Goal: Task Accomplishment & Management: Manage account settings

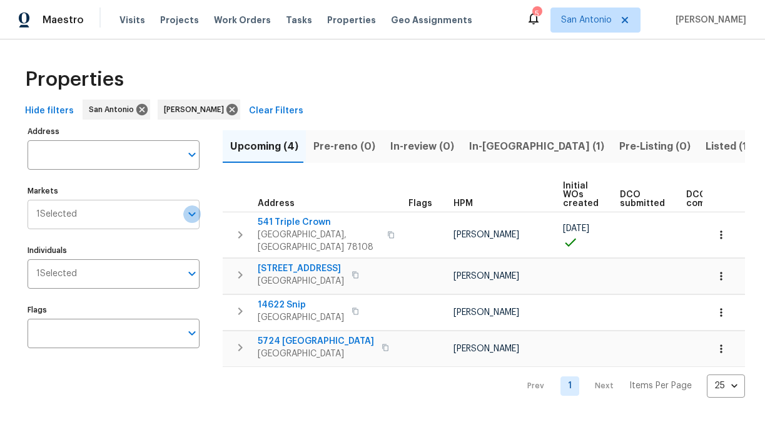
click at [185, 213] on icon "Open" at bounding box center [192, 213] width 15 height 15
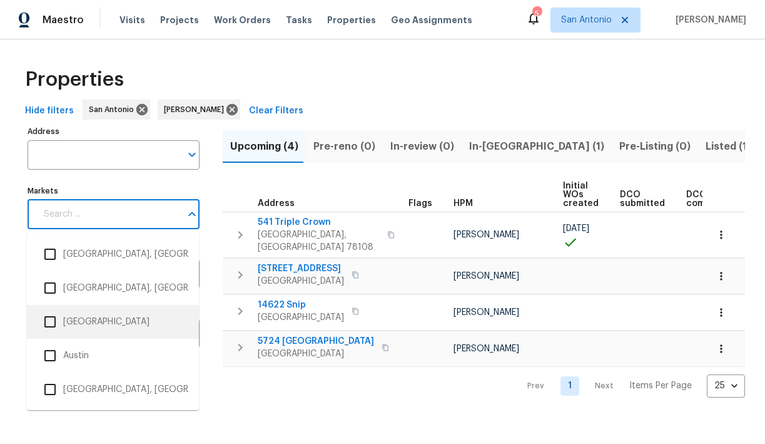
scroll to position [79, 0]
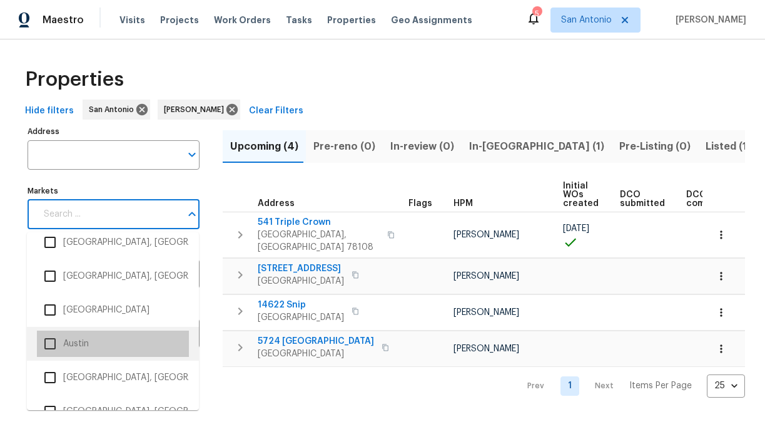
click at [81, 340] on li "Austin" at bounding box center [113, 343] width 152 height 26
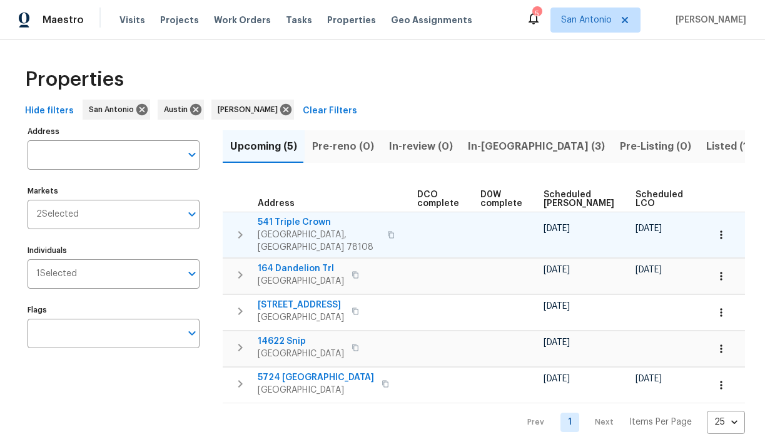
scroll to position [0, 274]
click at [721, 230] on icon "button" at bounding box center [721, 234] width 2 height 8
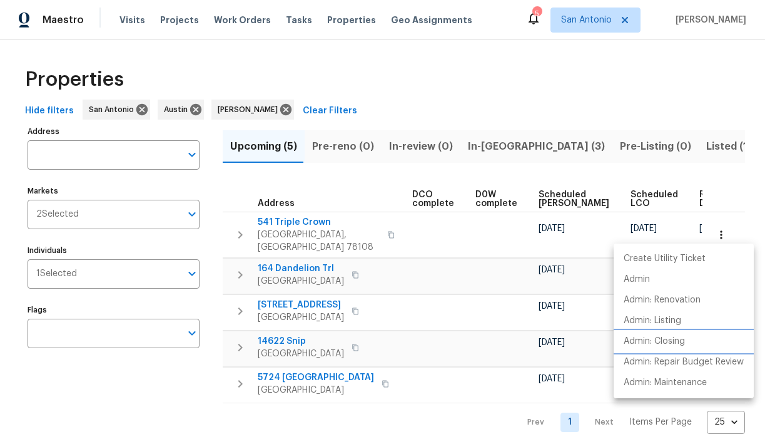
click at [678, 342] on p "Admin: Closing" at bounding box center [654, 341] width 61 height 13
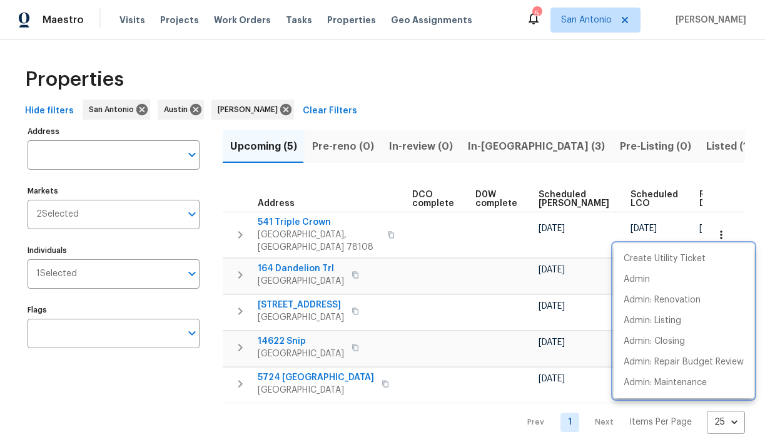
click at [370, 178] on div at bounding box center [382, 222] width 765 height 444
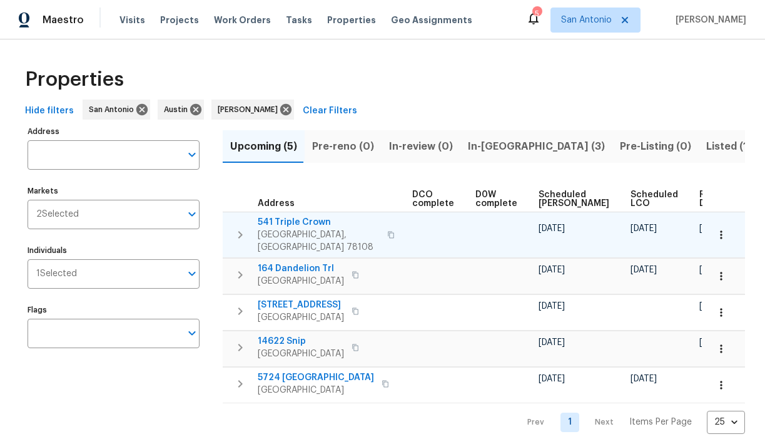
click at [300, 222] on span "541 Triple Crown" at bounding box center [319, 222] width 122 height 13
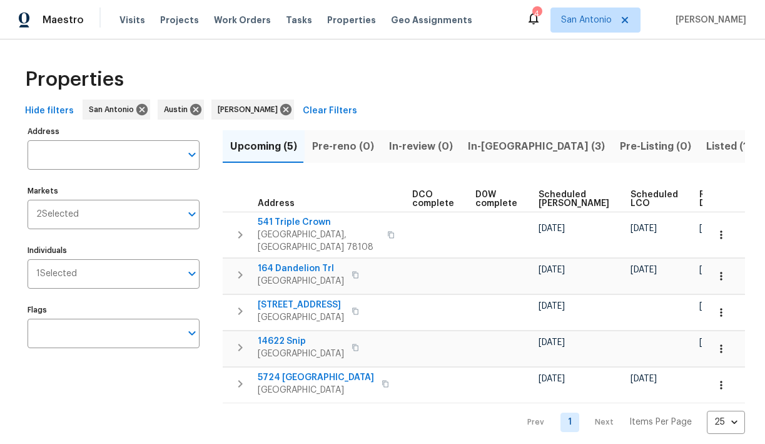
click at [497, 141] on span "In-reno (3)" at bounding box center [536, 147] width 137 height 18
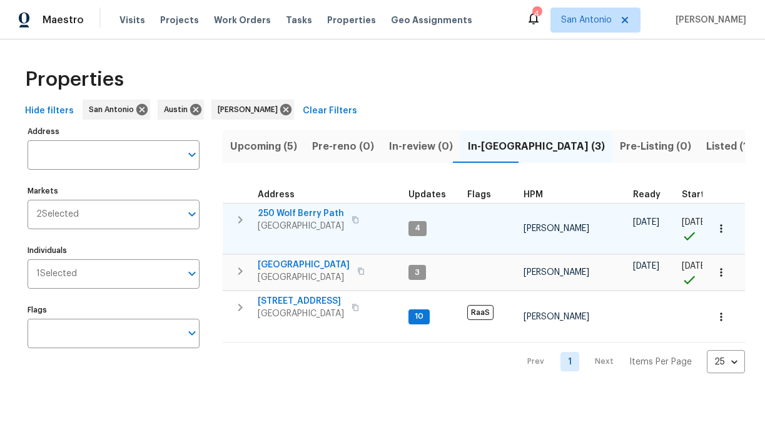
drag, startPoint x: 304, startPoint y: 210, endPoint x: 304, endPoint y: 230, distance: 20.0
click at [304, 220] on div "250 Wolf Berry Path Buda, TX 78610" at bounding box center [301, 219] width 86 height 25
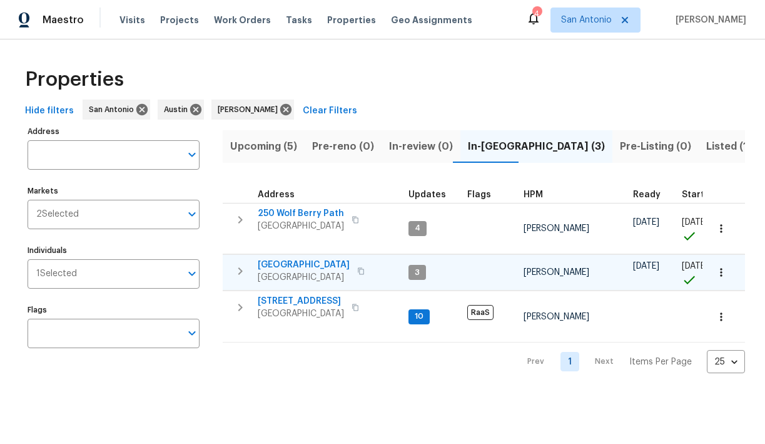
click at [312, 267] on span "124 Blossom Valley Strm" at bounding box center [304, 264] width 92 height 13
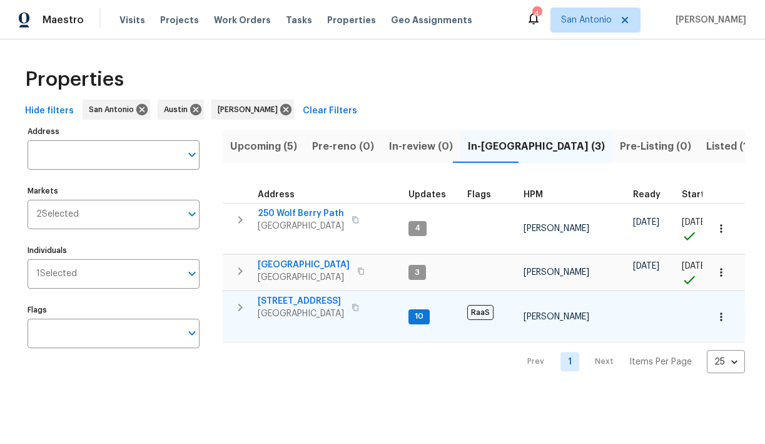
click at [295, 297] on span "526 Radiance Ave" at bounding box center [301, 301] width 86 height 13
click at [723, 322] on icon "button" at bounding box center [721, 316] width 13 height 13
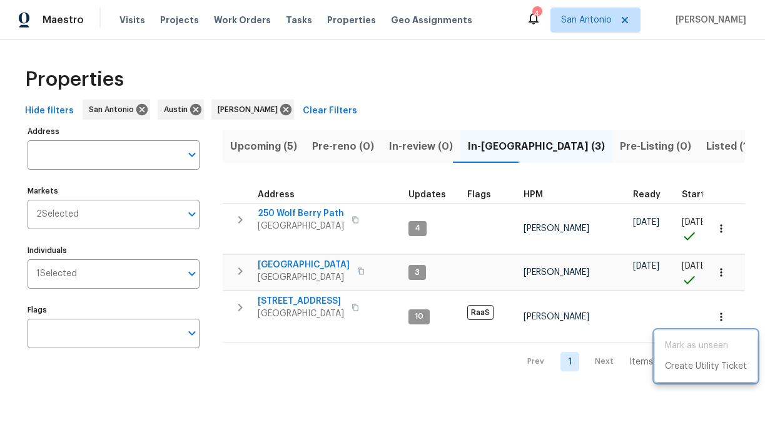
click at [694, 310] on div at bounding box center [382, 222] width 765 height 444
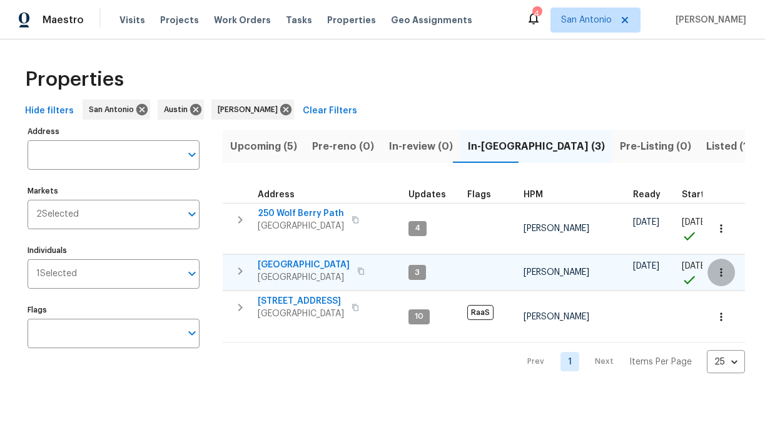
click at [723, 269] on icon "button" at bounding box center [721, 272] width 13 height 13
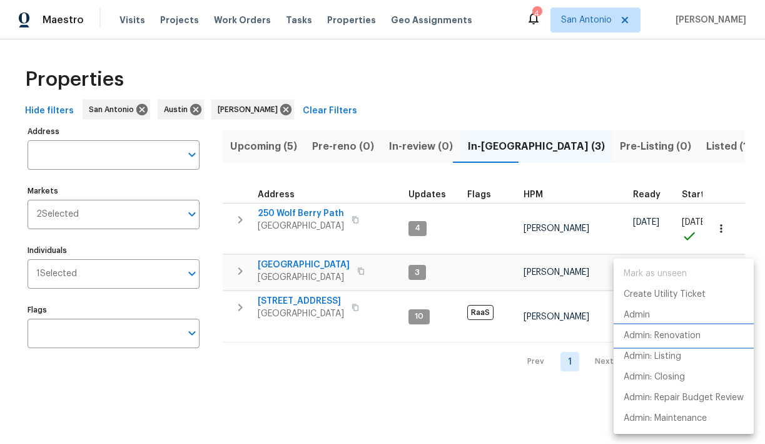
click at [674, 333] on p "Admin: Renovation" at bounding box center [662, 335] width 77 height 13
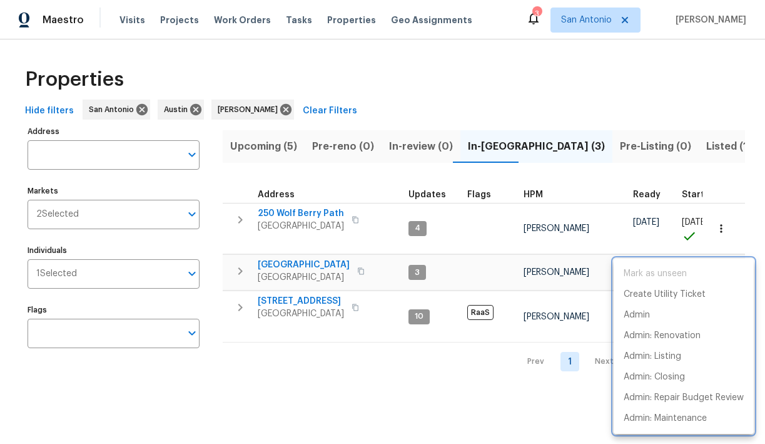
click at [415, 121] on div at bounding box center [382, 222] width 765 height 444
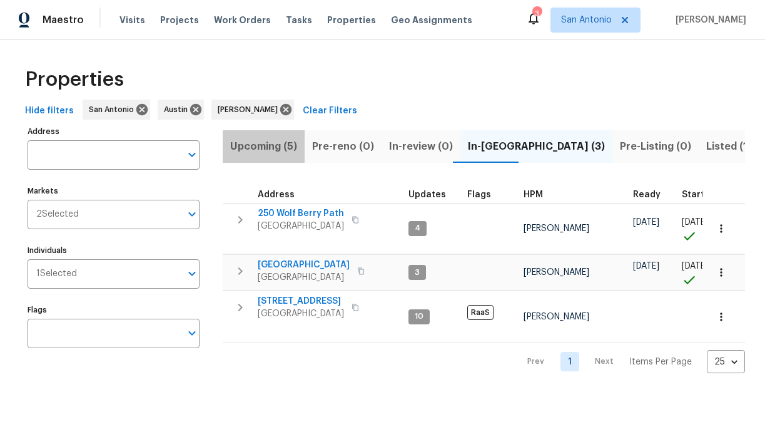
click at [258, 145] on span "Upcoming (5)" at bounding box center [263, 147] width 67 height 18
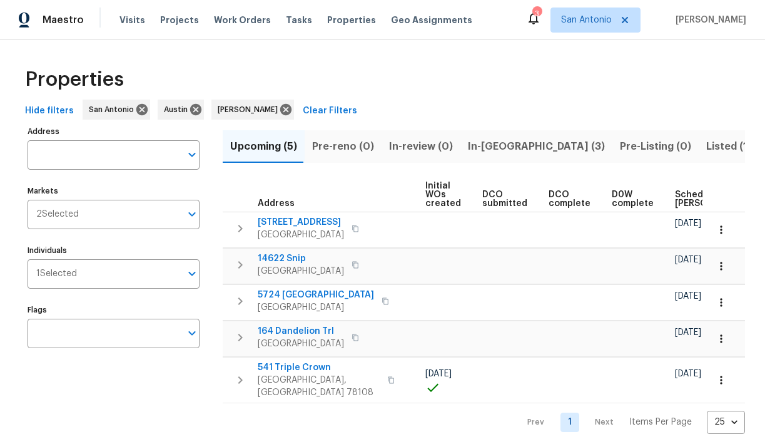
scroll to position [0, 274]
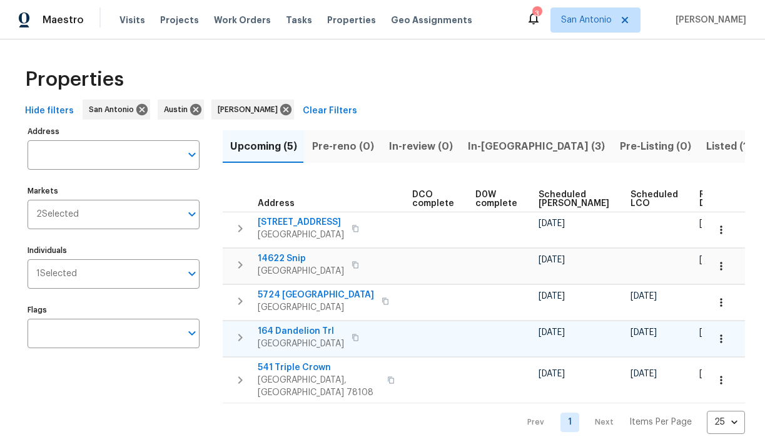
click at [309, 332] on span "164 Dandelion Trl" at bounding box center [301, 331] width 86 height 13
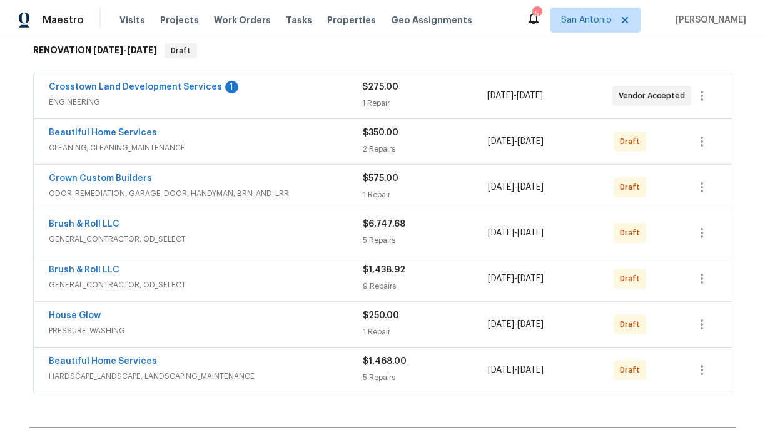
scroll to position [204, 0]
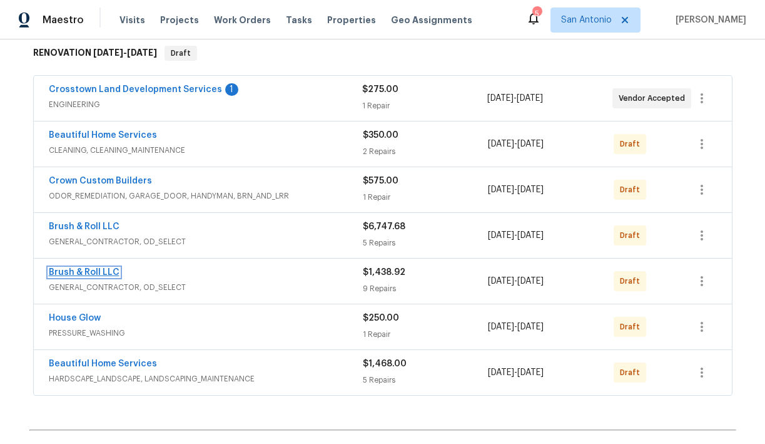
click at [93, 272] on link "Brush & Roll LLC" at bounding box center [84, 272] width 71 height 9
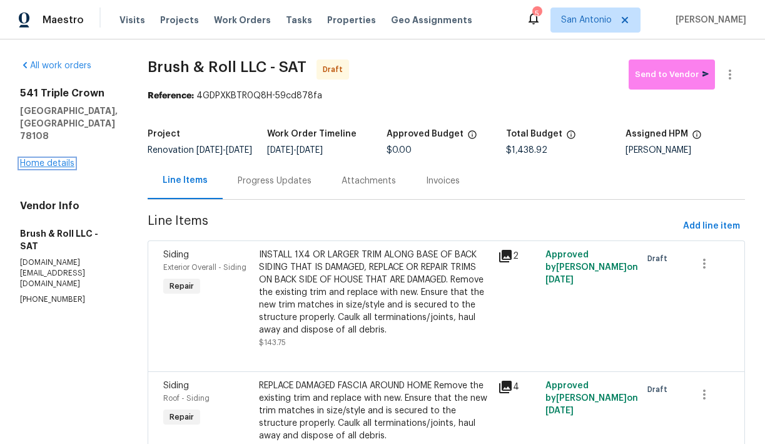
click at [49, 159] on link "Home details" at bounding box center [47, 163] width 54 height 9
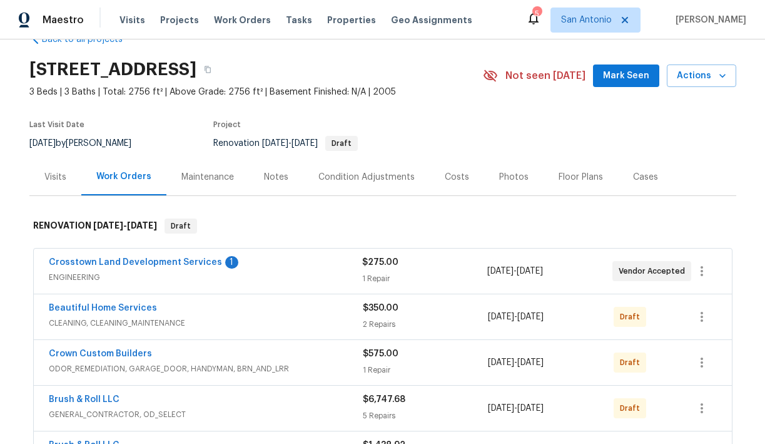
scroll to position [39, 0]
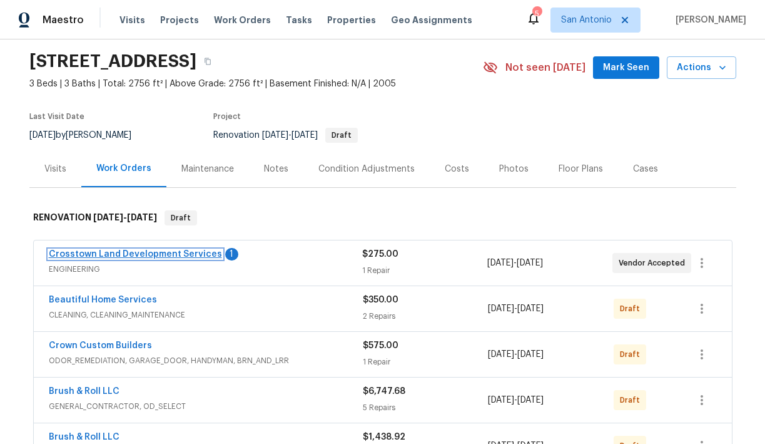
click at [170, 253] on link "Crosstown Land Development Services" at bounding box center [135, 254] width 173 height 9
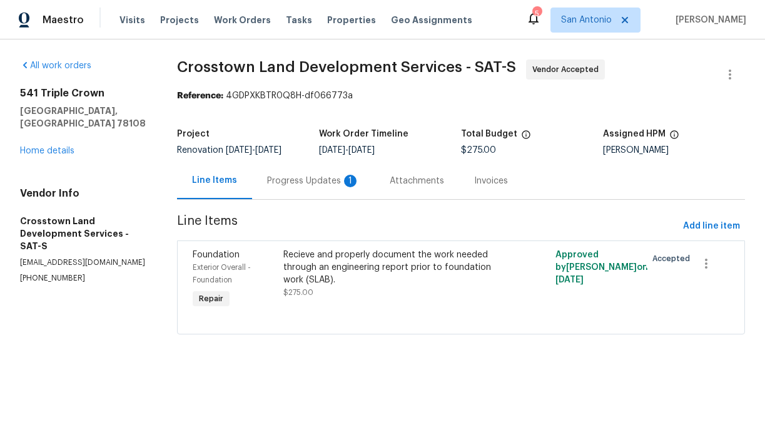
click at [311, 187] on div "Progress Updates 1" at bounding box center [313, 181] width 93 height 13
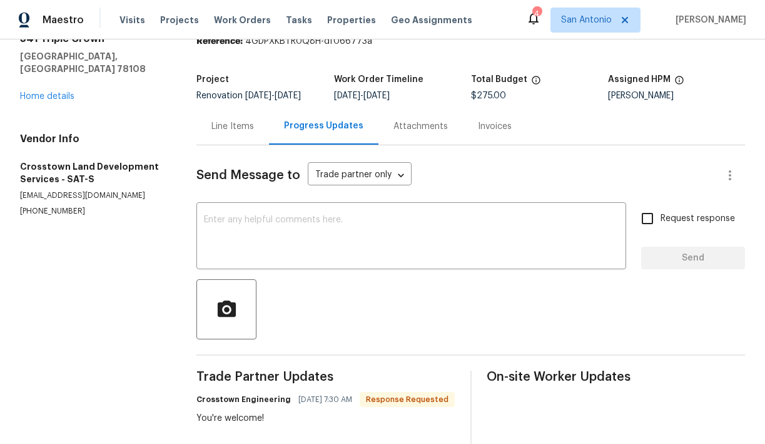
scroll to position [51, 0]
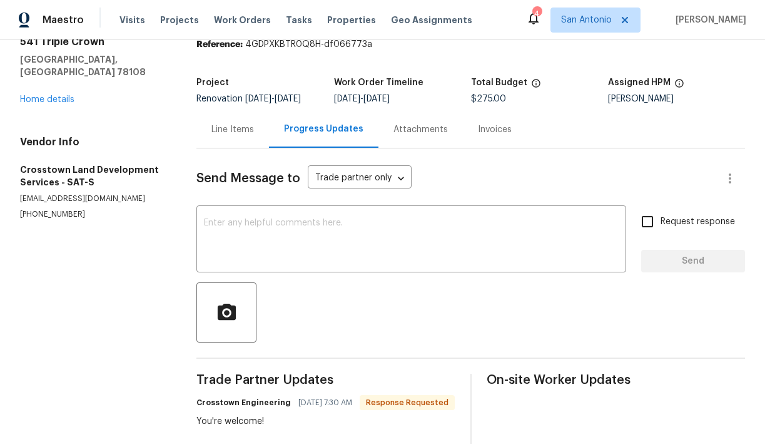
click at [138, 113] on div "All work orders 541 Triple Crown Schertz, TX 78108 Home details Vendor Info Cro…" at bounding box center [93, 113] width 146 height 211
click at [54, 95] on link "Home details" at bounding box center [47, 99] width 54 height 9
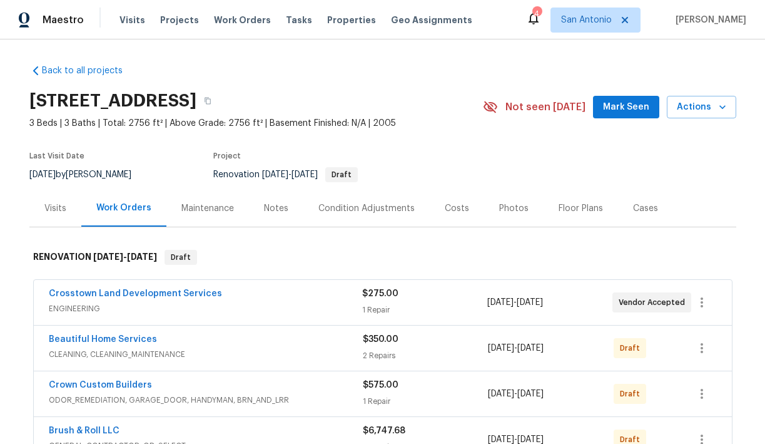
click at [630, 103] on span "Mark Seen" at bounding box center [626, 107] width 46 height 16
click at [276, 210] on div "Notes" at bounding box center [276, 208] width 24 height 13
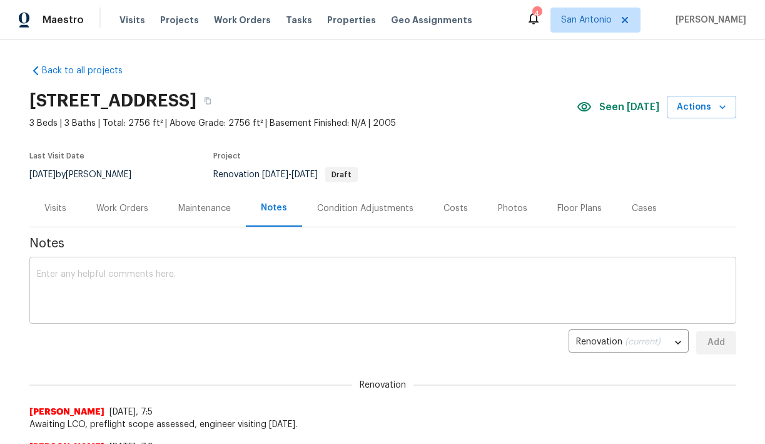
click at [278, 267] on div "x ​" at bounding box center [382, 292] width 707 height 64
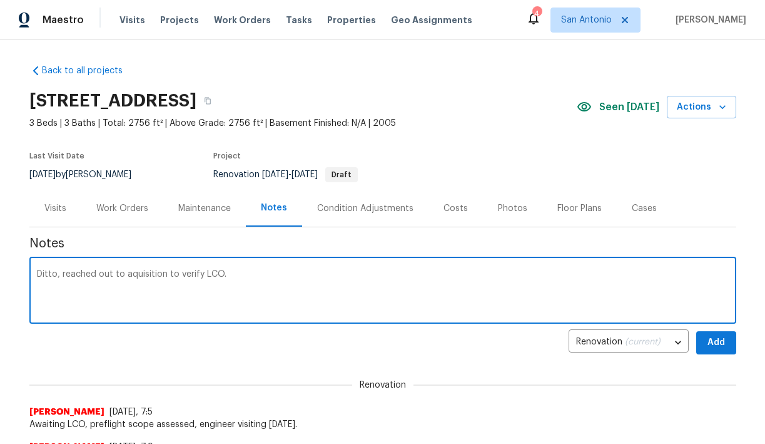
click at [141, 276] on textarea "Ditto, reached out to aquisition to verify LCO." at bounding box center [383, 292] width 692 height 44
type textarea "Ditto, reached out to aquisition to verify LCO."
click at [704, 345] on button "Add" at bounding box center [716, 342] width 40 height 23
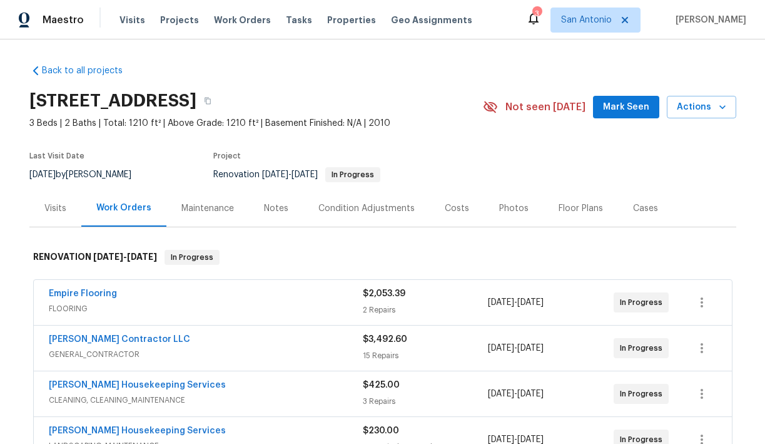
click at [629, 108] on span "Mark Seen" at bounding box center [626, 107] width 46 height 16
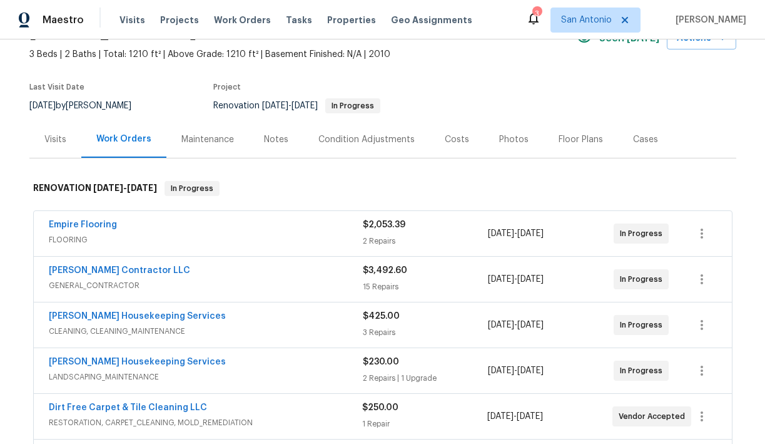
scroll to position [68, 0]
click at [267, 142] on div "Notes" at bounding box center [276, 140] width 24 height 13
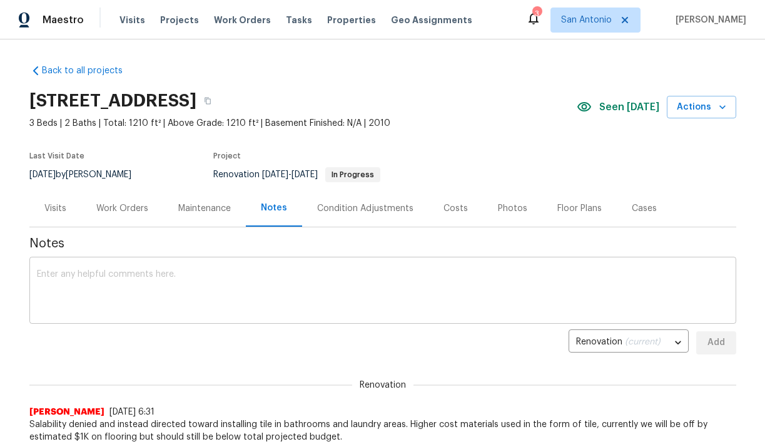
click at [230, 265] on div "x ​" at bounding box center [382, 292] width 707 height 64
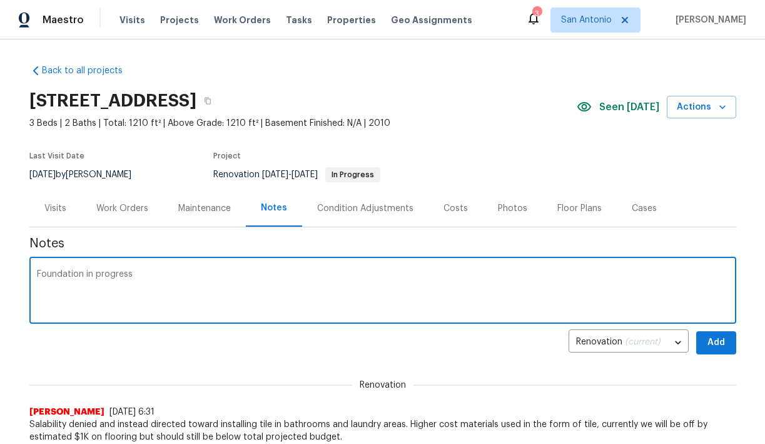
type textarea "Foundation in progress."
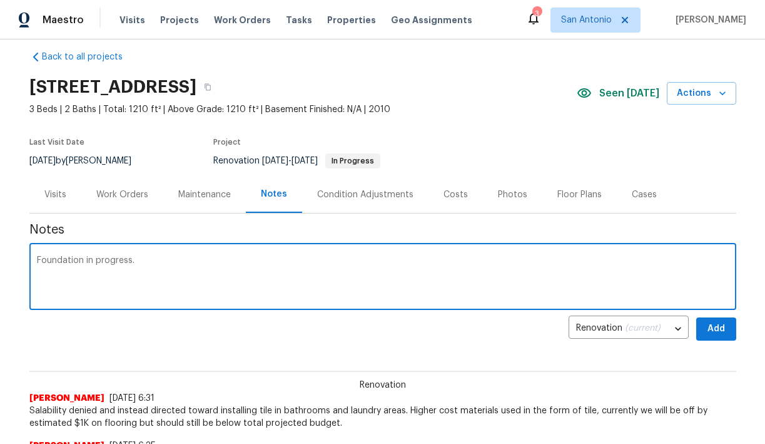
scroll to position [18, 0]
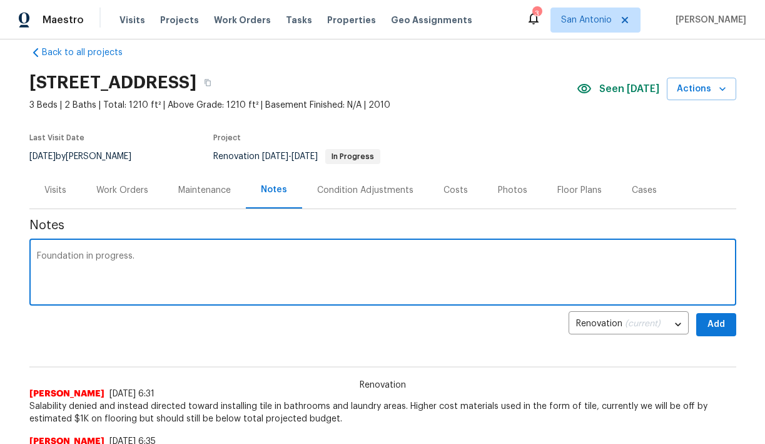
click at [128, 256] on textarea "Foundation in progress." at bounding box center [383, 274] width 692 height 44
click at [123, 188] on div "Work Orders" at bounding box center [122, 190] width 52 height 13
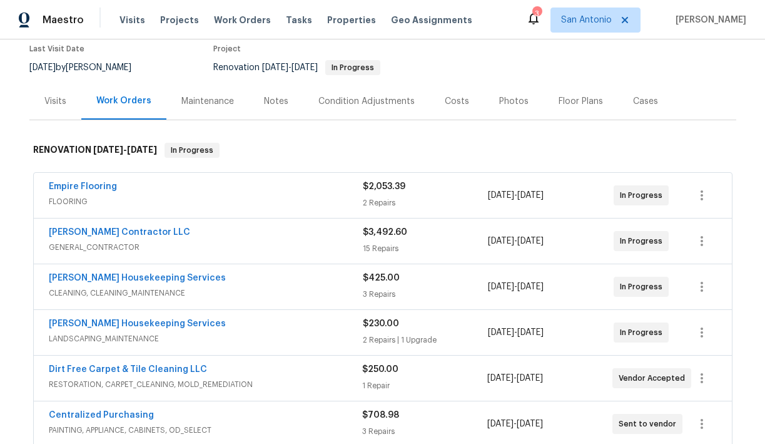
scroll to position [110, 0]
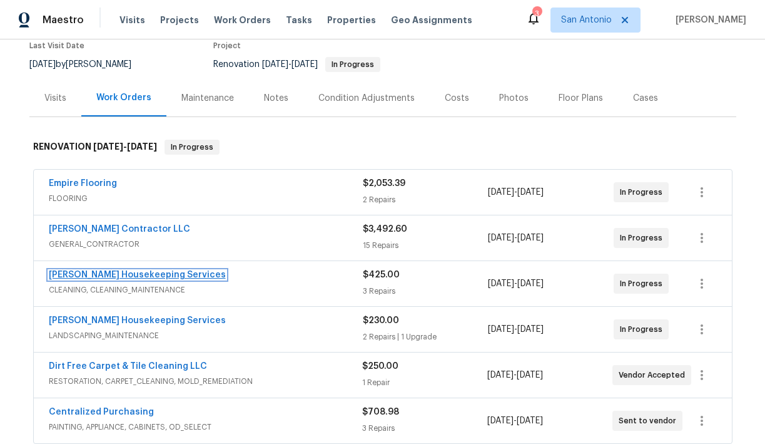
click at [125, 275] on link "Arelis Housekeeping Services" at bounding box center [137, 274] width 177 height 9
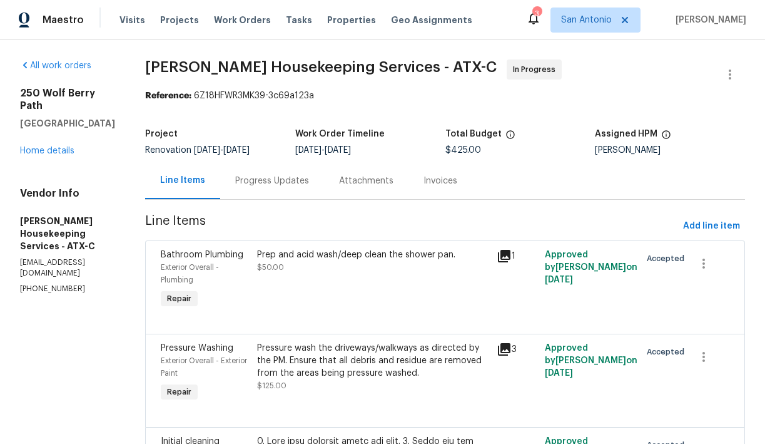
click at [294, 179] on div "Progress Updates" at bounding box center [272, 181] width 74 height 13
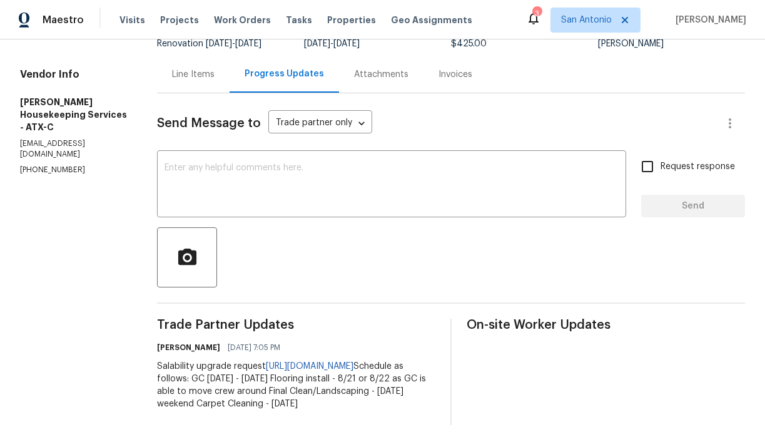
scroll to position [108, 0]
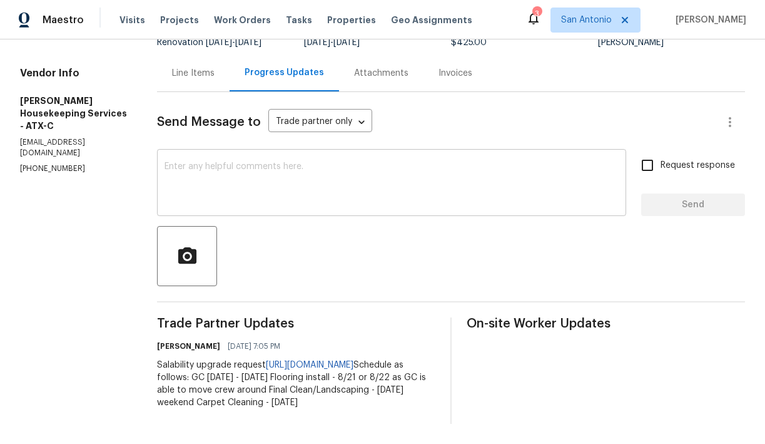
click at [269, 177] on textarea at bounding box center [392, 184] width 454 height 44
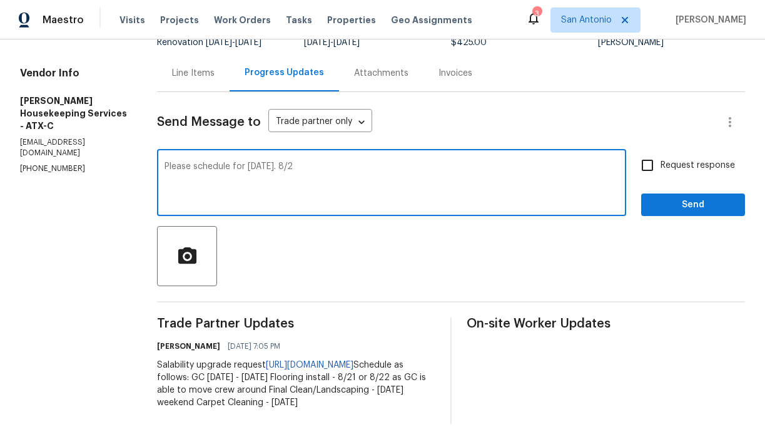
type textarea "Please schedule for today. 8/2"
click at [193, 68] on div "Line Items" at bounding box center [193, 73] width 43 height 13
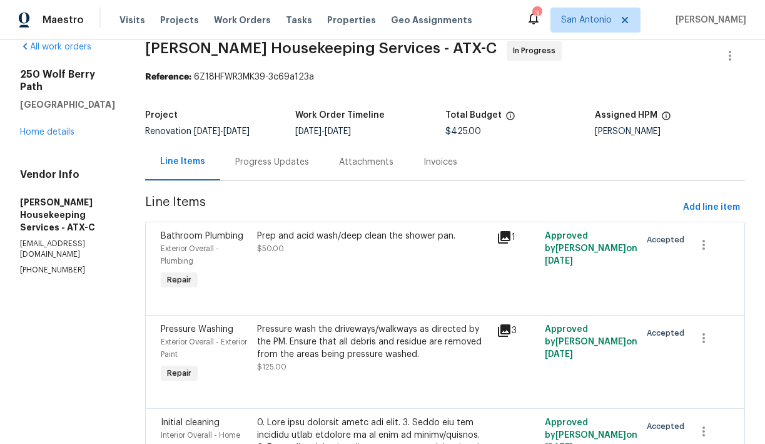
scroll to position [16, 0]
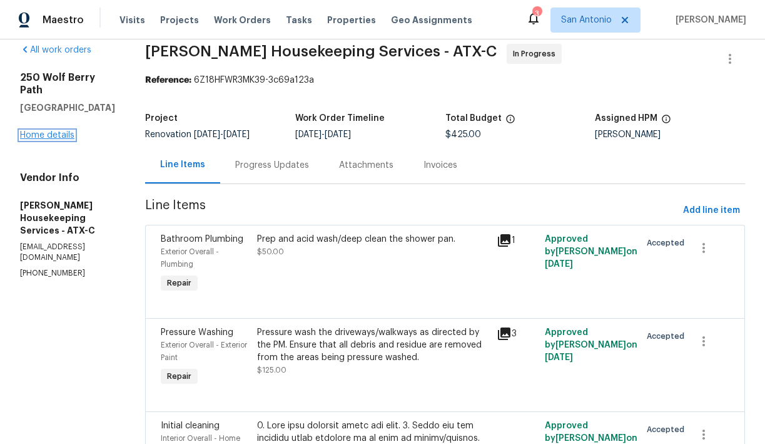
click at [38, 131] on link "Home details" at bounding box center [47, 135] width 54 height 9
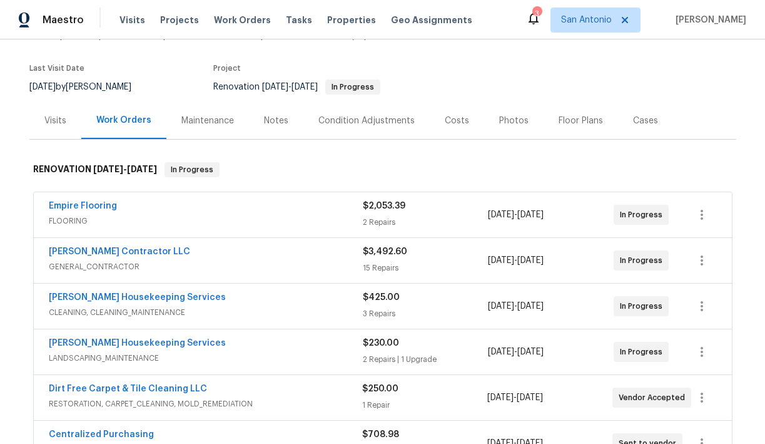
scroll to position [121, 0]
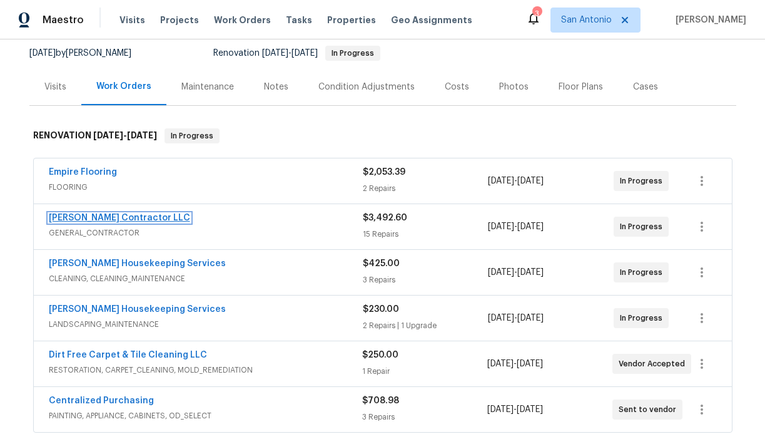
click at [133, 218] on link "Mario Suarez Contractor LLC" at bounding box center [119, 217] width 141 height 9
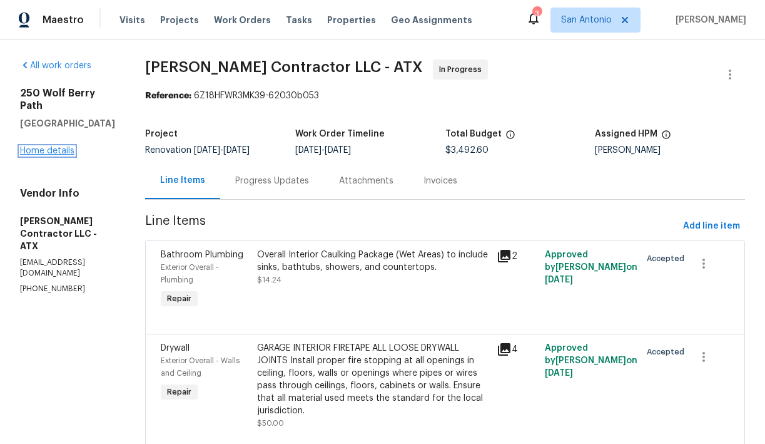
click at [53, 146] on link "Home details" at bounding box center [47, 150] width 54 height 9
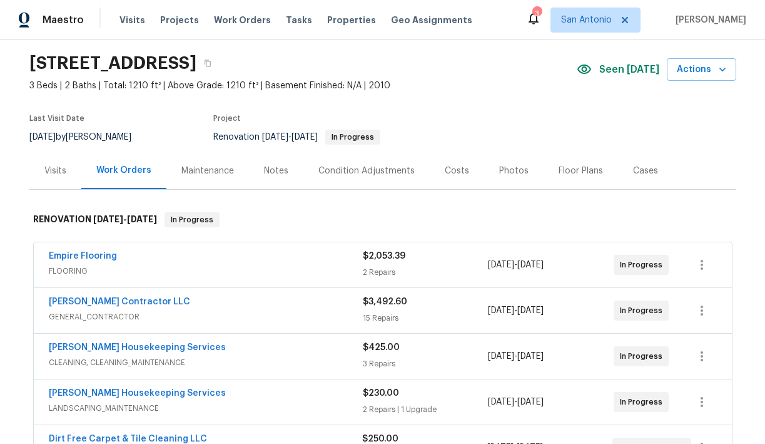
scroll to position [35, 0]
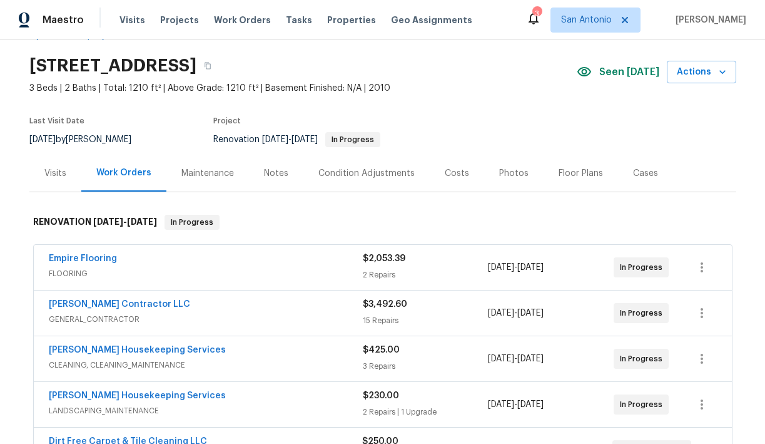
click at [268, 171] on div "Notes" at bounding box center [276, 173] width 24 height 13
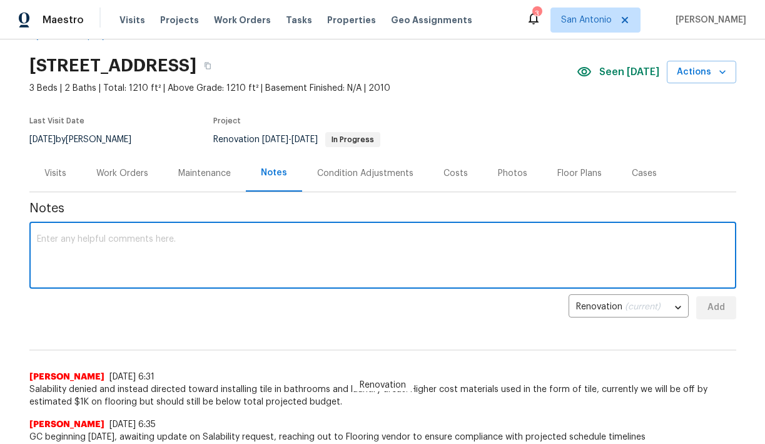
click at [277, 235] on textarea at bounding box center [383, 257] width 692 height 44
type textarea "Flooring install complete, progress visit scheduled for today."
click at [708, 309] on span "Add" at bounding box center [716, 308] width 20 height 16
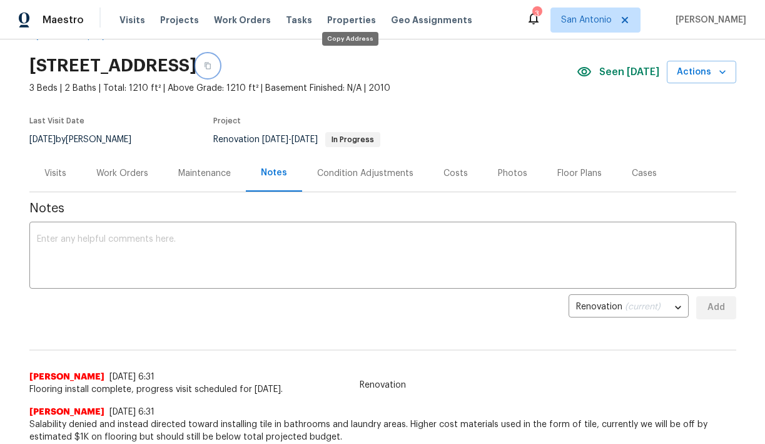
click at [211, 68] on icon "button" at bounding box center [208, 66] width 6 height 7
click at [54, 175] on div "Visits" at bounding box center [55, 173] width 22 height 13
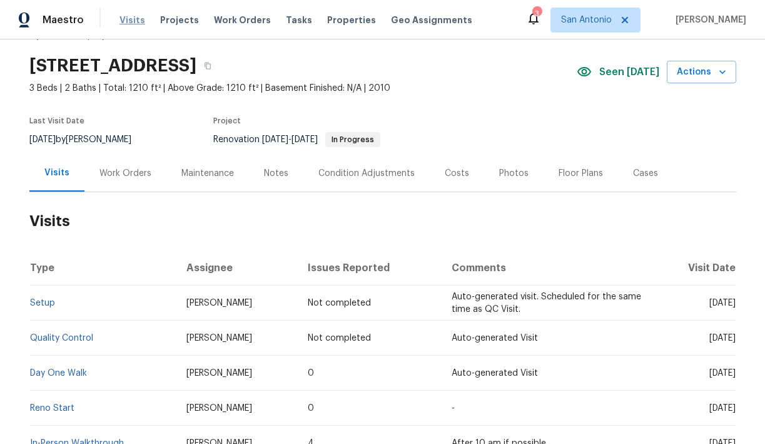
click at [130, 14] on span "Visits" at bounding box center [132, 20] width 26 height 13
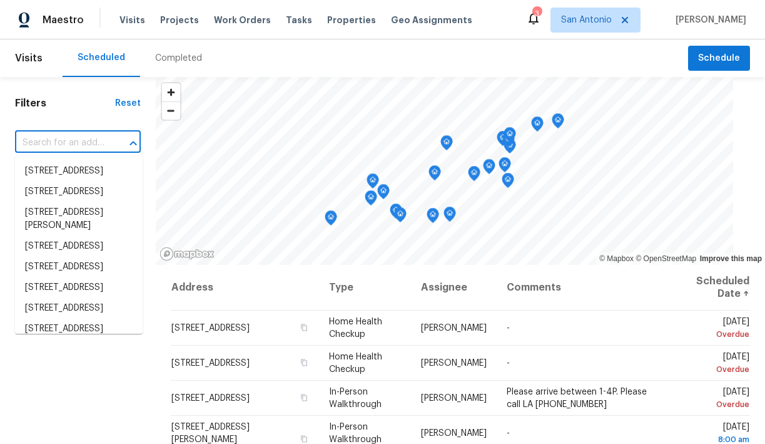
click at [89, 142] on input "text" at bounding box center [60, 142] width 91 height 19
paste input "250 Wolf Berry Path, Buda, TX 78610"
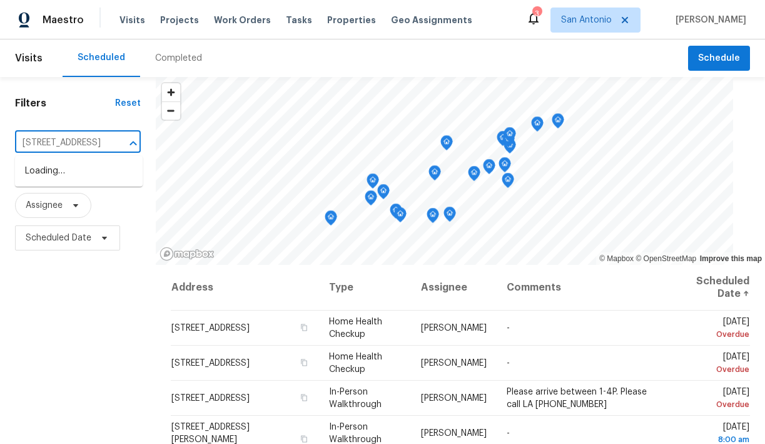
scroll to position [0, 63]
type input "250 Wolf Berry Path, Buda, TX 78610"
click at [609, 24] on span "San Antonio" at bounding box center [586, 20] width 51 height 13
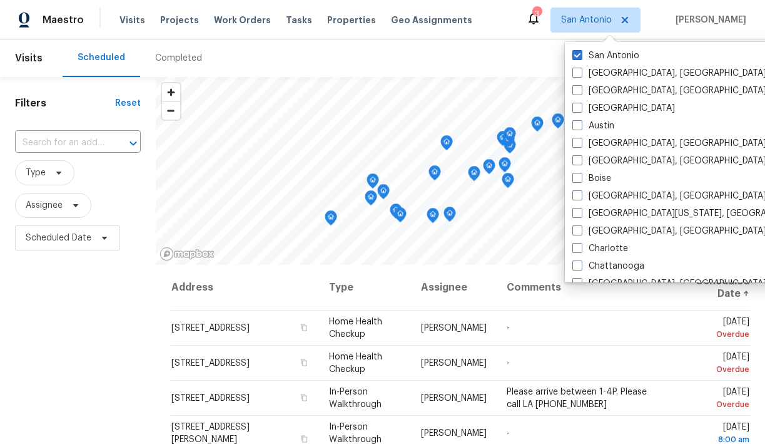
scroll to position [0, 0]
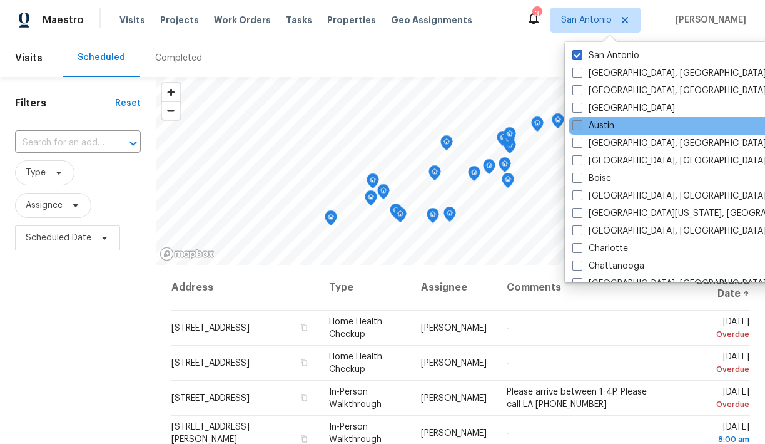
click at [596, 125] on label "Austin" at bounding box center [593, 125] width 42 height 13
click at [581, 125] on input "Austin" at bounding box center [576, 123] width 8 height 8
checkbox input "true"
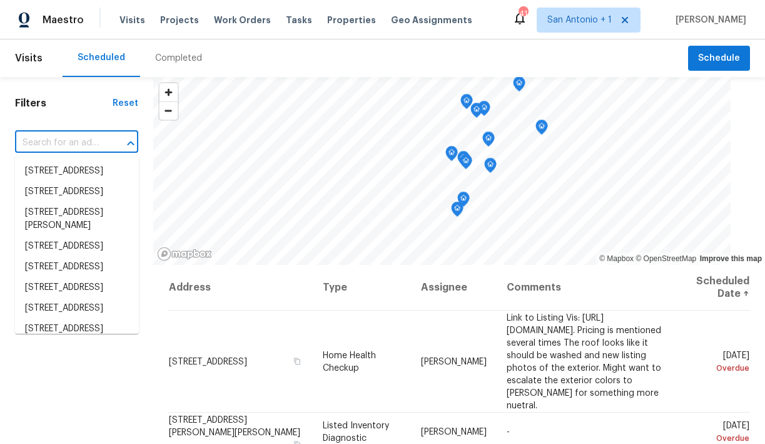
click at [66, 146] on input "text" at bounding box center [59, 142] width 88 height 19
paste input "250 Wolf Berry Path, Buda, TX 78610"
type input "250 Wolf Berry Path, Buda, TX 78610"
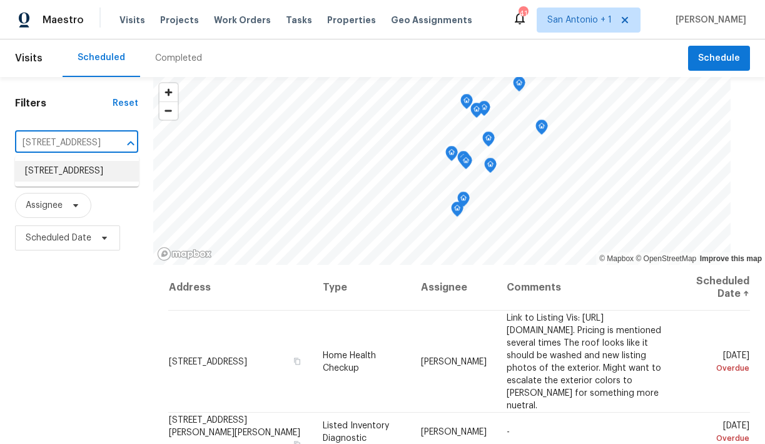
click at [66, 168] on li "250 Wolf Berry Path, Buda, TX 78610" at bounding box center [77, 171] width 124 height 21
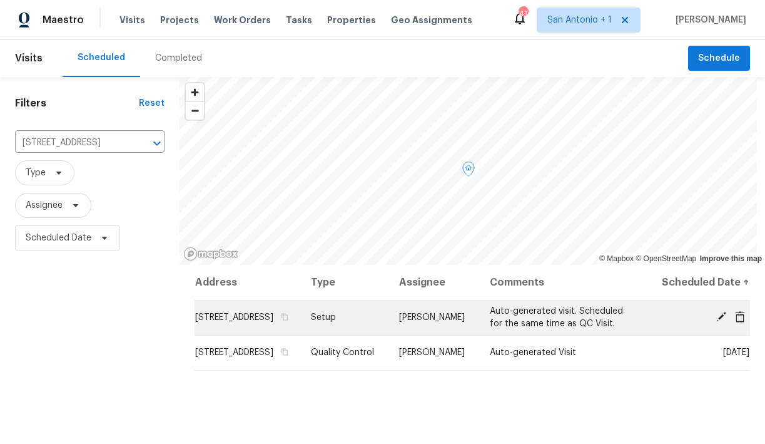
click at [725, 322] on icon at bounding box center [721, 316] width 11 height 11
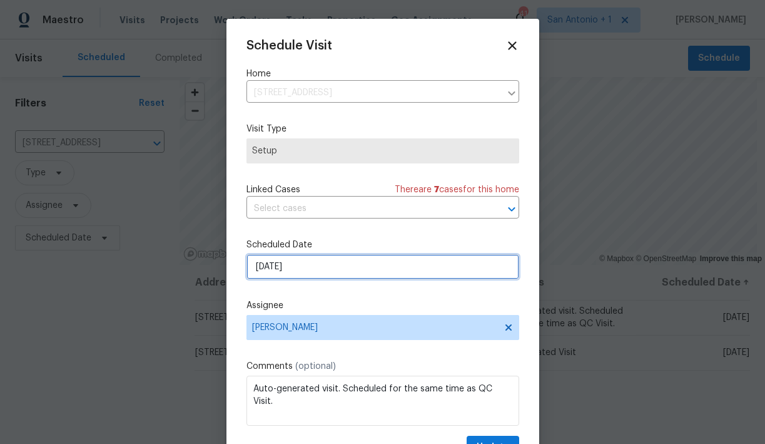
click at [311, 272] on input "8/25/2025" at bounding box center [383, 266] width 273 height 25
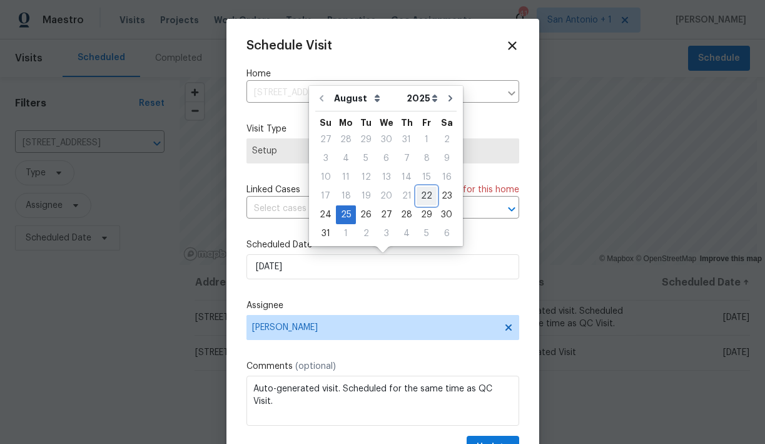
click at [421, 196] on div "22" at bounding box center [427, 196] width 20 height 18
type input "[DATE]"
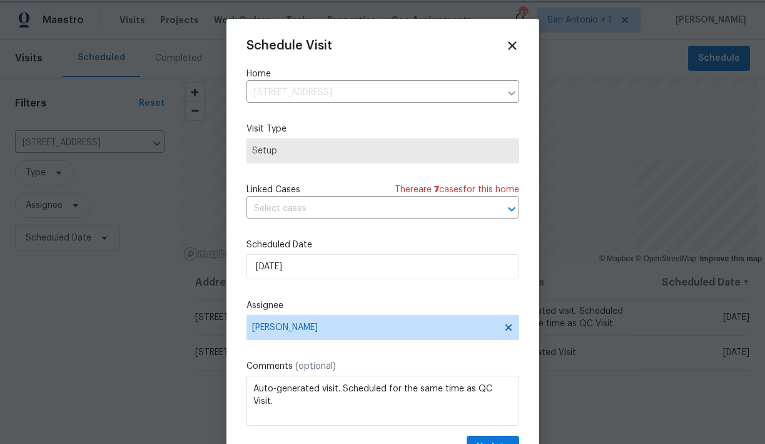
scroll to position [23, 0]
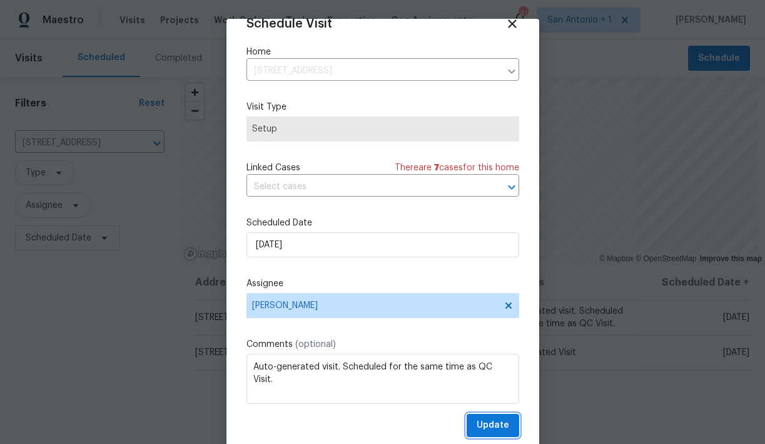
click at [498, 420] on span "Update" at bounding box center [493, 425] width 33 height 16
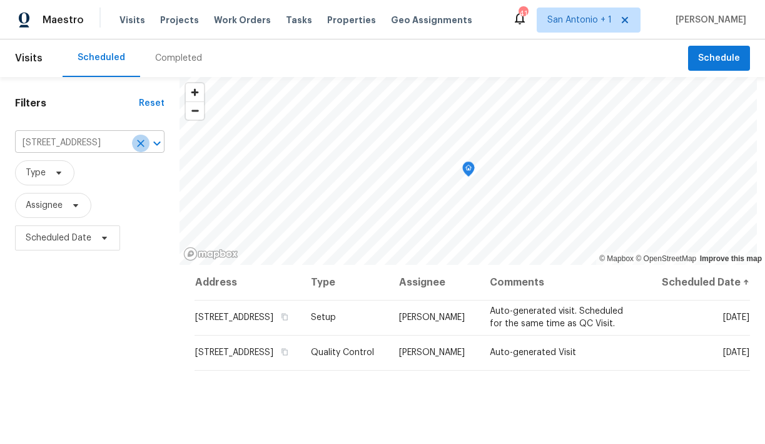
click at [135, 146] on icon "Clear" at bounding box center [141, 143] width 13 height 13
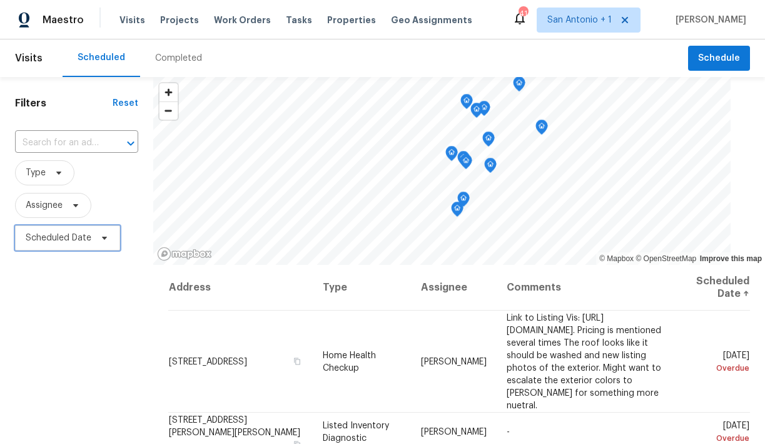
click at [104, 237] on icon at bounding box center [104, 237] width 5 height 3
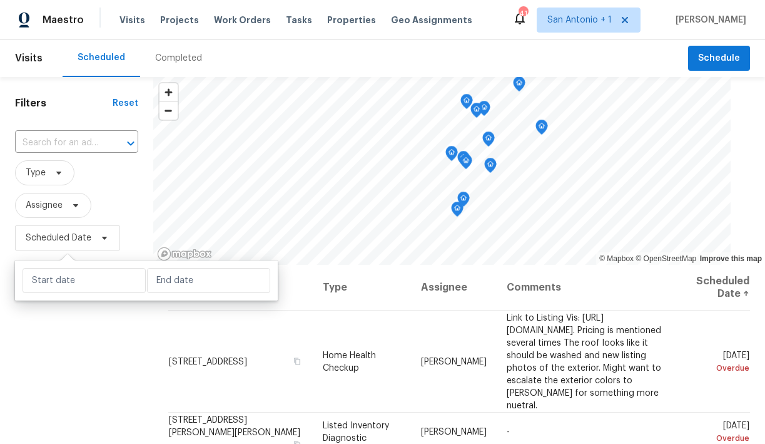
click at [162, 294] on div at bounding box center [146, 280] width 263 height 40
click at [162, 282] on input "text" at bounding box center [208, 280] width 123 height 25
select select "7"
select select "2025"
select select "8"
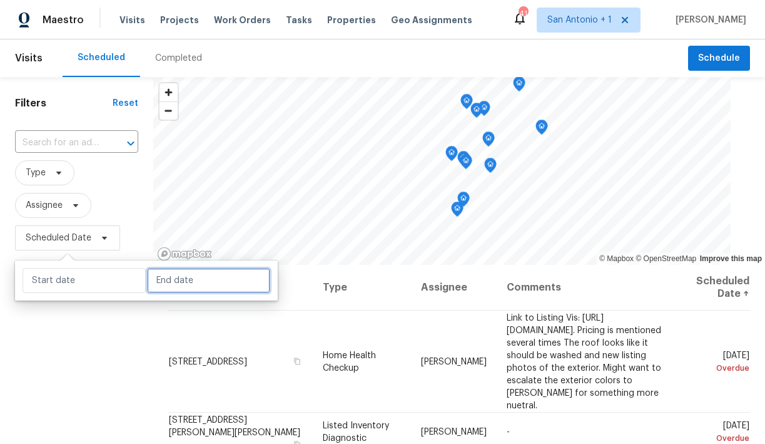
select select "2025"
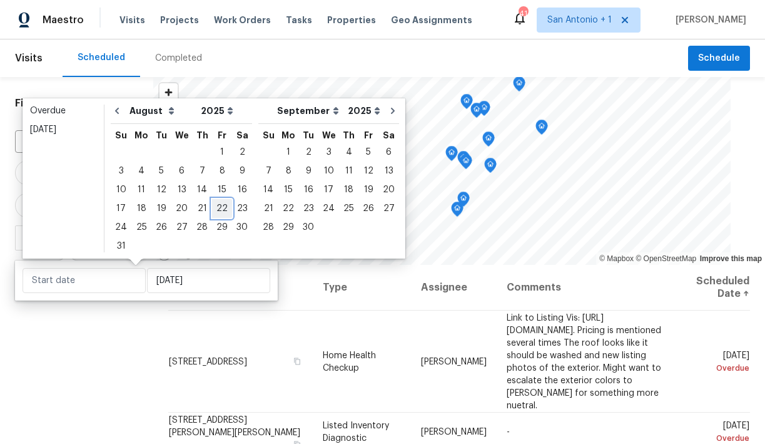
click at [215, 211] on div "22" at bounding box center [222, 209] width 20 height 18
type input "[DATE]"
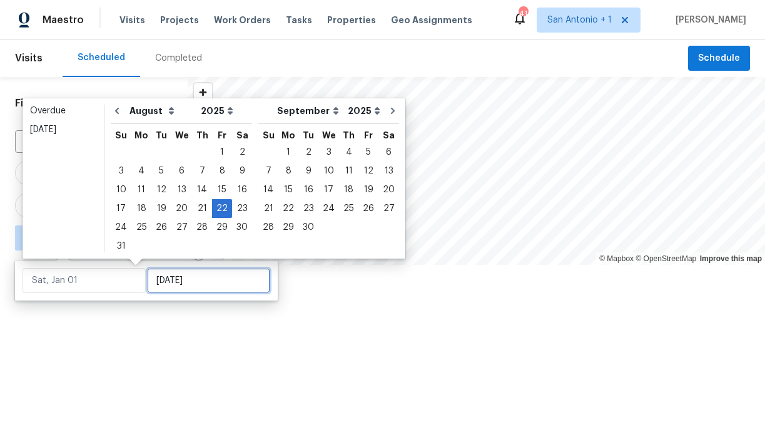
type input "[DATE]"
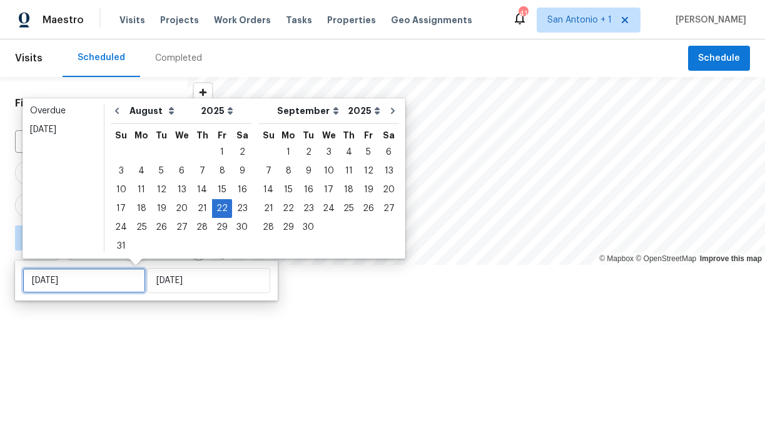
type input "[DATE]"
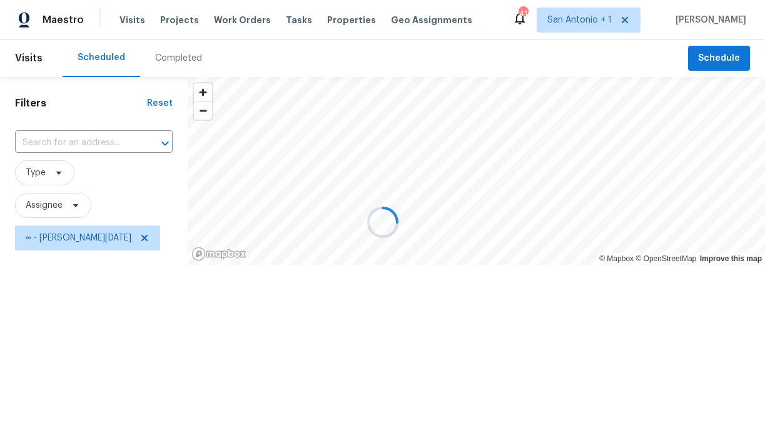
click at [106, 315] on div at bounding box center [382, 222] width 765 height 444
click at [74, 203] on div at bounding box center [382, 222] width 765 height 444
click at [56, 203] on div at bounding box center [382, 222] width 765 height 444
click at [77, 203] on div at bounding box center [382, 222] width 765 height 444
click at [77, 205] on div at bounding box center [382, 222] width 765 height 444
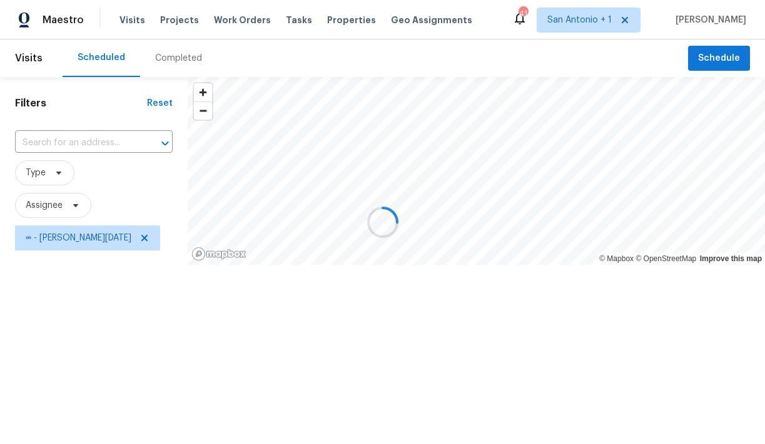
click at [75, 207] on div at bounding box center [382, 222] width 765 height 444
click at [78, 206] on div at bounding box center [382, 222] width 765 height 444
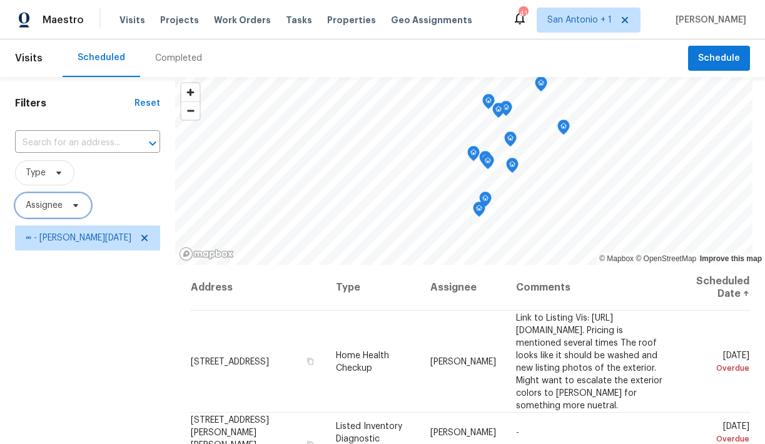
click at [55, 200] on span "Assignee" at bounding box center [44, 205] width 37 height 13
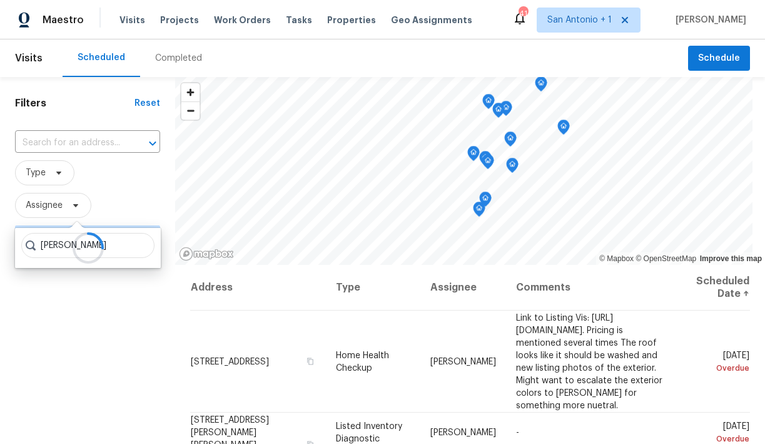
type input "chris fuentes"
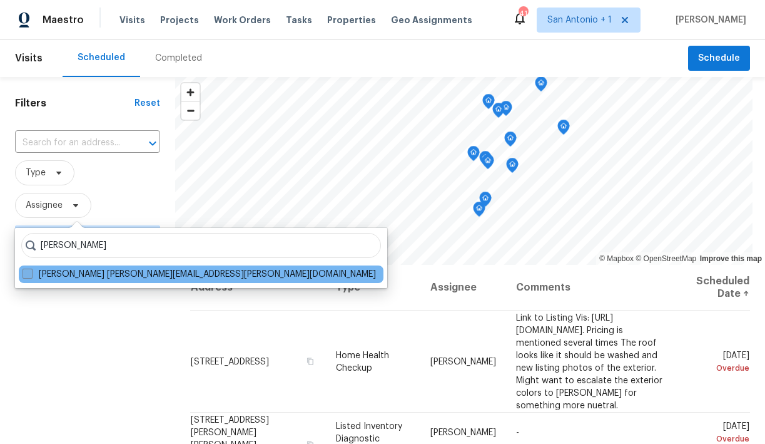
click at [118, 273] on label "Chris Fuentes chris.fuentes@opendoor.com" at bounding box center [199, 274] width 353 height 13
click at [31, 273] on input "Chris Fuentes chris.fuentes@opendoor.com" at bounding box center [27, 272] width 8 height 8
checkbox input "true"
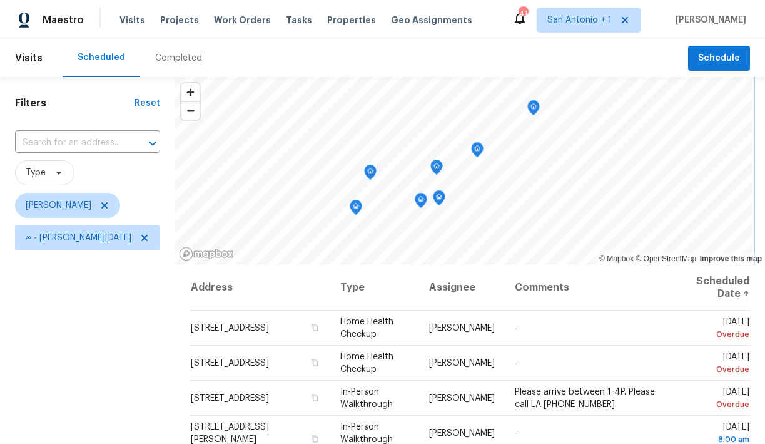
click at [528, 109] on icon "Map marker" at bounding box center [533, 108] width 11 height 14
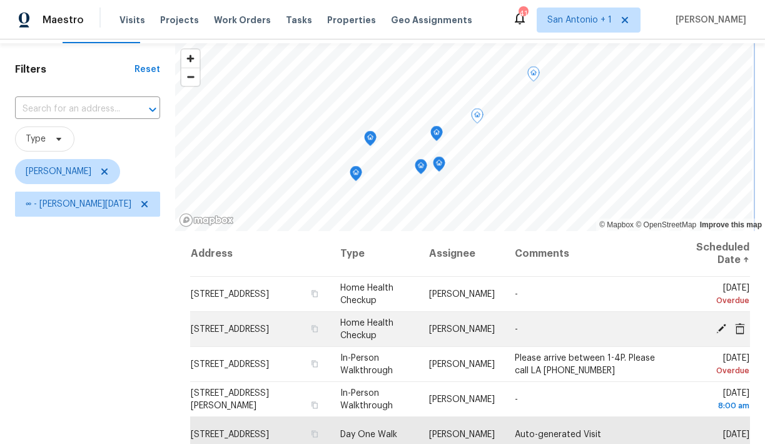
scroll to position [31, 0]
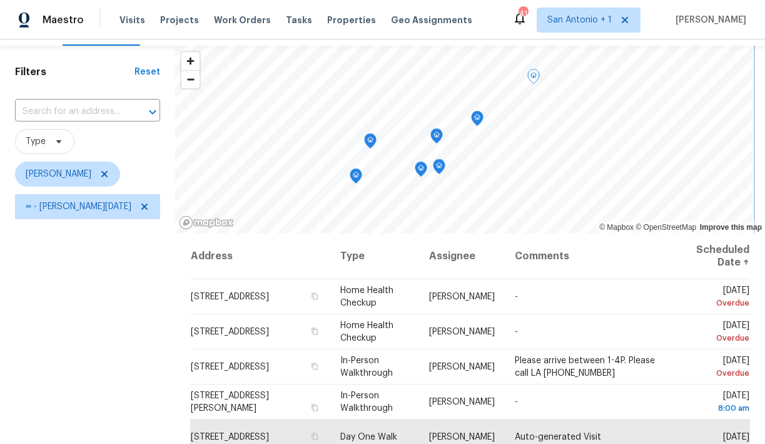
click at [350, 173] on icon "Map marker" at bounding box center [355, 176] width 11 height 14
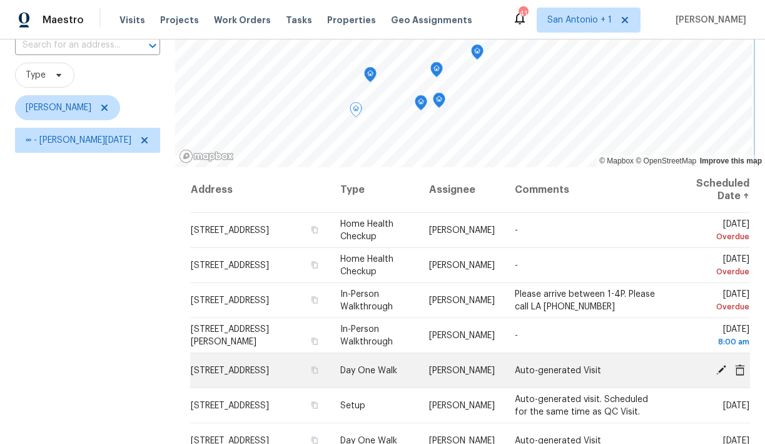
scroll to position [100, 0]
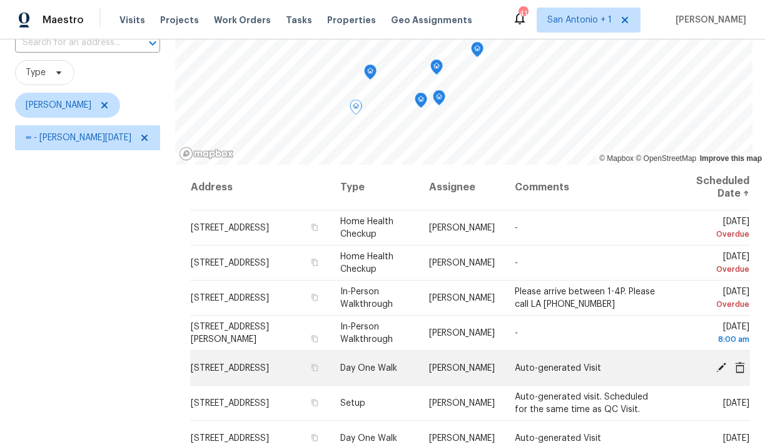
click at [723, 365] on icon at bounding box center [721, 367] width 10 height 10
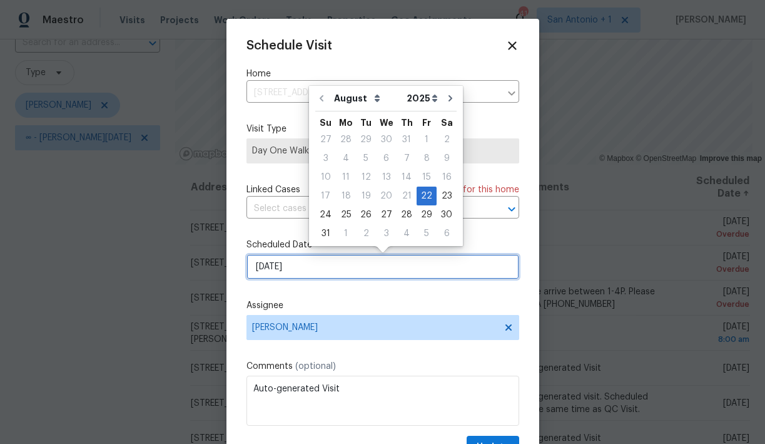
click at [315, 265] on input "8/22/2025" at bounding box center [383, 266] width 273 height 25
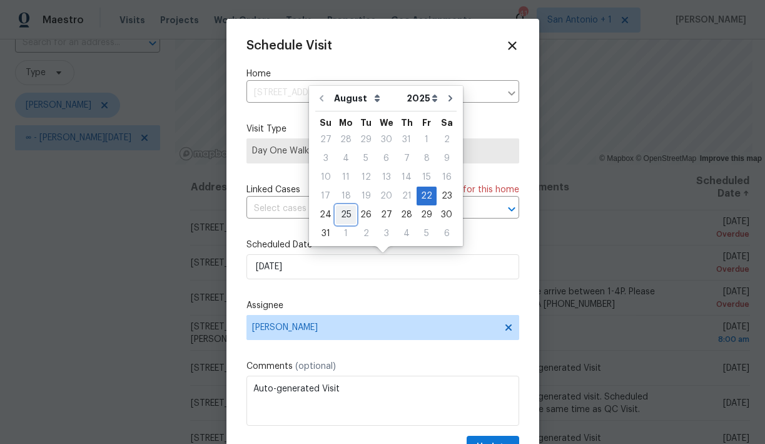
click at [341, 211] on div "25" at bounding box center [346, 215] width 20 height 18
type input "8/25/2025"
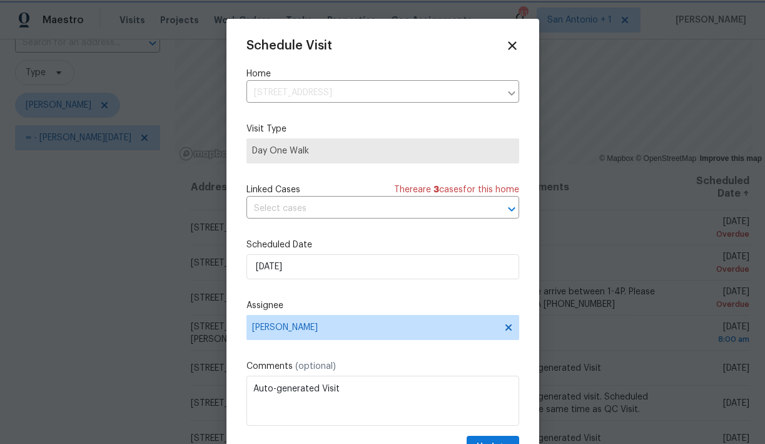
scroll to position [23, 0]
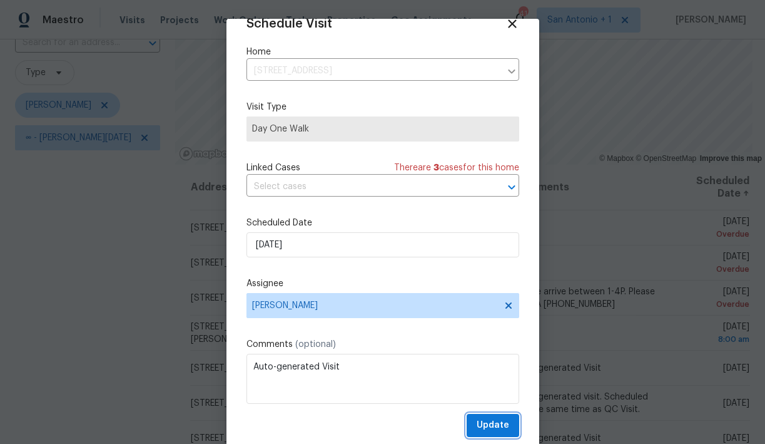
click at [494, 423] on span "Update" at bounding box center [493, 425] width 33 height 16
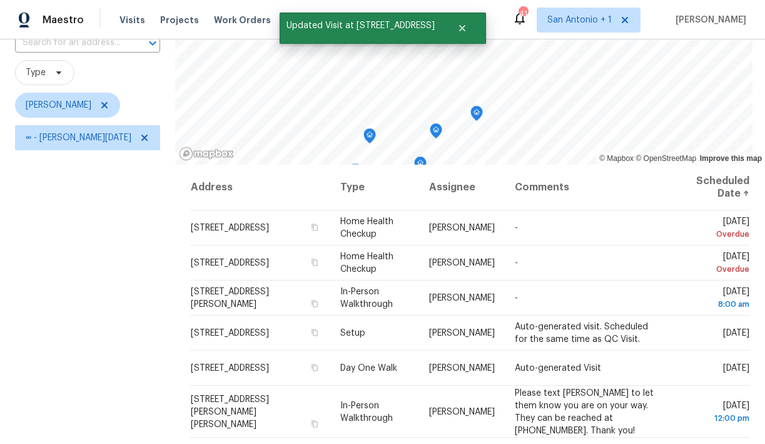
click at [144, 220] on div "Filters Reset ​ Type Chris Fuentes ∞ - Fri, Aug 22" at bounding box center [87, 248] width 175 height 542
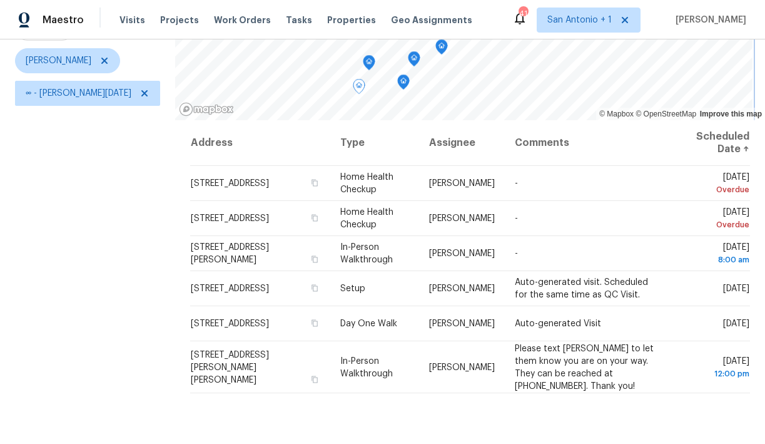
scroll to position [136, 0]
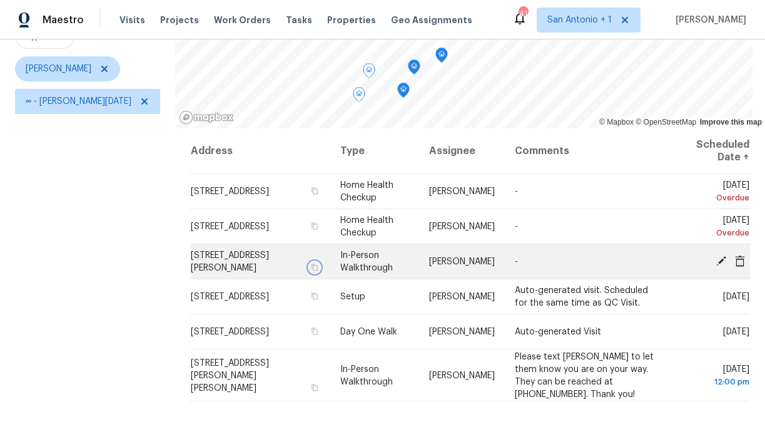
click at [313, 268] on icon "button" at bounding box center [315, 266] width 6 height 7
click at [313, 268] on icon "button" at bounding box center [315, 267] width 8 height 8
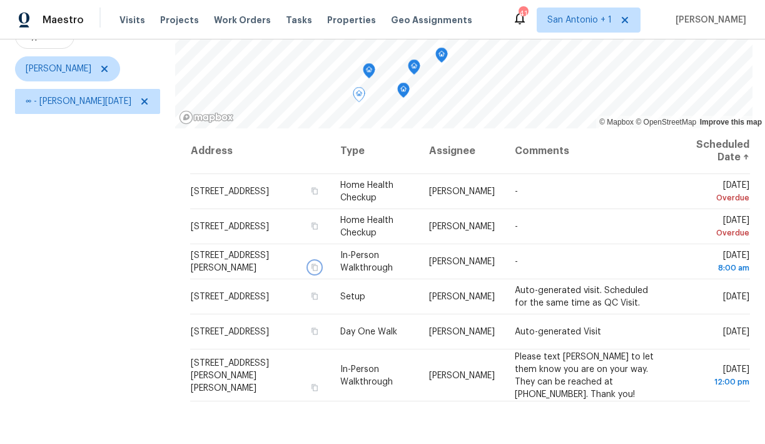
click at [403, 89] on icon "Map marker" at bounding box center [403, 90] width 1 height 2
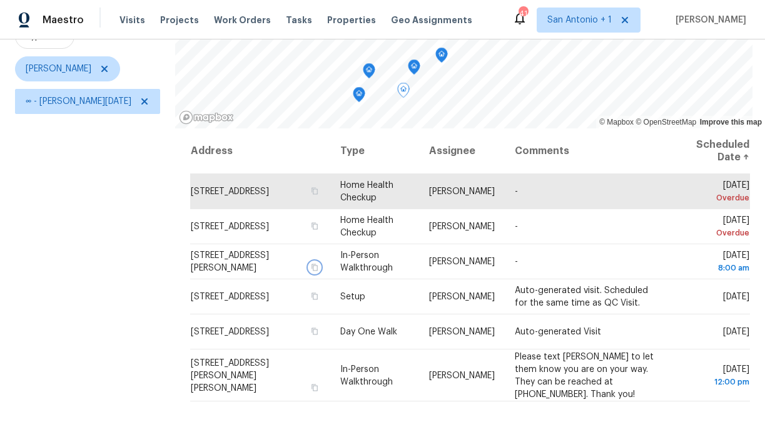
click at [414, 67] on icon "Map marker" at bounding box center [414, 67] width 1 height 2
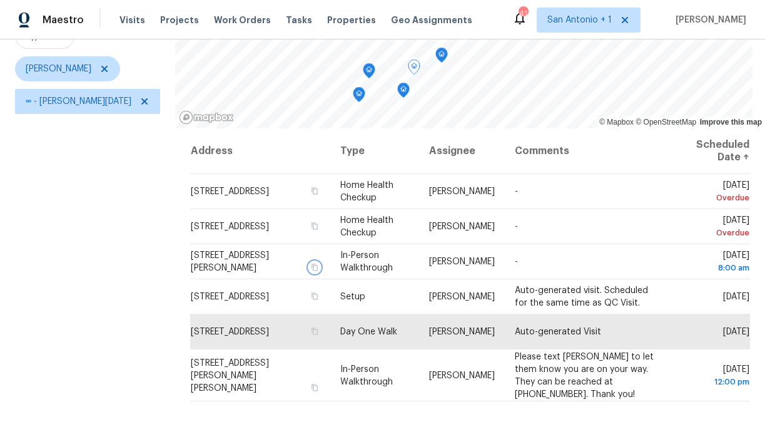
click at [436, 53] on icon "Map marker" at bounding box center [441, 55] width 11 height 14
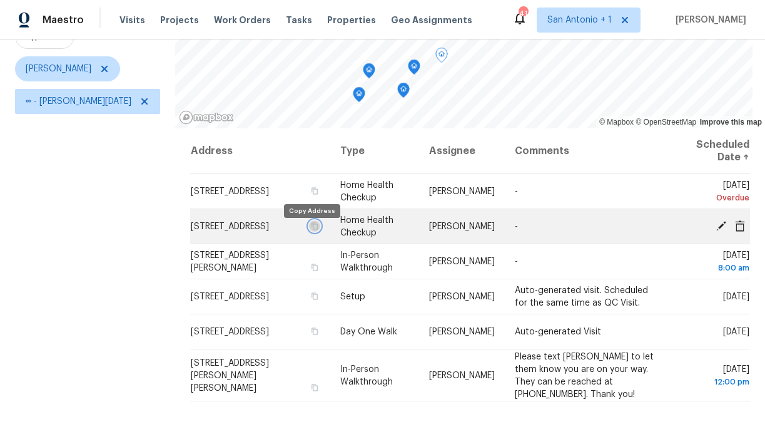
click at [312, 229] on icon "button" at bounding box center [315, 225] width 6 height 7
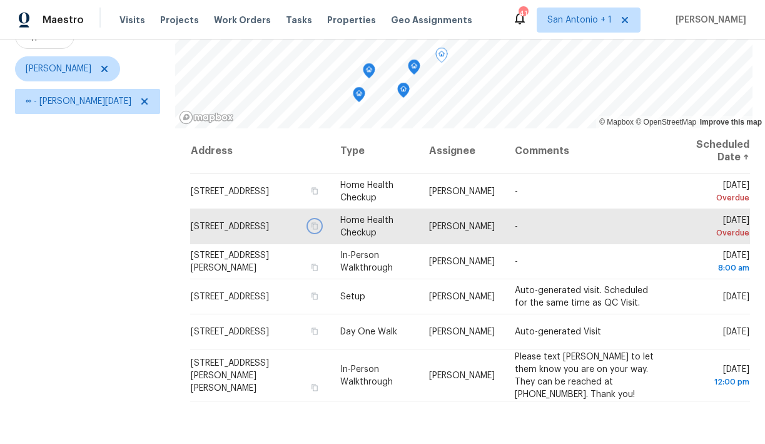
click at [403, 91] on icon "Map marker" at bounding box center [403, 90] width 1 height 2
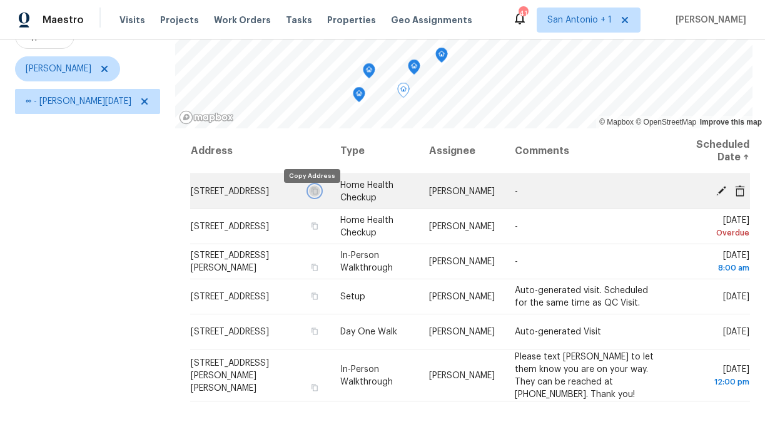
click at [312, 194] on icon "button" at bounding box center [315, 190] width 6 height 7
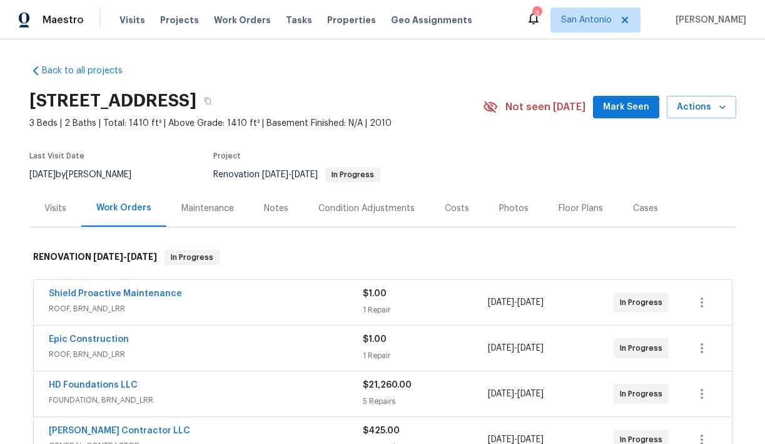
click at [639, 109] on span "Mark Seen" at bounding box center [626, 107] width 46 height 16
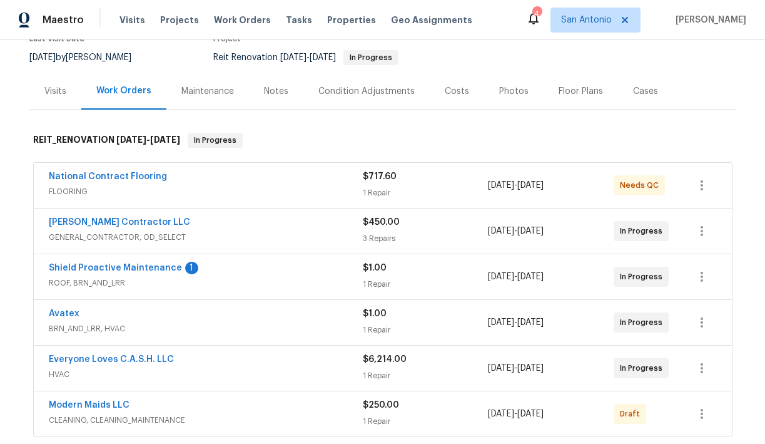
scroll to position [124, 0]
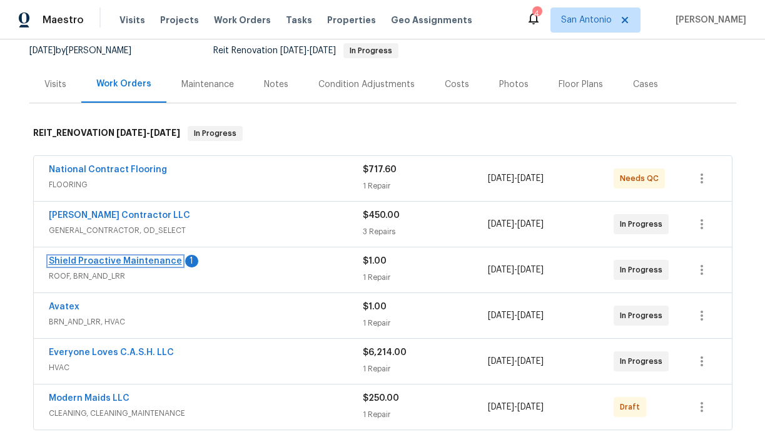
click at [141, 258] on link "Shield Proactive Maintenance" at bounding box center [115, 261] width 133 height 9
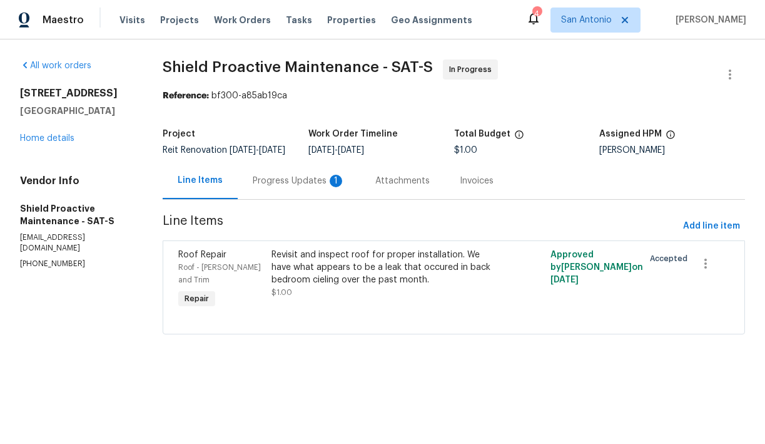
click at [292, 187] on div "Progress Updates 1" at bounding box center [299, 181] width 93 height 13
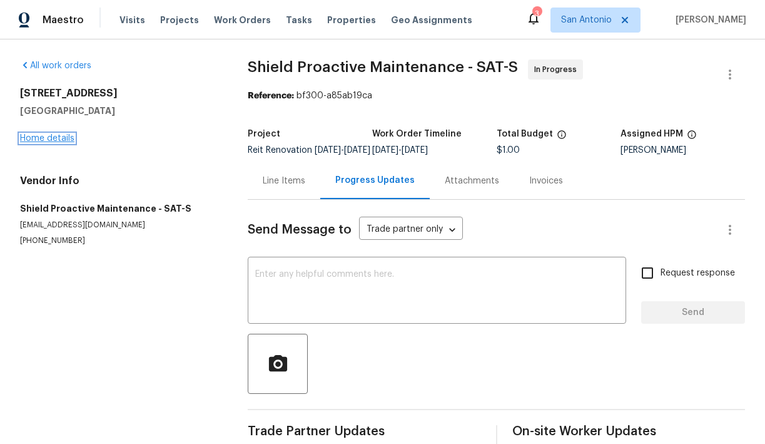
click at [58, 141] on link "Home details" at bounding box center [47, 138] width 54 height 9
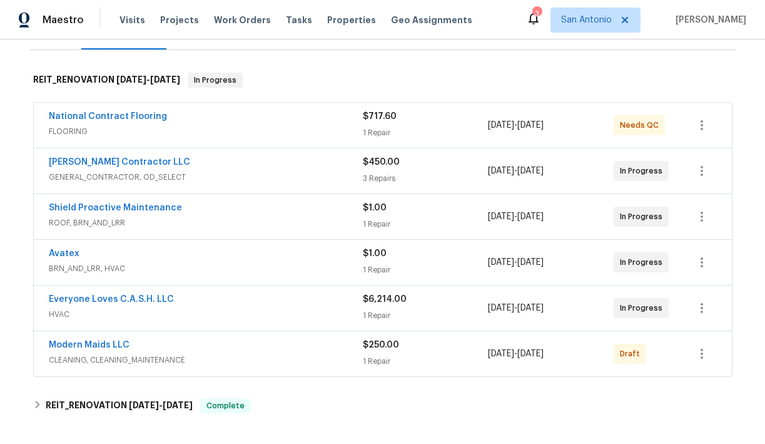
scroll to position [182, 0]
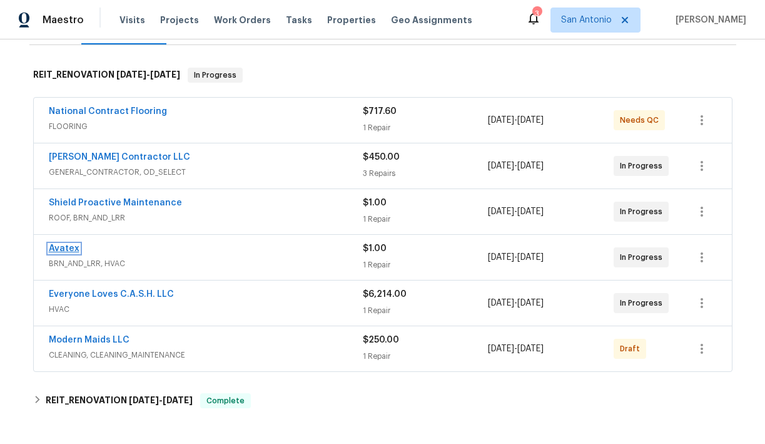
click at [65, 245] on link "Avatex" at bounding box center [64, 248] width 31 height 9
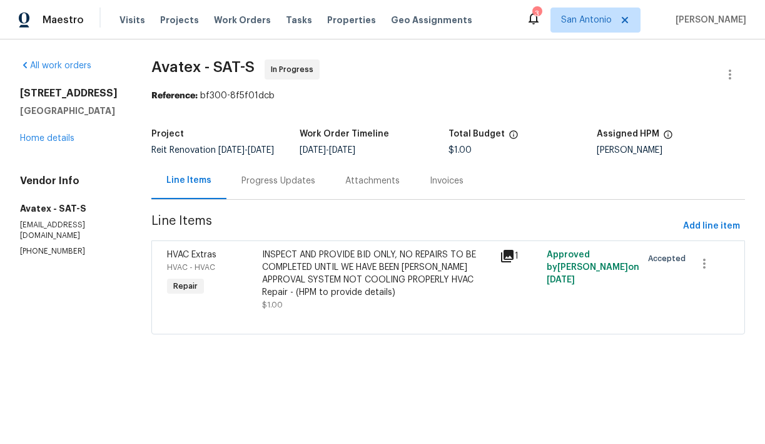
click at [287, 187] on div "Progress Updates" at bounding box center [278, 181] width 74 height 13
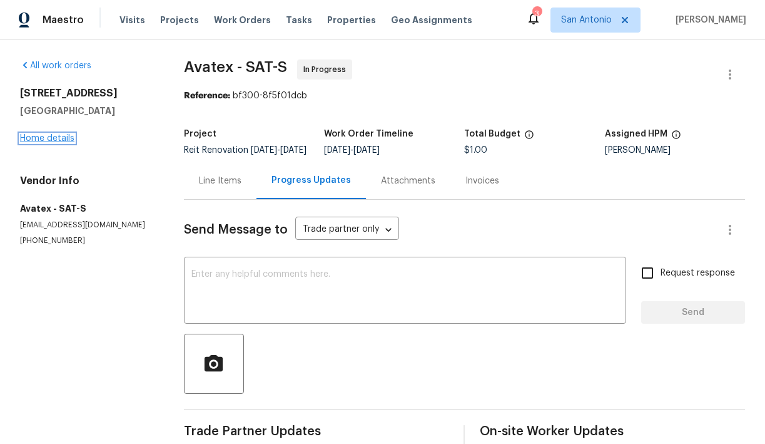
click at [58, 139] on link "Home details" at bounding box center [47, 138] width 54 height 9
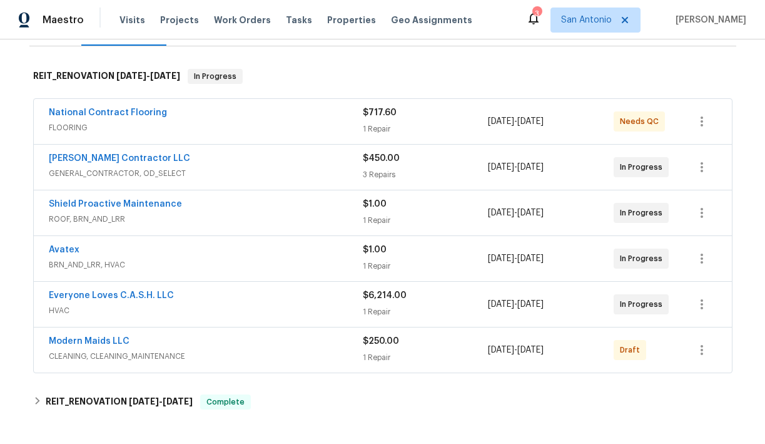
scroll to position [181, 0]
click at [125, 203] on link "Shield Proactive Maintenance" at bounding box center [115, 203] width 133 height 9
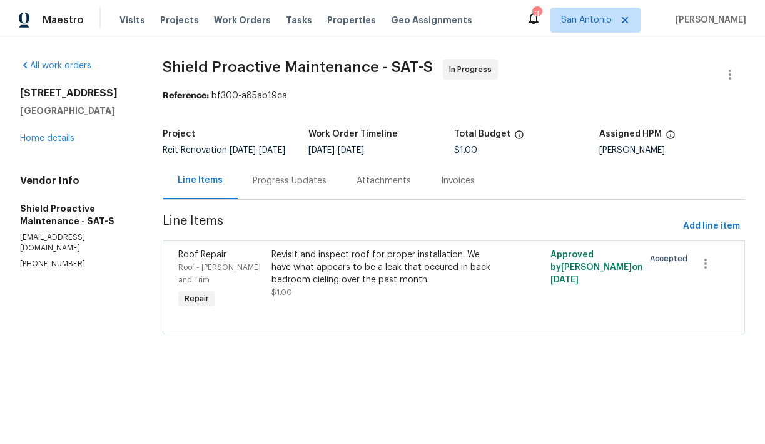
click at [278, 187] on div "Progress Updates" at bounding box center [290, 181] width 74 height 13
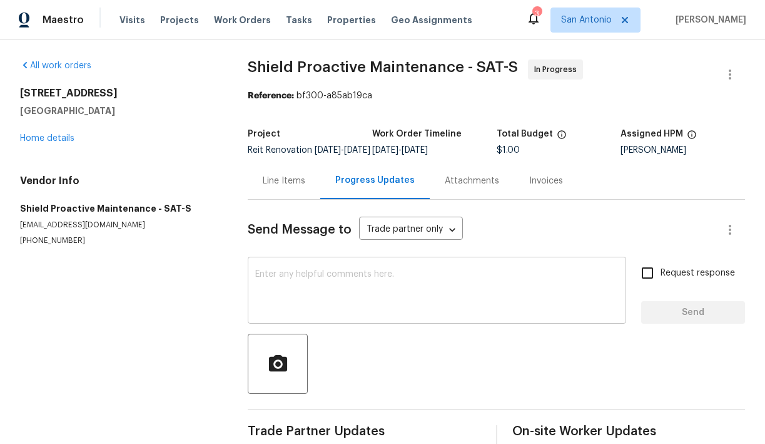
click at [345, 277] on div "x ​" at bounding box center [437, 292] width 379 height 64
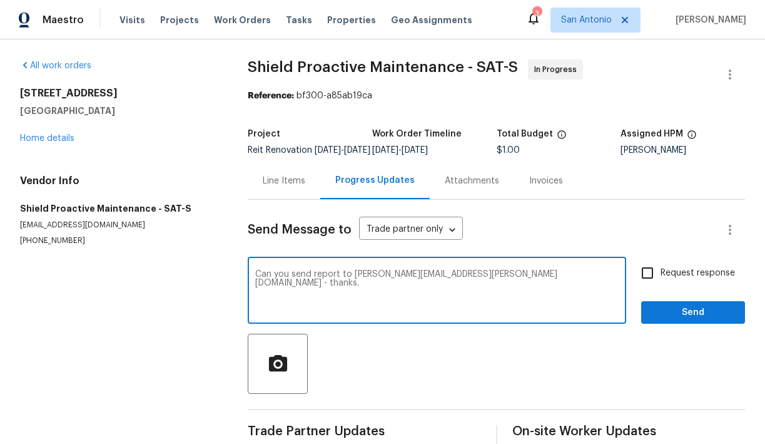
type textarea "Can you send report to [PERSON_NAME][EMAIL_ADDRESS][PERSON_NAME][DOMAIN_NAME] -…"
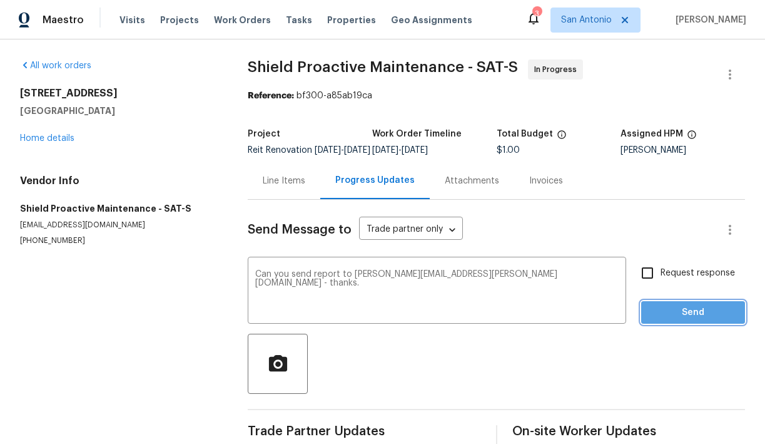
click at [680, 320] on span "Send" at bounding box center [693, 313] width 84 height 16
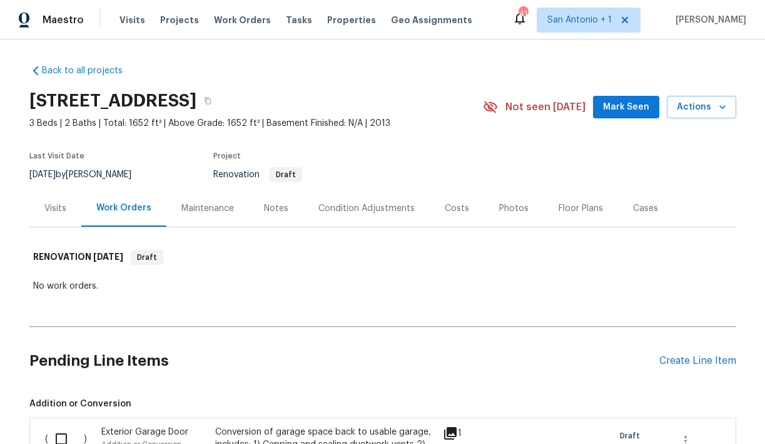
click at [273, 215] on div "Notes" at bounding box center [276, 208] width 54 height 37
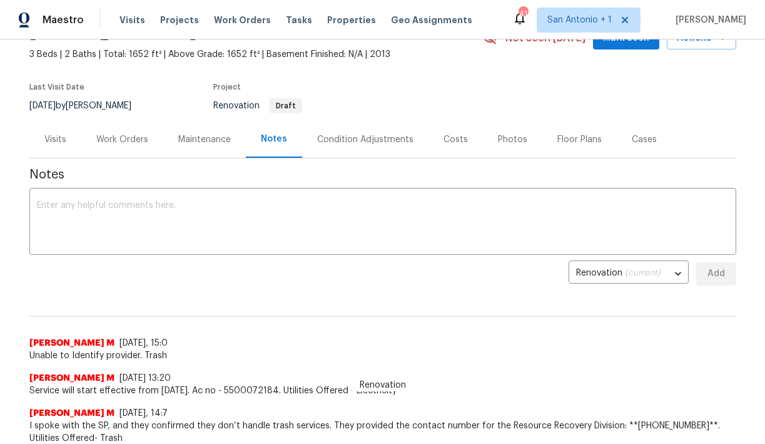
scroll to position [75, 0]
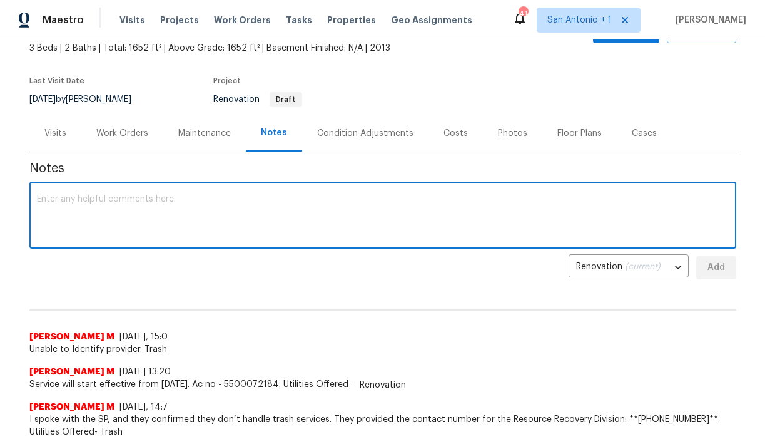
click at [266, 209] on textarea at bounding box center [383, 217] width 692 height 44
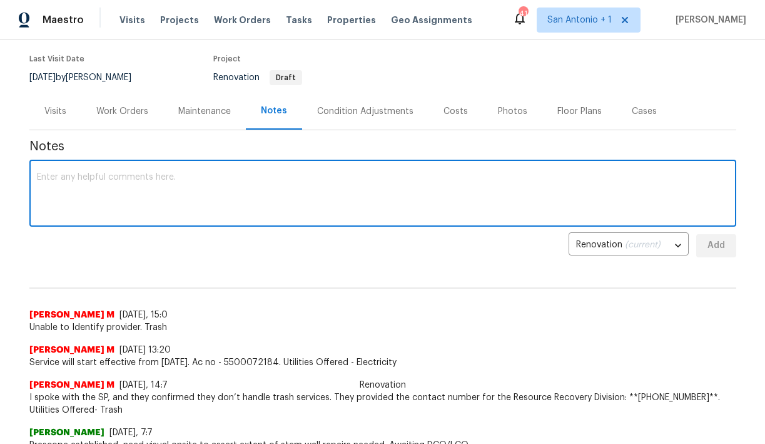
scroll to position [77, 0]
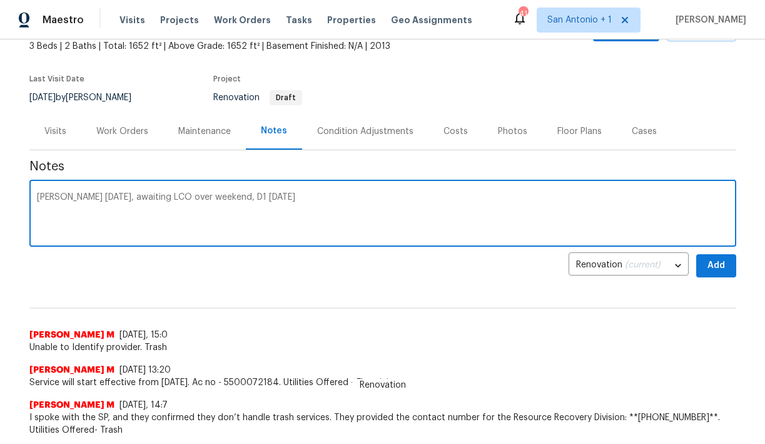
type textarea "COE today, awaiting LCO over weekend, D1 Monday 8/24/25"
click at [710, 262] on span "Add" at bounding box center [716, 266] width 20 height 16
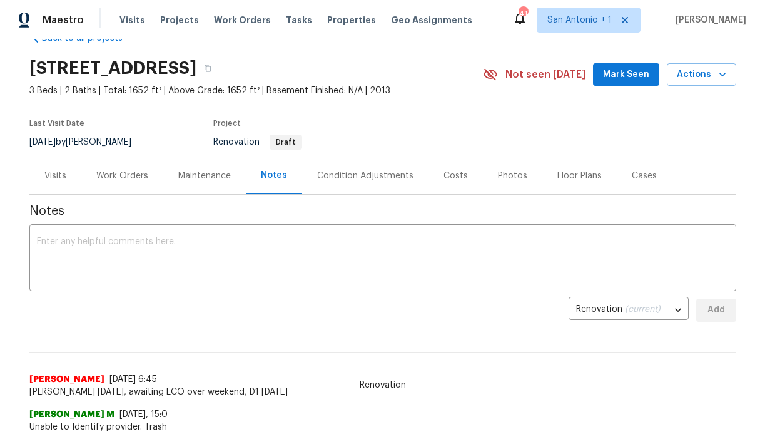
scroll to position [0, 0]
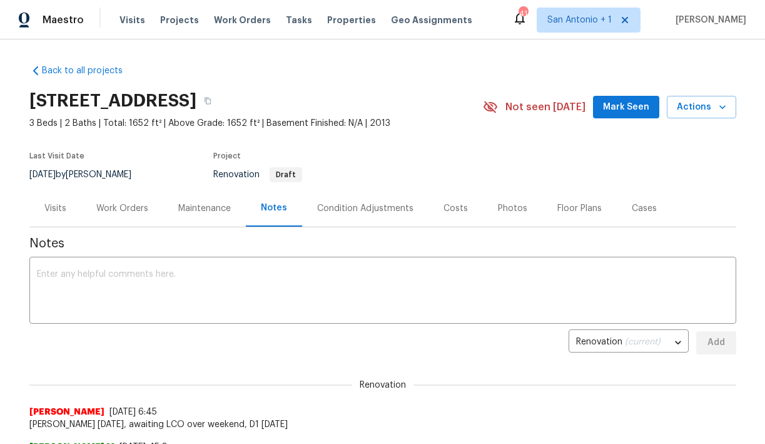
click at [636, 111] on span "Mark Seen" at bounding box center [626, 107] width 46 height 16
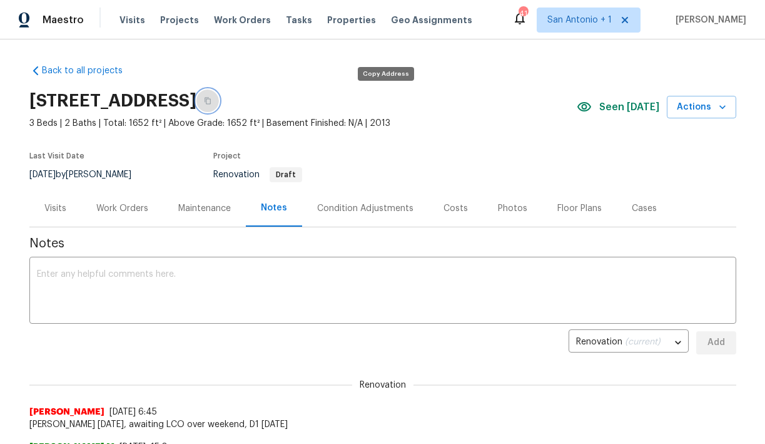
click at [211, 103] on icon "button" at bounding box center [208, 101] width 6 height 7
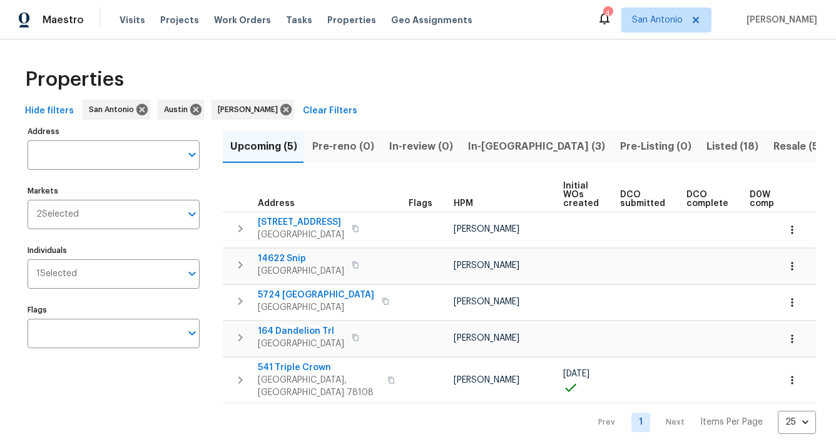
click at [706, 146] on span "Listed (18)" at bounding box center [732, 147] width 52 height 18
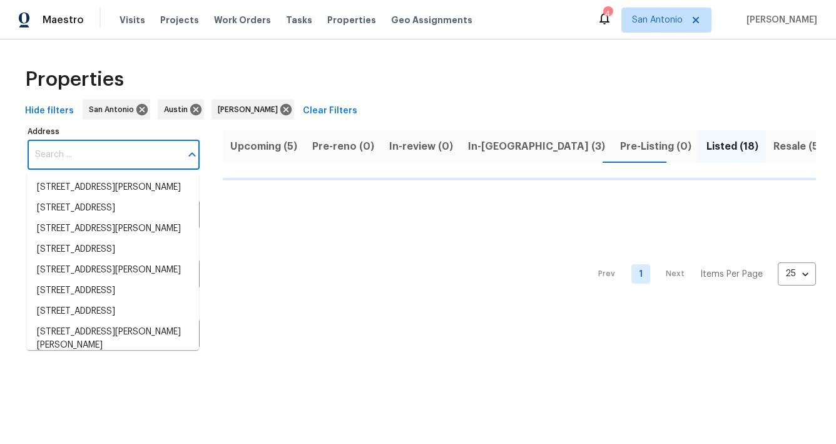
click at [134, 156] on input "Address" at bounding box center [104, 154] width 153 height 29
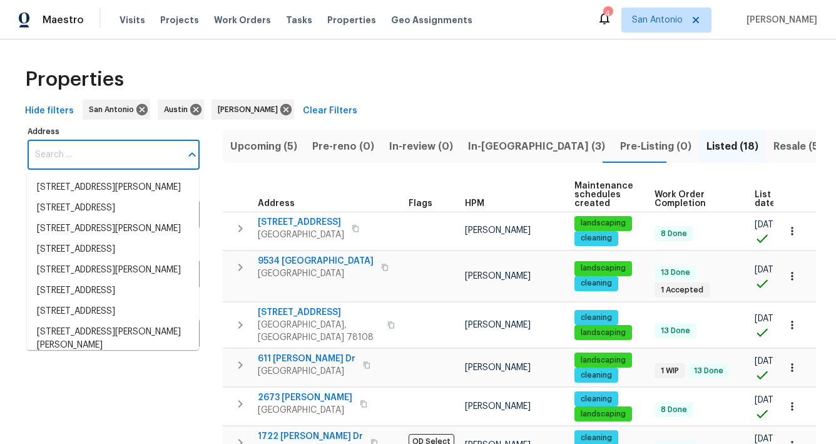
click at [115, 158] on input "Address" at bounding box center [104, 154] width 153 height 29
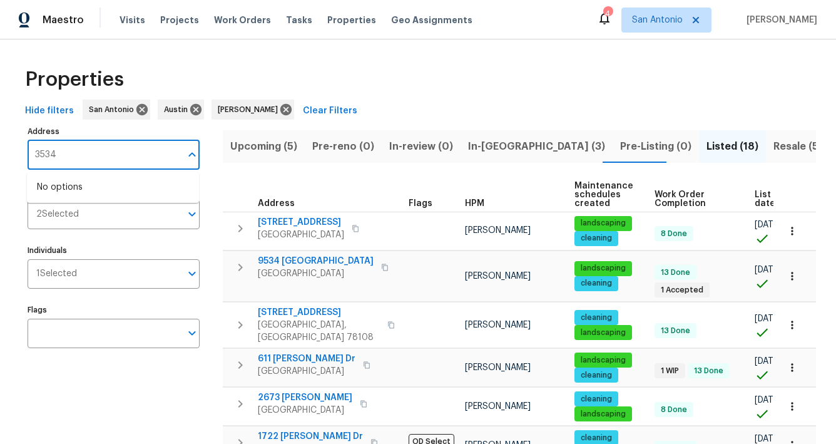
type input "3534"
click at [90, 160] on input "3534" at bounding box center [104, 154] width 153 height 29
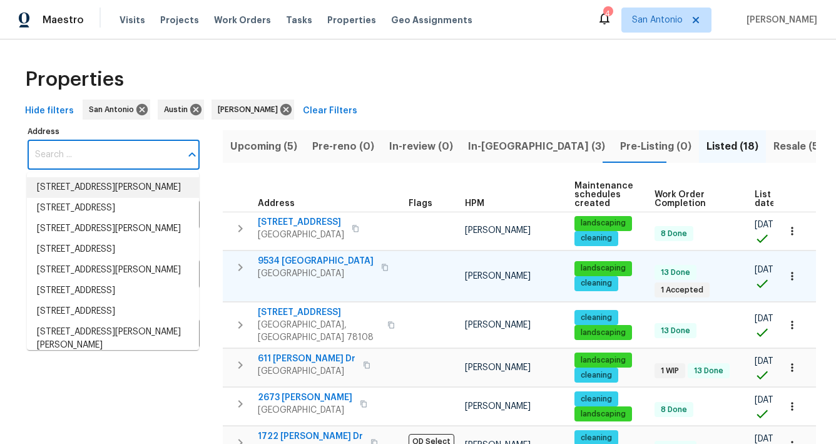
click at [289, 259] on span "9534 Lookover Bay" at bounding box center [316, 261] width 116 height 13
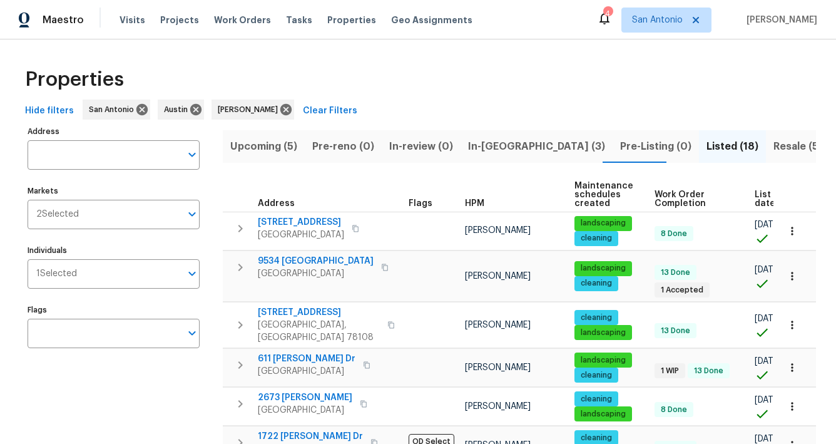
click at [497, 146] on span "In-reno (3)" at bounding box center [536, 147] width 137 height 18
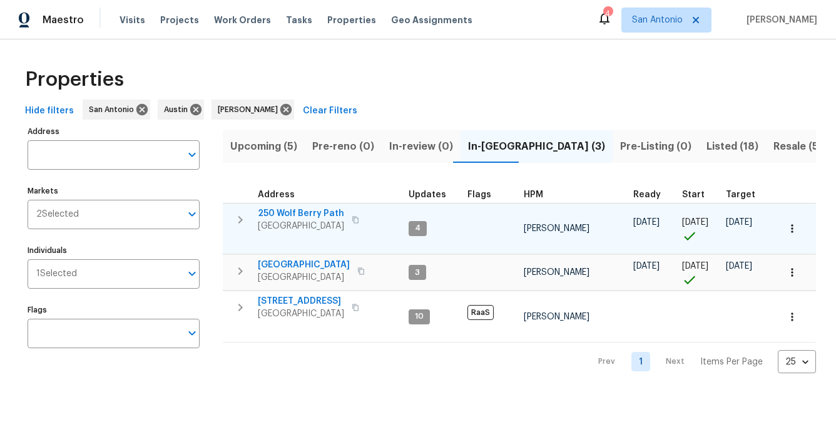
click at [310, 211] on span "250 Wolf Berry Path" at bounding box center [301, 213] width 86 height 13
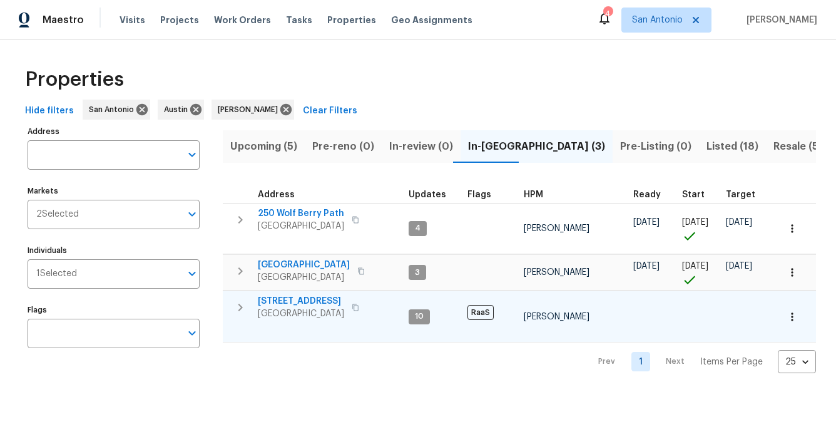
click at [300, 301] on span "526 Radiance Ave" at bounding box center [301, 301] width 86 height 13
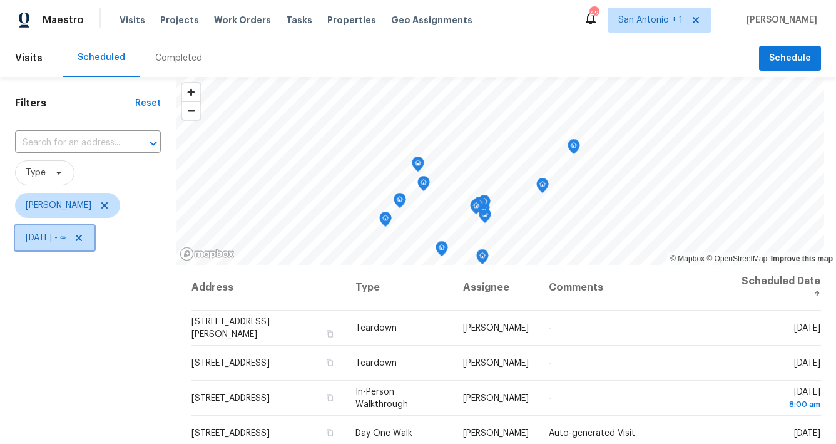
click at [84, 237] on icon at bounding box center [79, 238] width 10 height 10
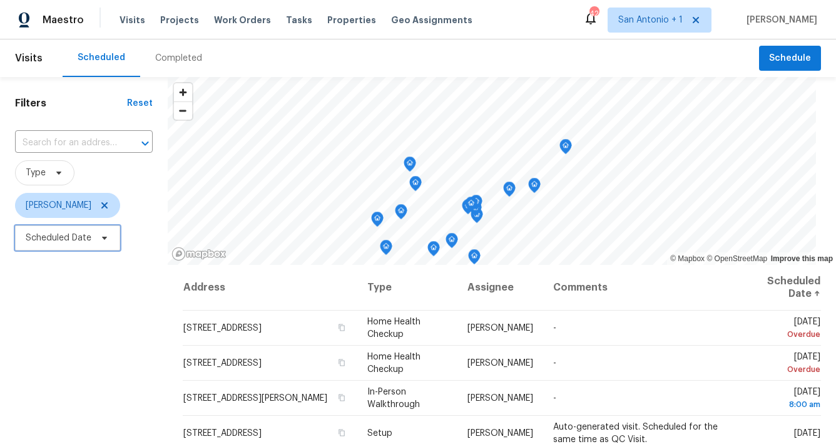
click at [101, 236] on icon at bounding box center [104, 238] width 10 height 10
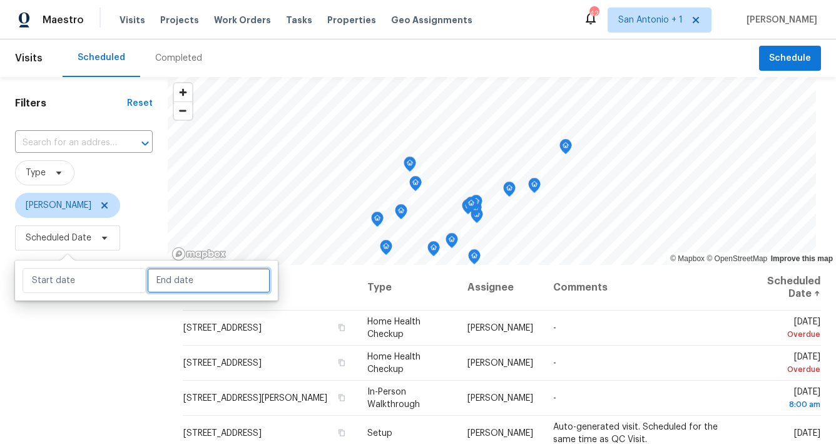
click at [165, 278] on input "text" at bounding box center [208, 280] width 123 height 25
select select "7"
select select "2025"
select select "8"
select select "2025"
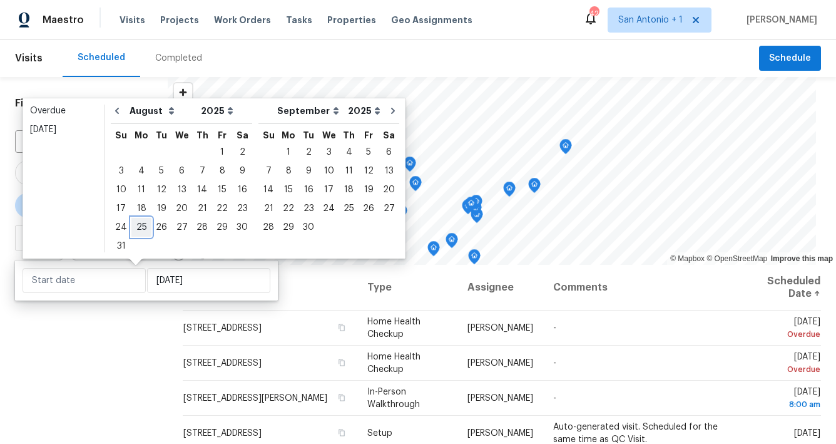
click at [138, 222] on div "25" at bounding box center [141, 227] width 20 height 18
type input "[DATE]"
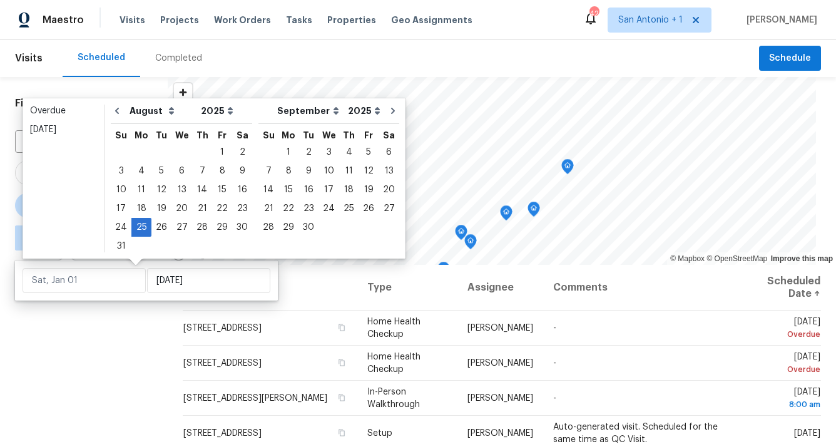
click at [122, 355] on div "Filters Reset ​ Type Chris Fuentes ∞ - Mon, Aug 25" at bounding box center [84, 348] width 168 height 542
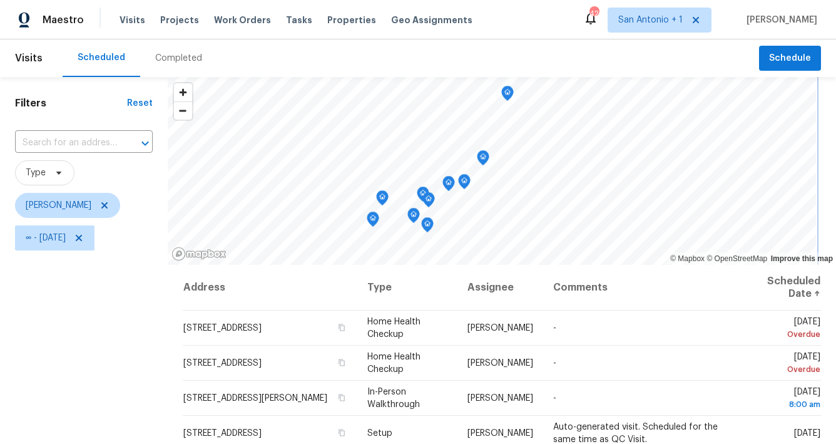
click at [508, 93] on icon "Map marker" at bounding box center [507, 94] width 1 height 2
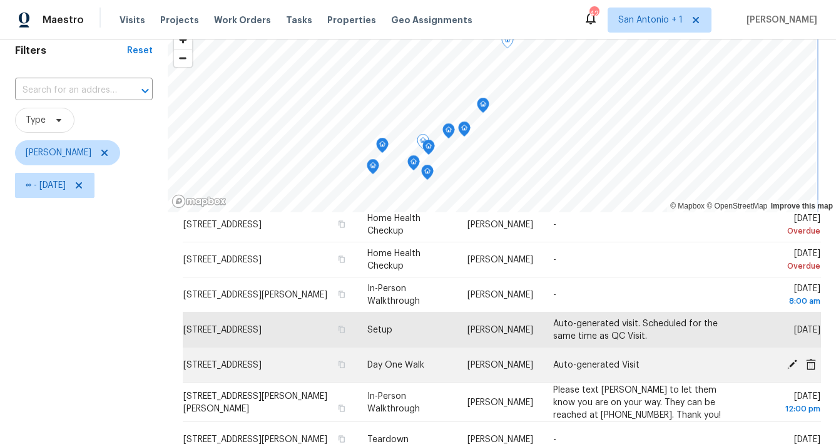
scroll to position [91, 0]
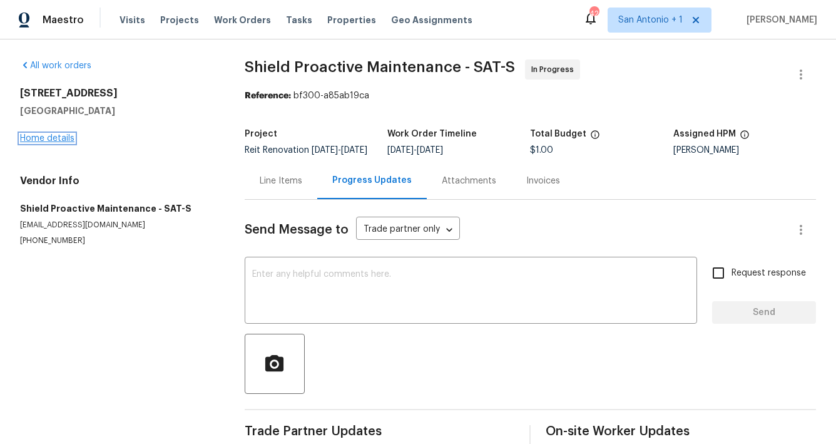
click at [51, 138] on link "Home details" at bounding box center [47, 138] width 54 height 9
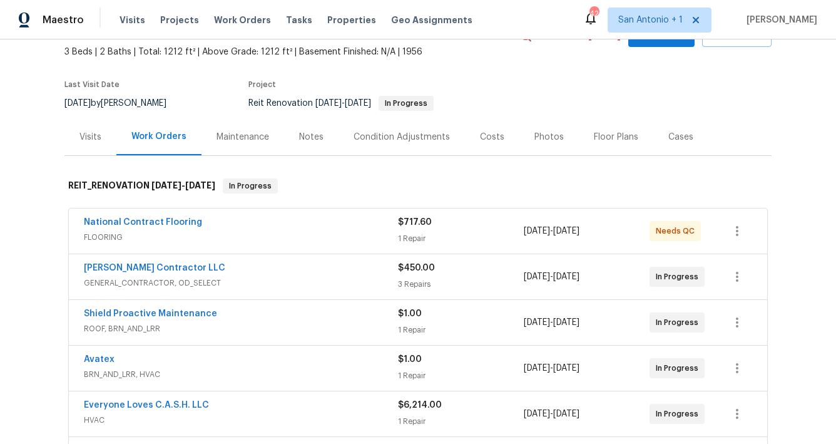
scroll to position [72, 0]
click at [159, 223] on link "National Contract Flooring" at bounding box center [143, 221] width 118 height 9
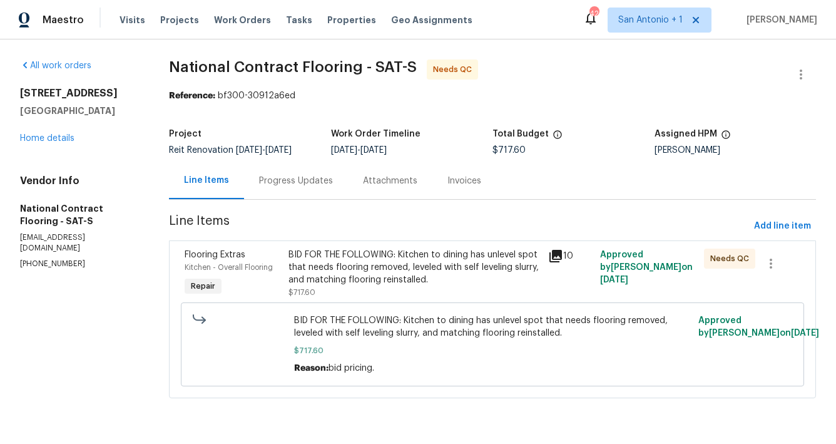
click at [342, 259] on div "BID FOR THE FOLLOWING: Kitchen to dining has unlevel spot that needs flooring r…" at bounding box center [414, 267] width 252 height 38
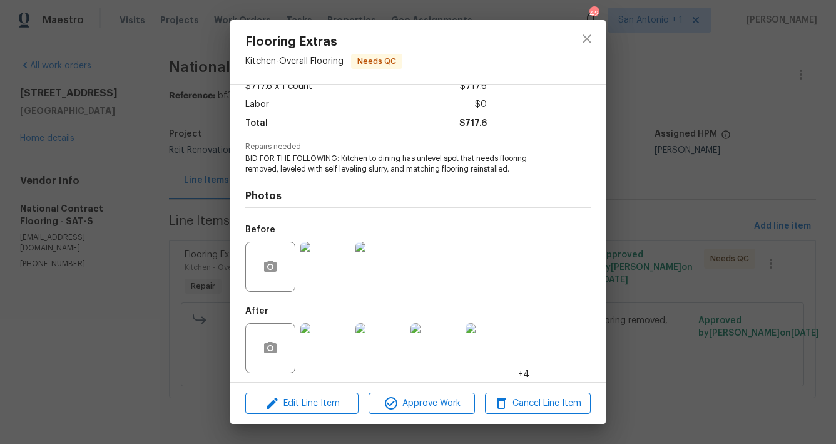
scroll to position [81, 0]
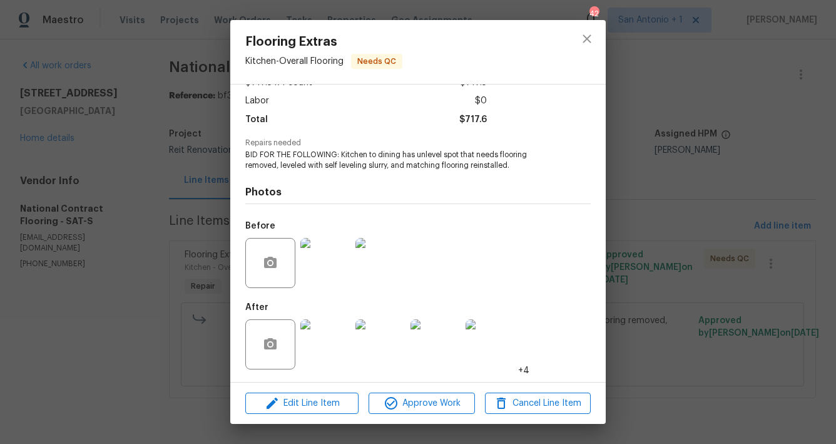
click at [335, 345] on img at bounding box center [325, 344] width 50 height 50
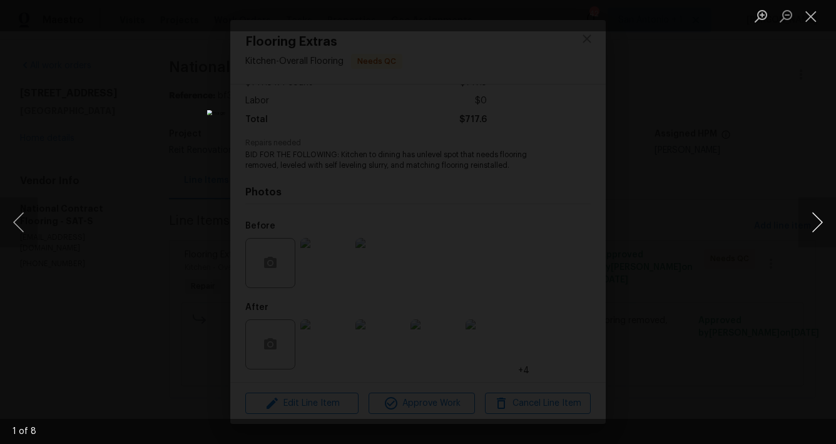
click at [820, 218] on button "Next image" at bounding box center [817, 222] width 38 height 50
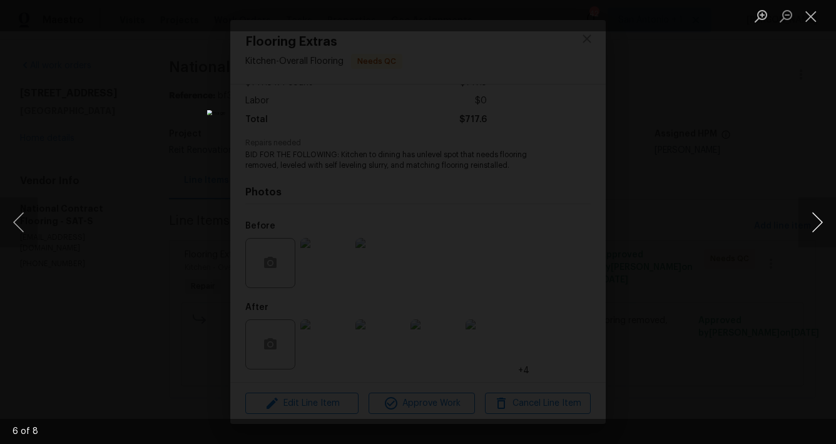
click at [820, 218] on button "Next image" at bounding box center [817, 222] width 38 height 50
click at [811, 13] on button "Close lightbox" at bounding box center [810, 16] width 25 height 22
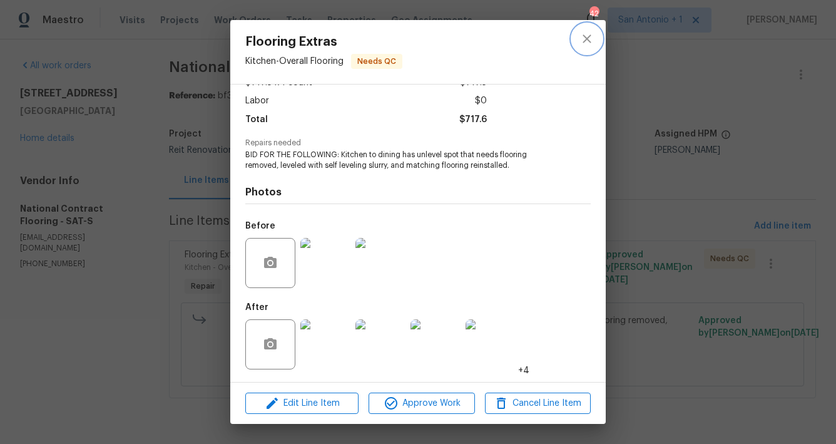
click at [584, 41] on icon "close" at bounding box center [586, 38] width 8 height 8
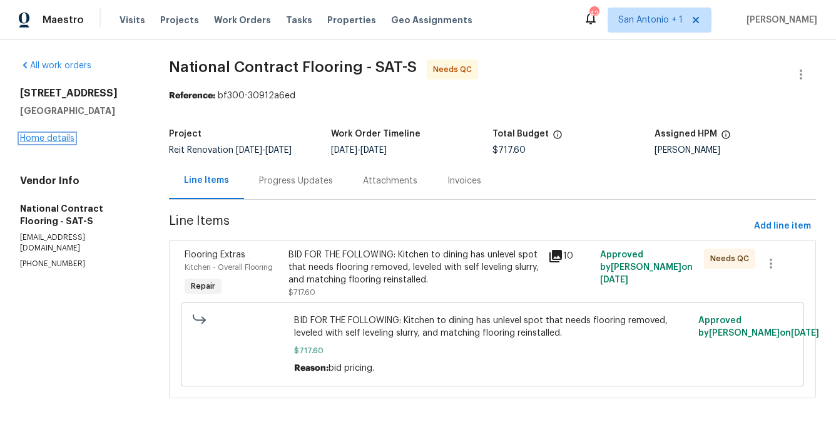
click at [56, 139] on link "Home details" at bounding box center [47, 138] width 54 height 9
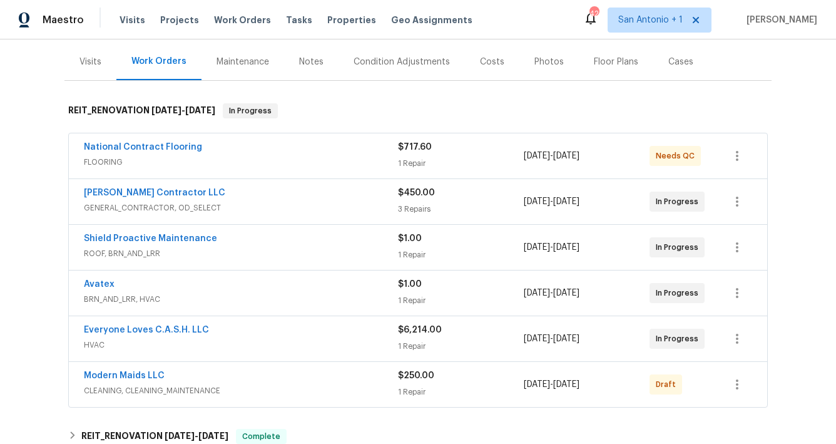
scroll to position [148, 0]
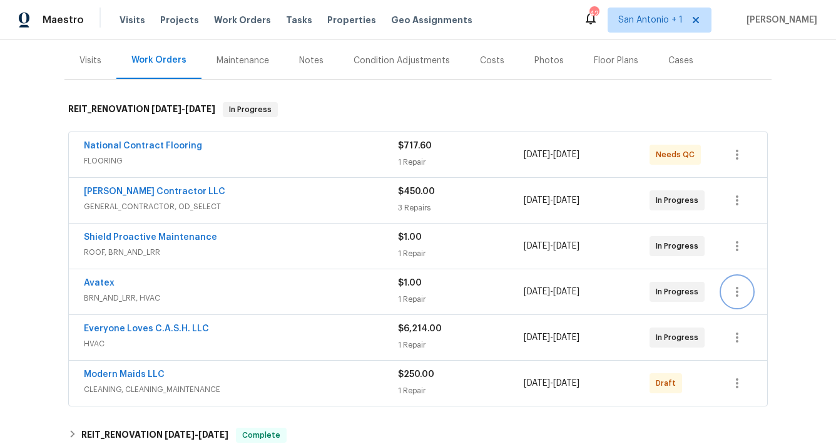
click at [736, 292] on icon "button" at bounding box center [737, 292] width 3 height 10
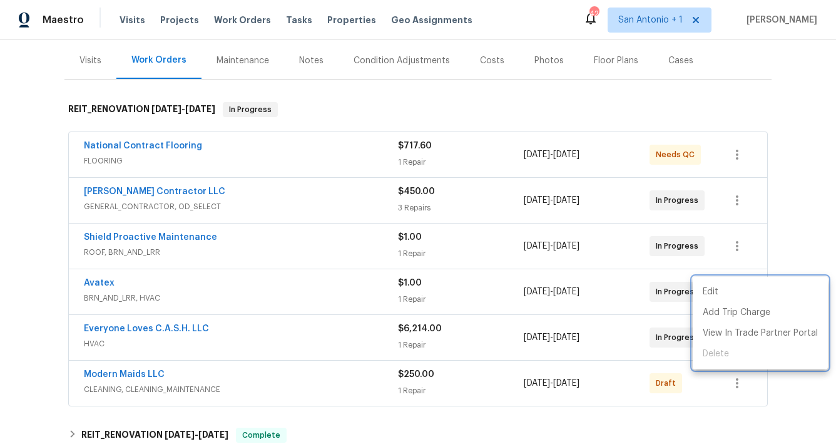
click at [795, 258] on div at bounding box center [418, 222] width 836 height 444
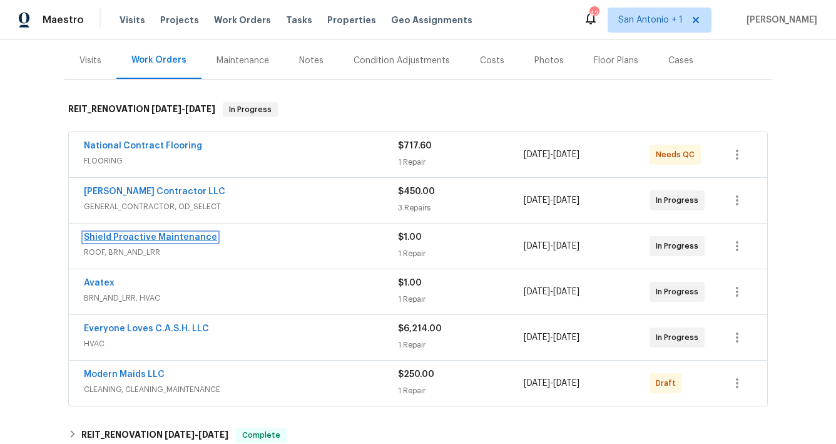
click at [171, 237] on link "Shield Proactive Maintenance" at bounding box center [150, 237] width 133 height 9
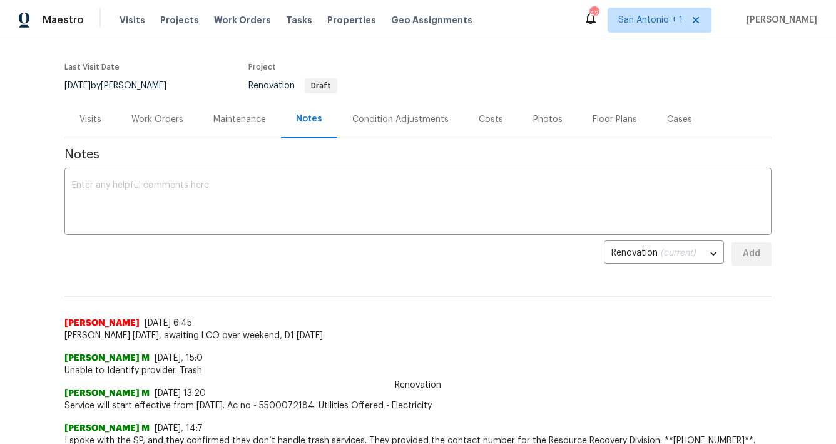
scroll to position [92, 0]
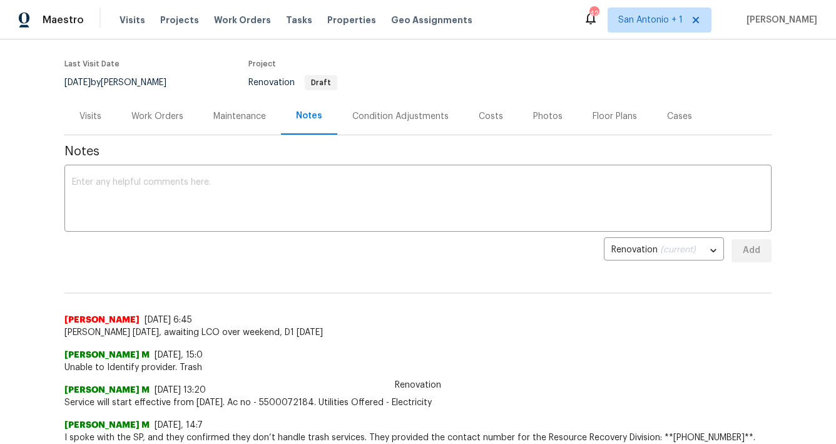
click at [373, 118] on div "Condition Adjustments" at bounding box center [400, 116] width 96 height 13
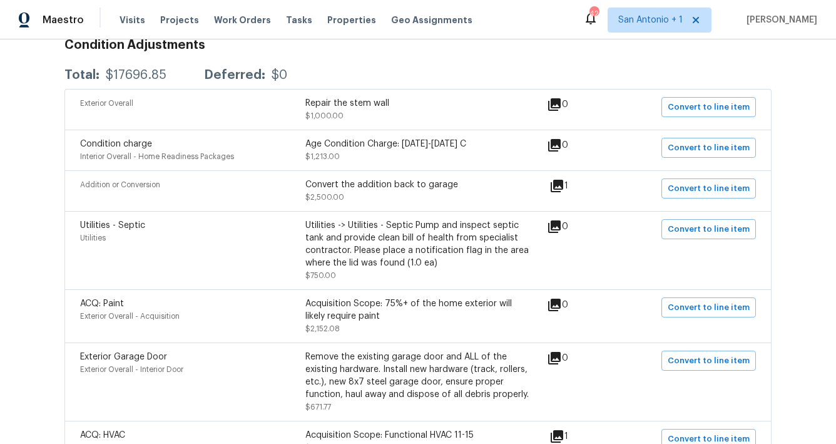
scroll to position [120, 0]
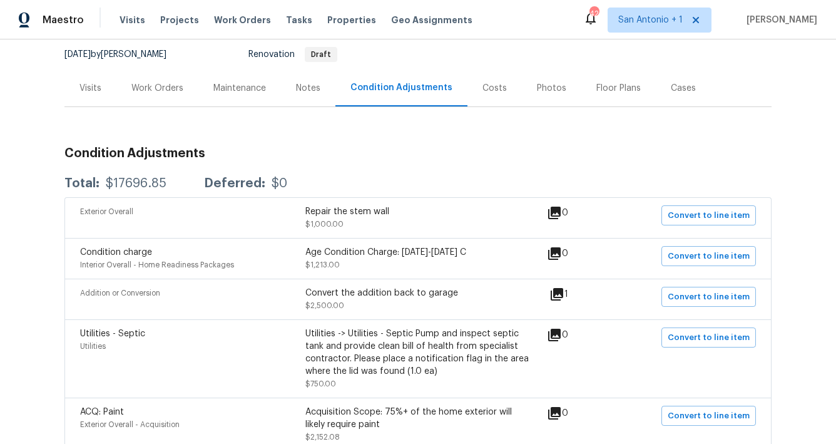
click at [166, 94] on div "Work Orders" at bounding box center [157, 87] width 82 height 37
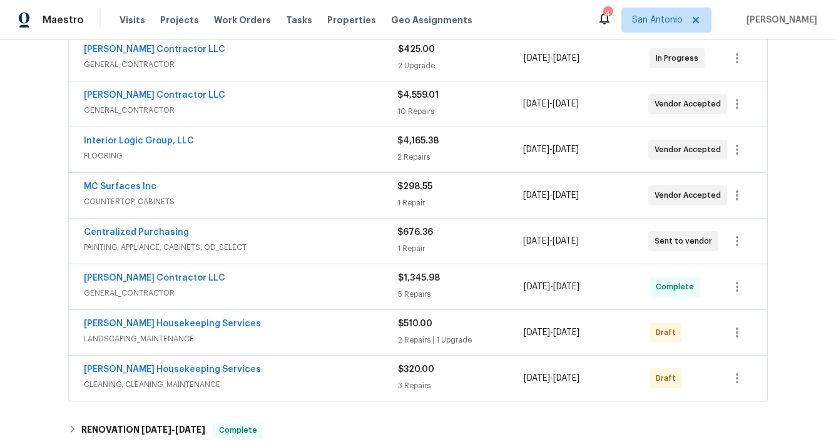
scroll to position [378, 0]
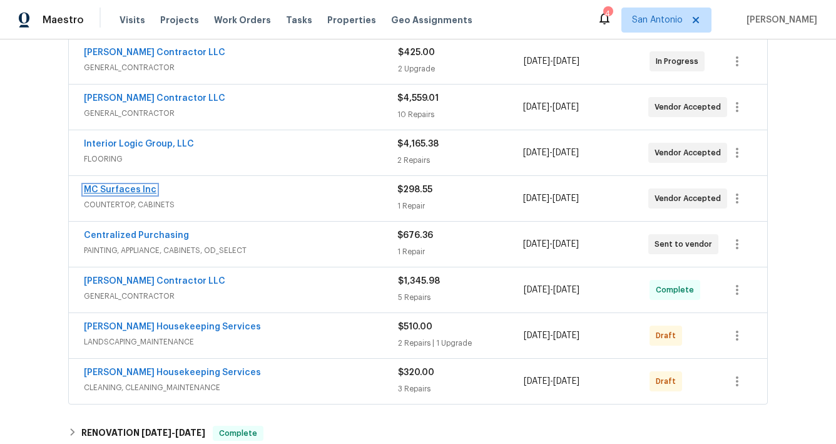
click at [136, 191] on link "MC Surfaces Inc" at bounding box center [120, 189] width 73 height 9
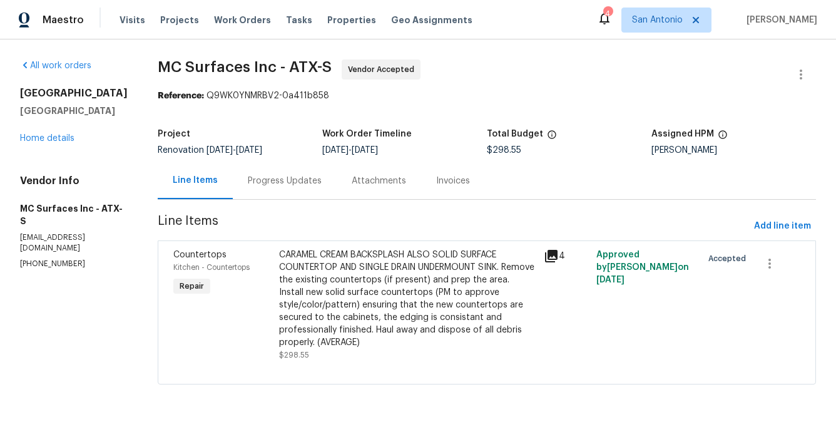
click at [284, 183] on div "Progress Updates" at bounding box center [285, 181] width 74 height 13
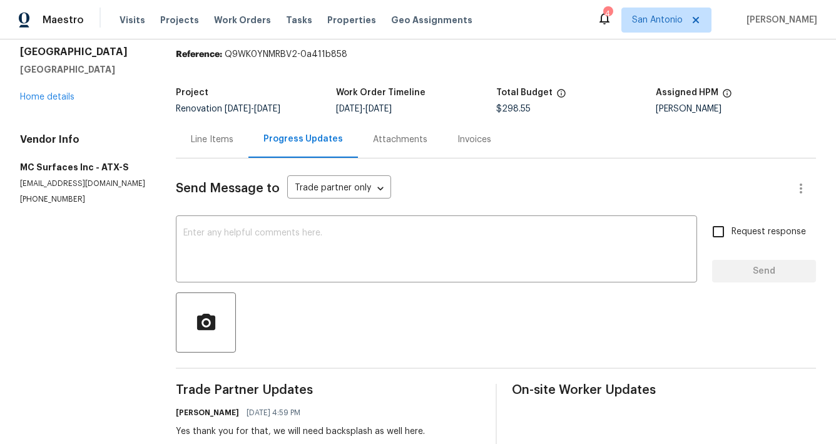
scroll to position [38, 0]
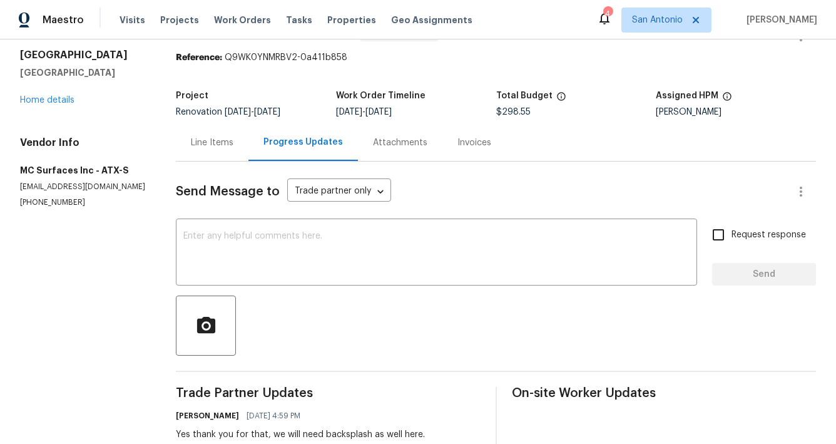
click at [223, 143] on div "Line Items" at bounding box center [212, 142] width 43 height 13
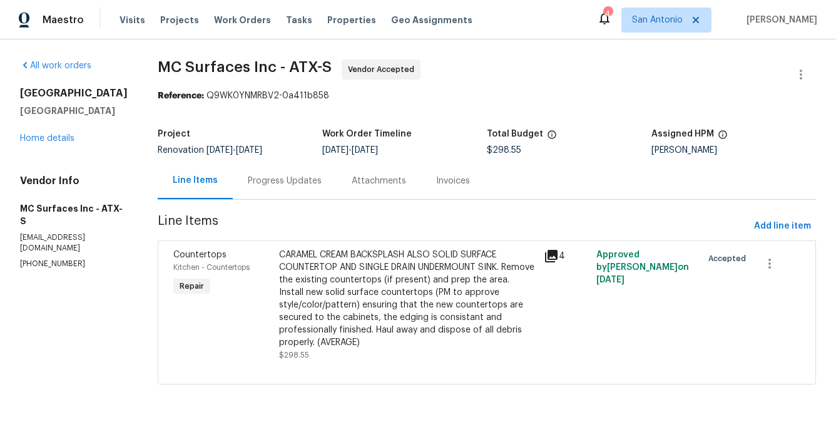
click at [428, 278] on div "CARAMEL CREAM BACKSPLASH ALSO SOLID SURFACE COUNTERTOP AND SINGLE DRAIN UNDERMO…" at bounding box center [407, 298] width 257 height 100
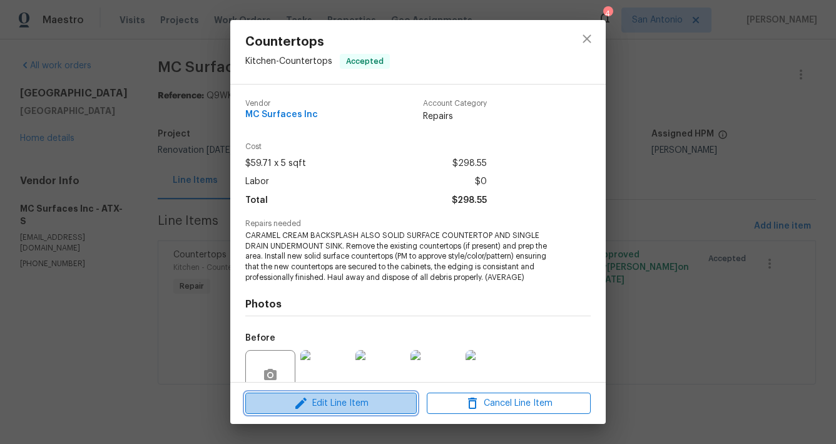
click at [338, 401] on span "Edit Line Item" at bounding box center [331, 403] width 164 height 16
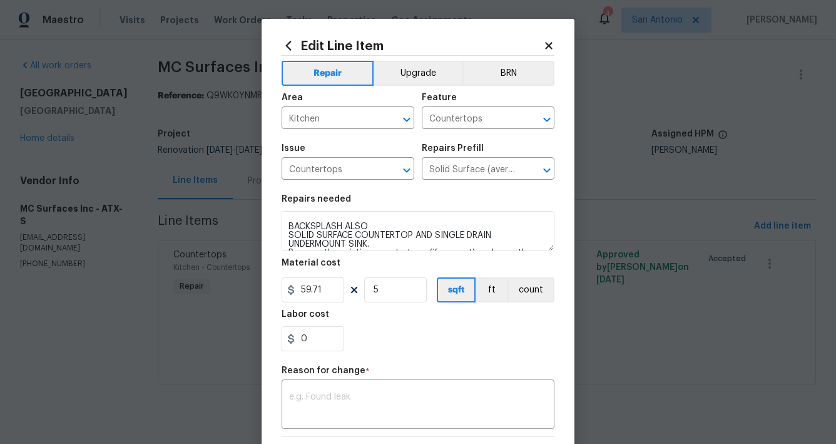
scroll to position [12, 0]
click at [546, 46] on icon at bounding box center [548, 45] width 7 height 7
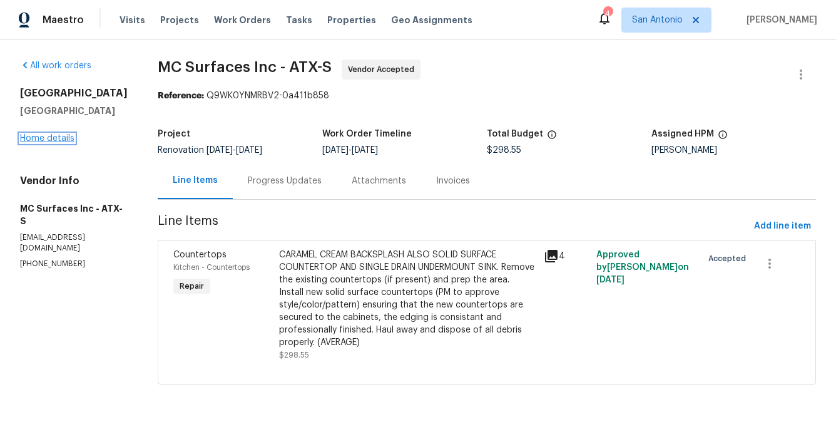
click at [64, 143] on link "Home details" at bounding box center [47, 138] width 54 height 9
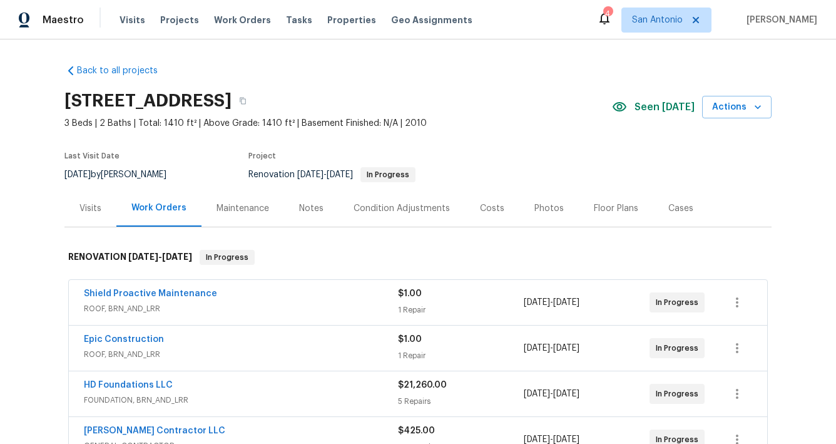
click at [304, 208] on div "Notes" at bounding box center [311, 208] width 24 height 13
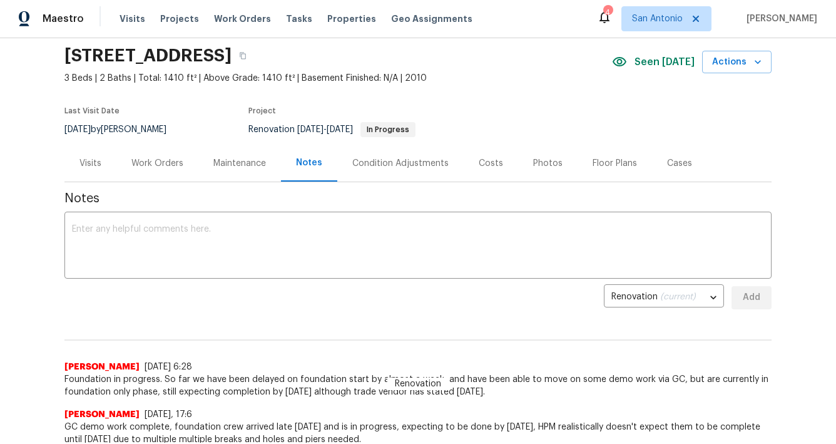
scroll to position [45, 0]
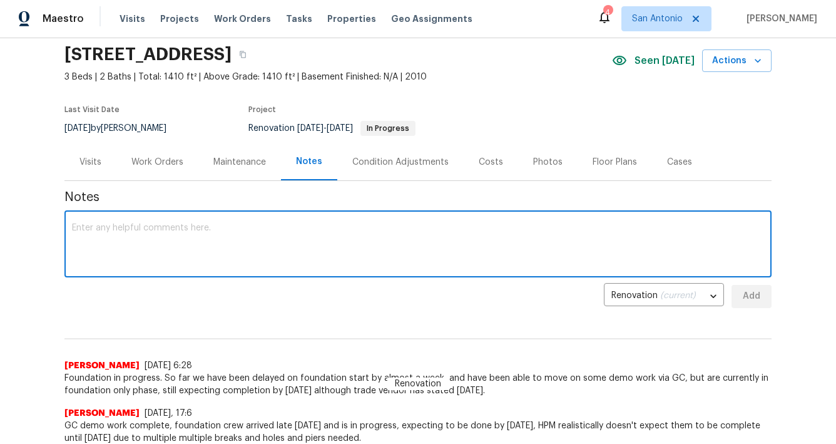
click at [304, 231] on textarea at bounding box center [418, 245] width 692 height 44
click at [339, 235] on textarea at bounding box center [418, 245] width 692 height 44
type textarea "Progress visit today."
click at [744, 293] on span "Add" at bounding box center [751, 296] width 20 height 16
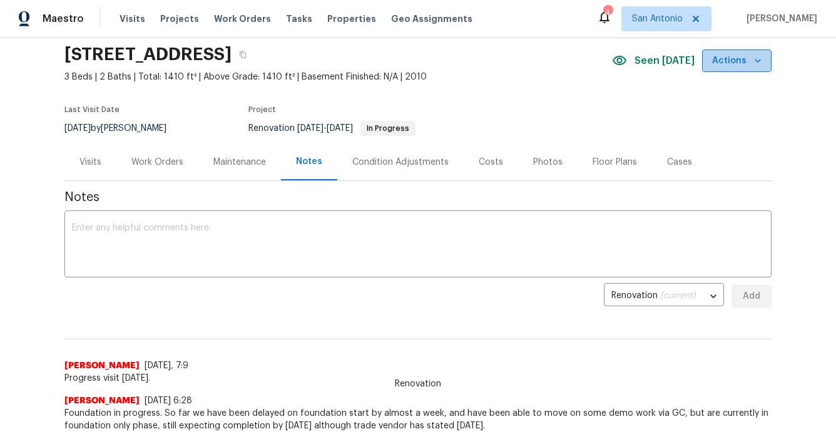
click at [756, 62] on icon "button" at bounding box center [757, 60] width 13 height 13
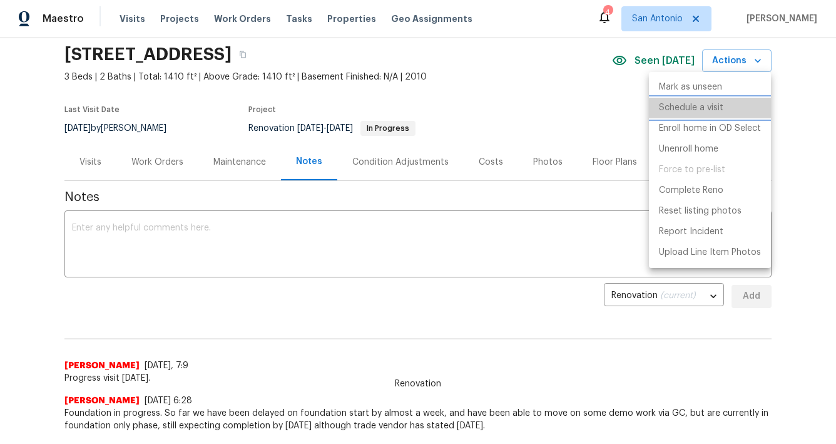
click at [695, 106] on p "Schedule a visit" at bounding box center [691, 107] width 64 height 13
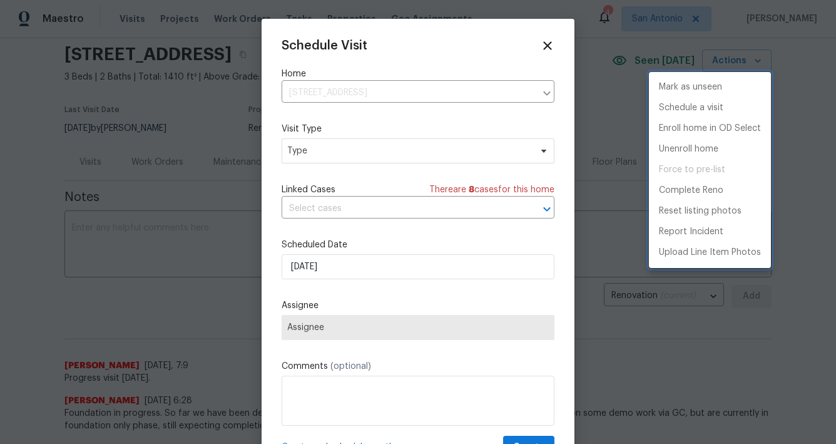
click at [327, 153] on div at bounding box center [418, 222] width 836 height 444
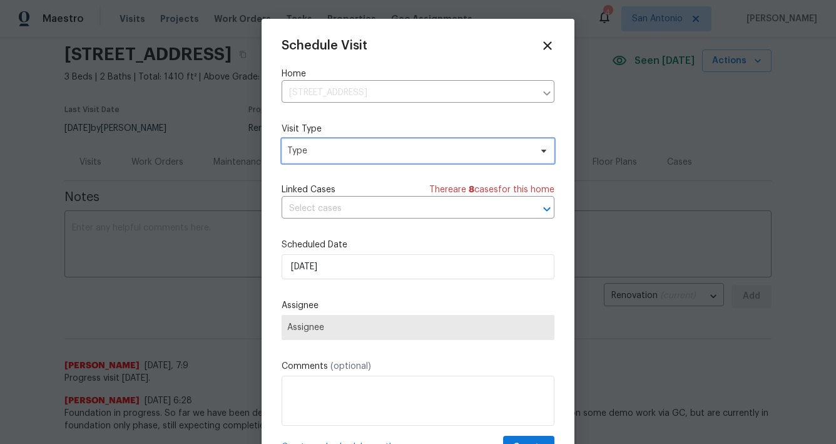
click at [327, 153] on span "Type" at bounding box center [408, 151] width 243 height 13
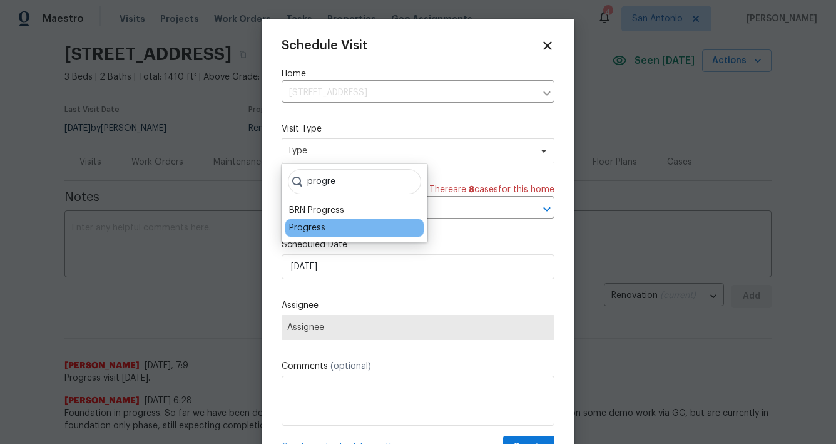
type input "progre"
click at [309, 229] on div "Progress" at bounding box center [307, 227] width 36 height 13
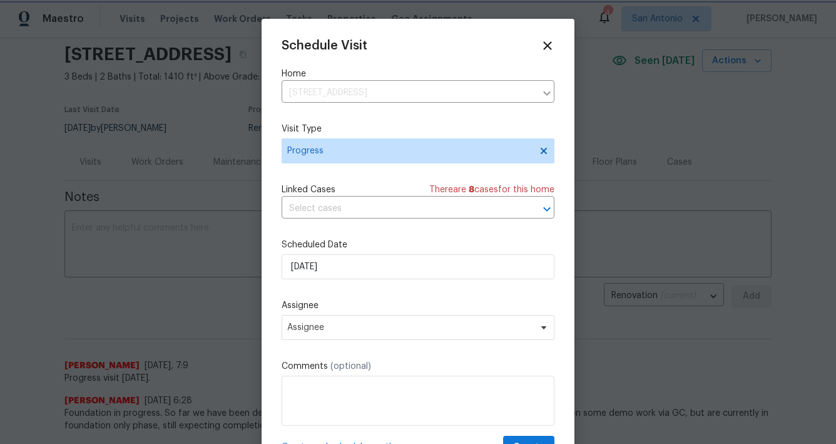
scroll to position [23, 0]
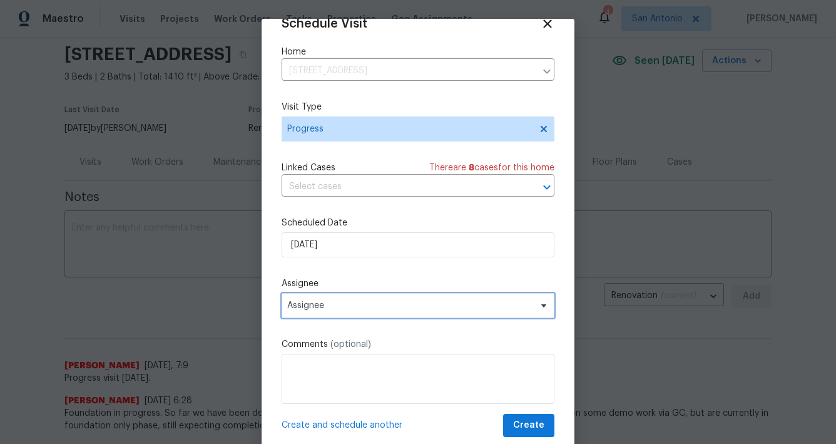
click at [429, 310] on span "Assignee" at bounding box center [409, 305] width 245 height 10
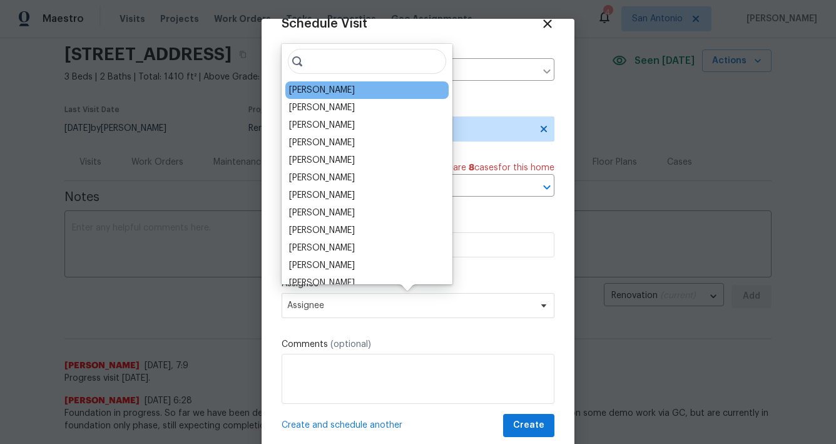
click at [345, 93] on div "[PERSON_NAME]" at bounding box center [366, 90] width 163 height 18
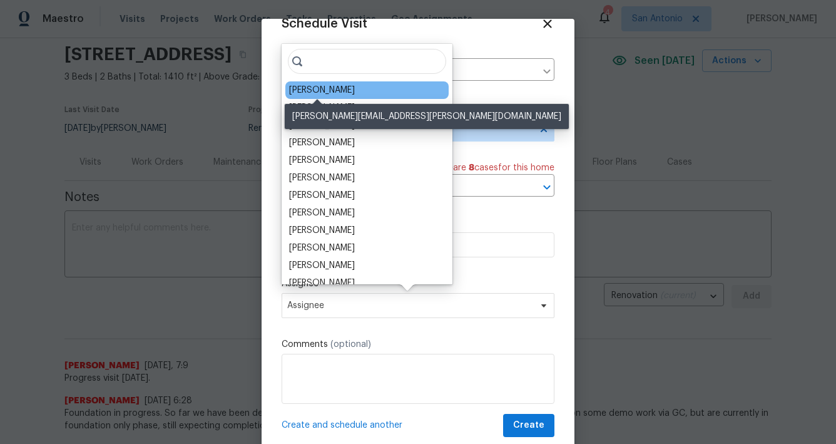
click at [320, 89] on div "[PERSON_NAME]" at bounding box center [322, 90] width 66 height 13
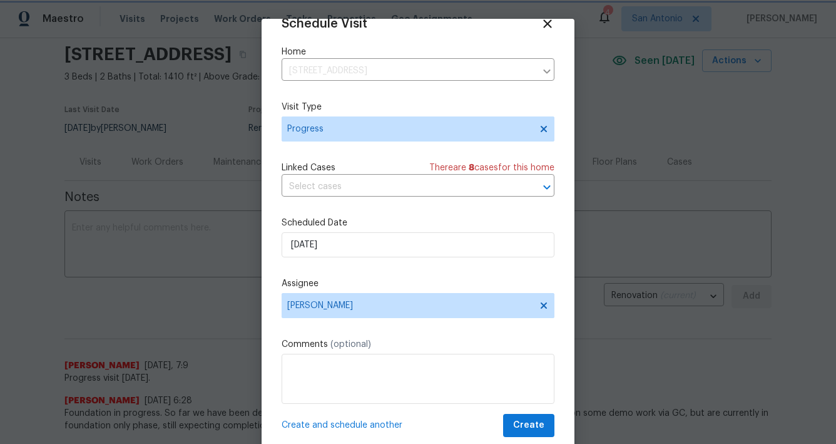
scroll to position [32, 0]
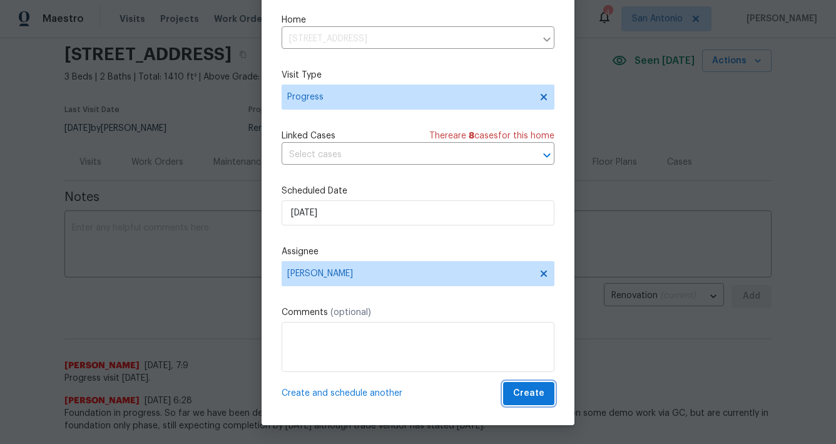
click at [527, 394] on span "Create" at bounding box center [528, 393] width 31 height 16
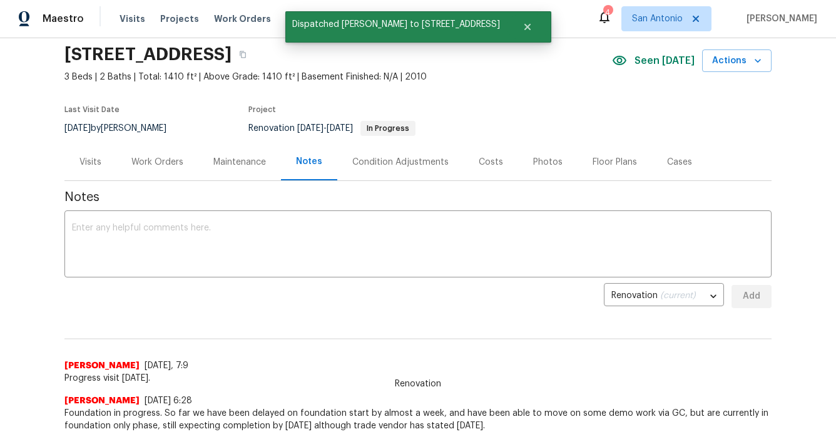
scroll to position [0, 0]
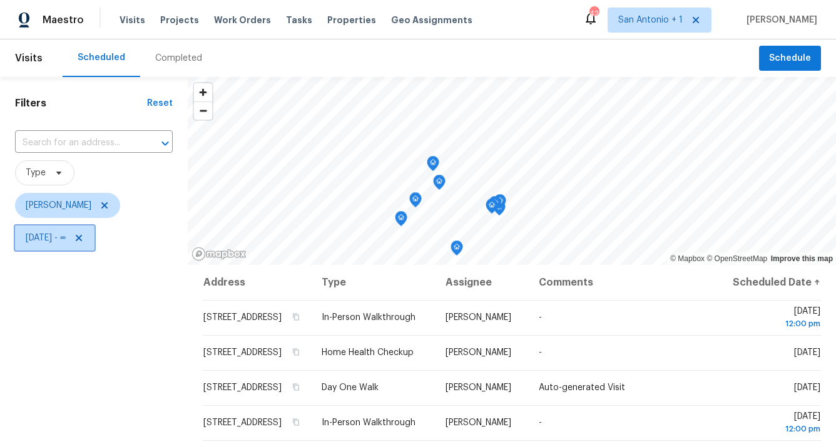
click at [84, 237] on icon at bounding box center [79, 238] width 10 height 10
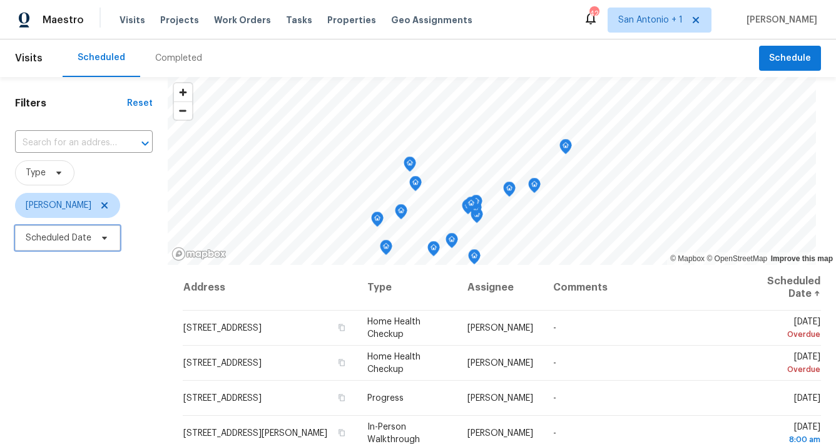
click at [106, 237] on icon at bounding box center [104, 238] width 10 height 10
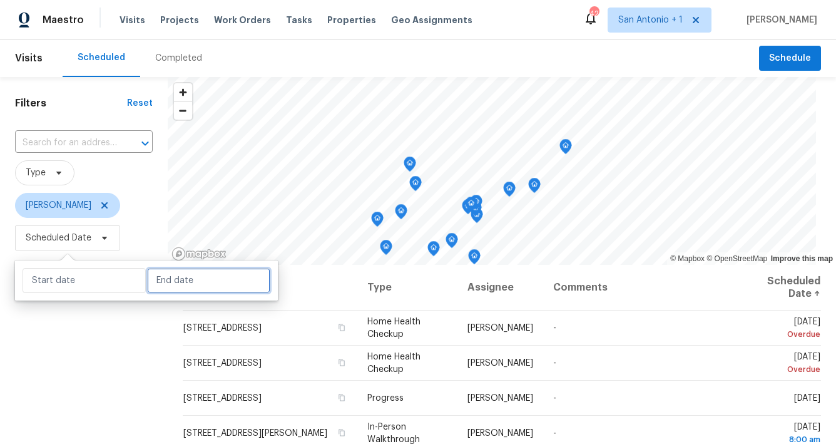
click at [161, 277] on input "text" at bounding box center [208, 280] width 123 height 25
select select "7"
select select "2025"
select select "8"
select select "2025"
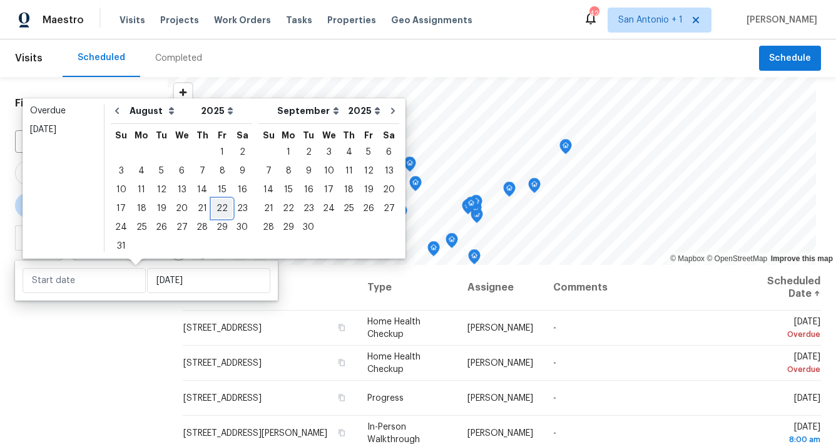
click at [216, 209] on div "22" at bounding box center [222, 209] width 20 height 18
type input "[DATE]"
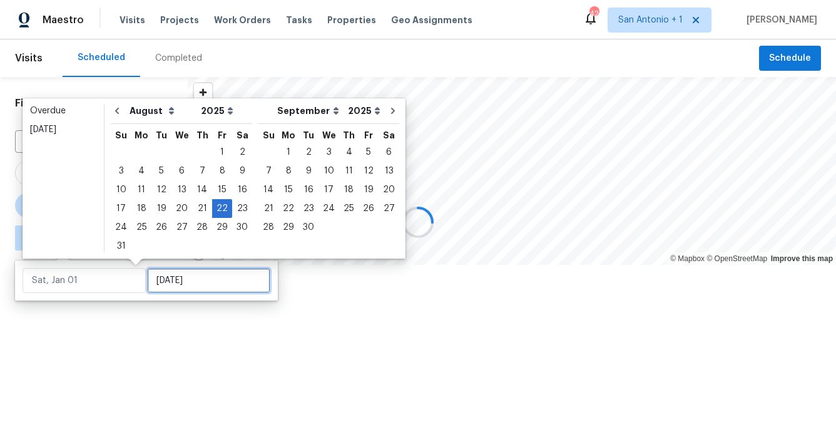
type input "[DATE]"
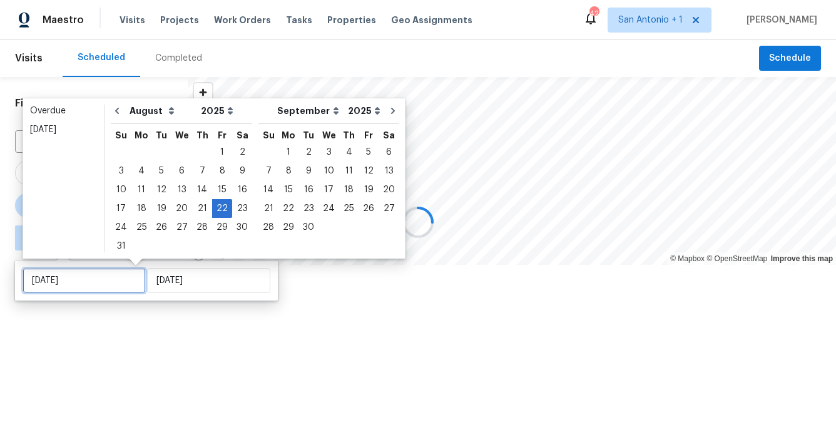
type input "[DATE]"
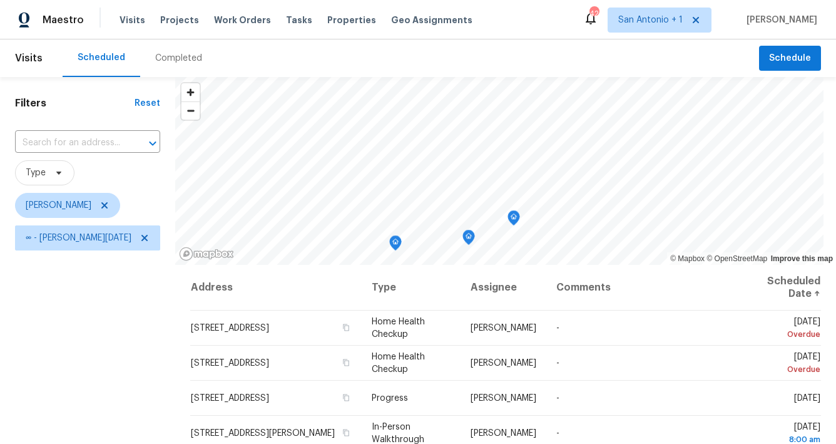
click at [151, 341] on div "Filters Reset ​ Type [PERSON_NAME] ∞ - [DATE]" at bounding box center [87, 348] width 175 height 542
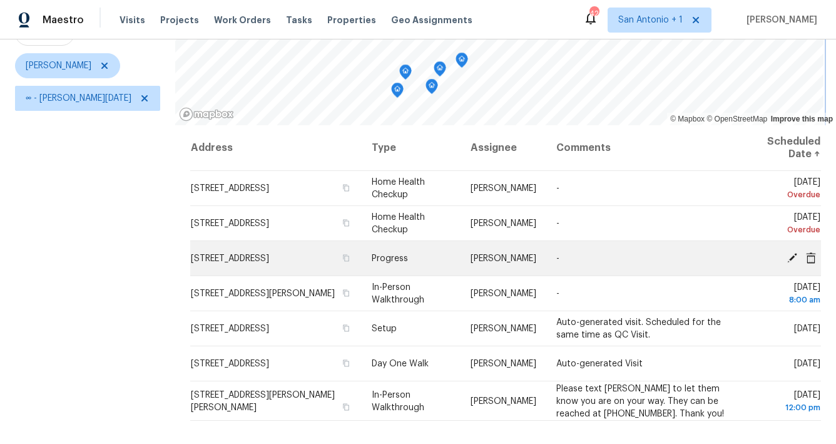
scroll to position [145, 0]
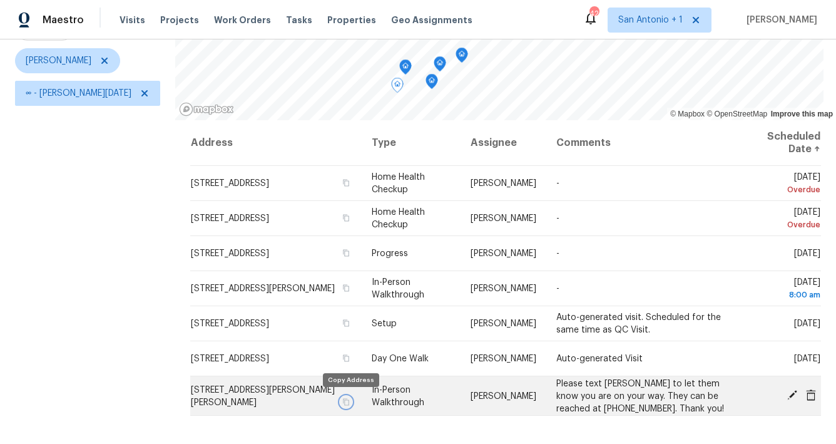
click at [350, 400] on icon "button" at bounding box center [346, 401] width 8 height 8
click at [793, 395] on icon at bounding box center [791, 394] width 11 height 11
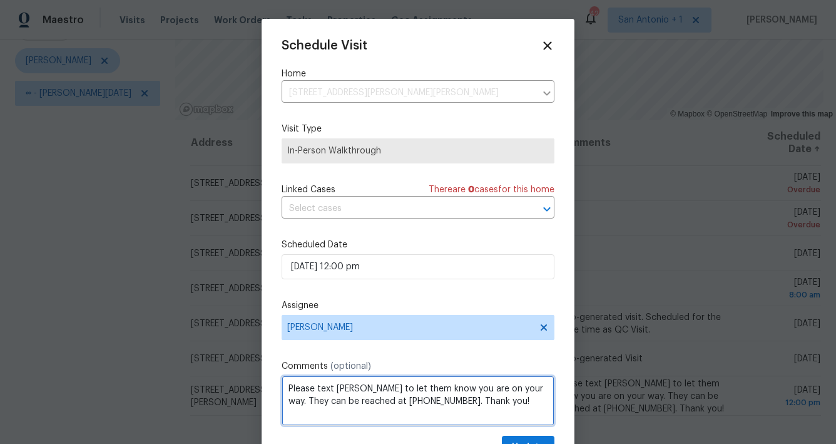
drag, startPoint x: 407, startPoint y: 402, endPoint x: 462, endPoint y: 402, distance: 54.4
click at [462, 402] on textarea "Please text [PERSON_NAME] to let them know you are on your way. They can be rea…" at bounding box center [418, 400] width 273 height 50
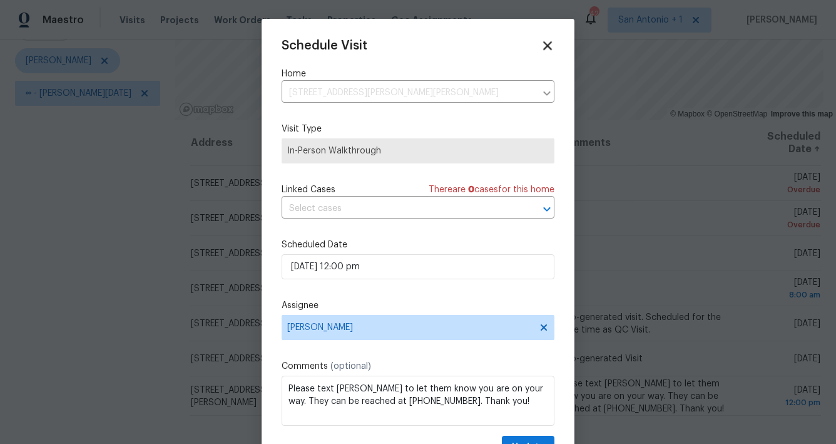
click at [546, 45] on icon at bounding box center [547, 45] width 14 height 14
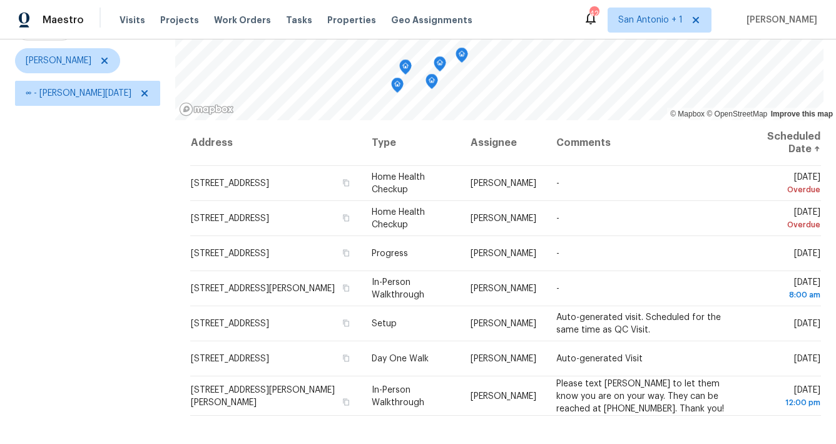
click at [392, 86] on icon "Map marker" at bounding box center [397, 85] width 11 height 14
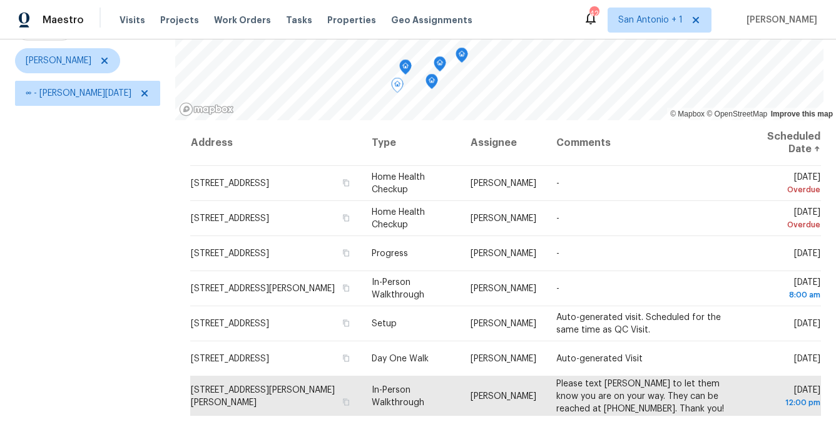
click at [426, 78] on icon "Map marker" at bounding box center [431, 81] width 11 height 14
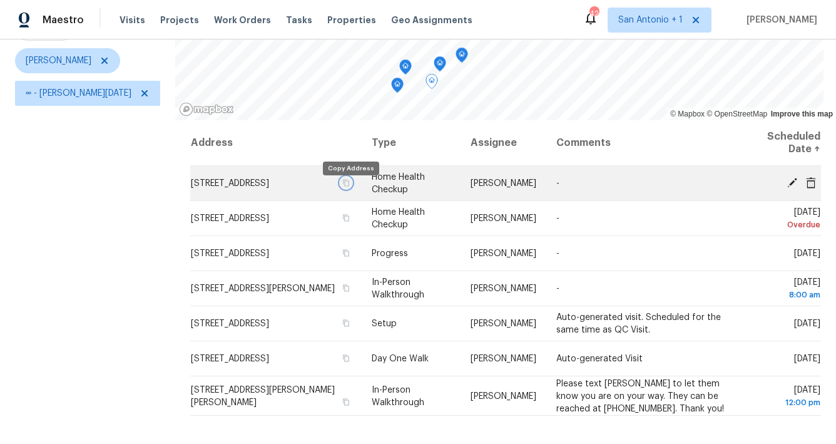
click at [350, 186] on icon "button" at bounding box center [346, 183] width 8 height 8
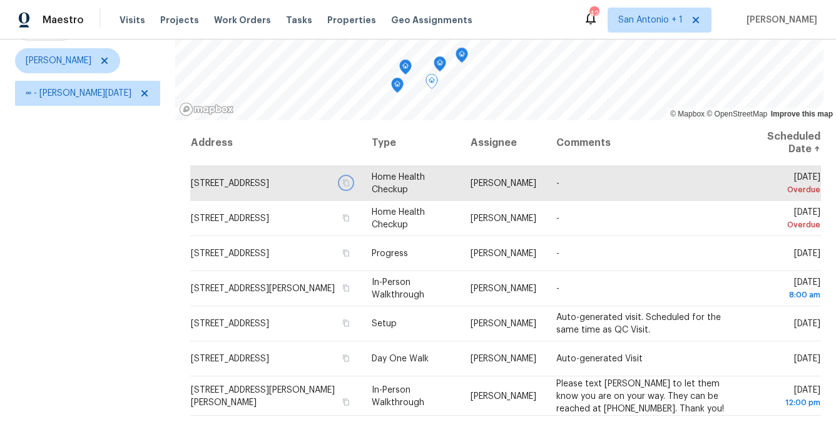
click at [435, 64] on icon "Map marker" at bounding box center [439, 64] width 11 height 14
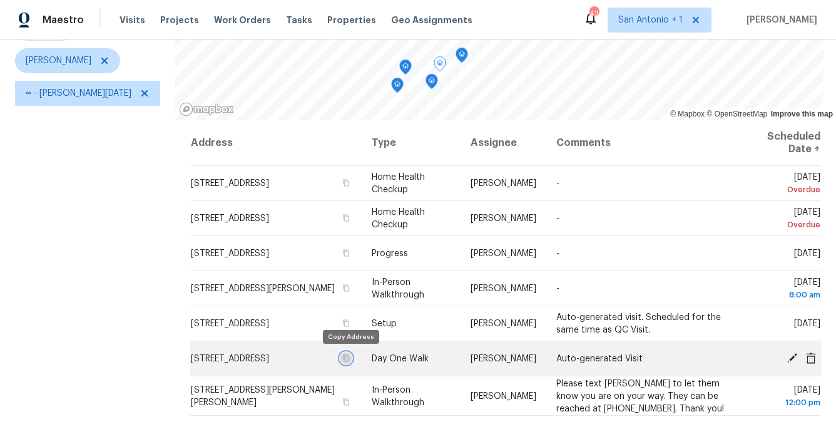
click at [349, 359] on icon "button" at bounding box center [346, 357] width 6 height 7
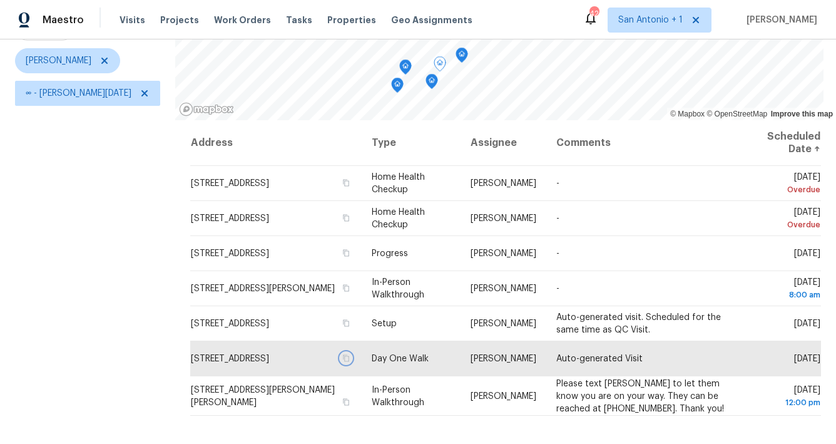
click at [456, 54] on icon "Map marker" at bounding box center [461, 55] width 11 height 14
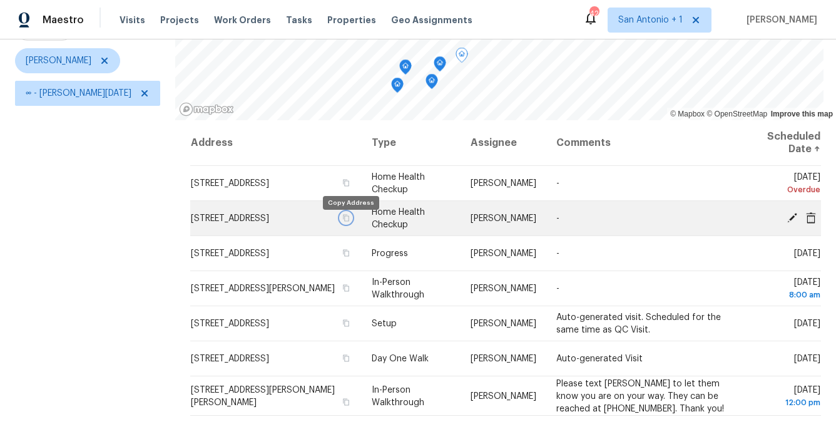
click at [350, 221] on icon "button" at bounding box center [346, 218] width 8 height 8
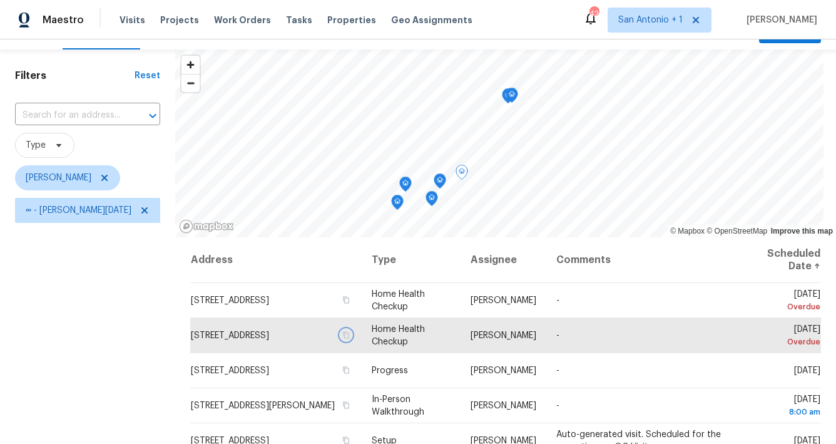
scroll to position [26, 0]
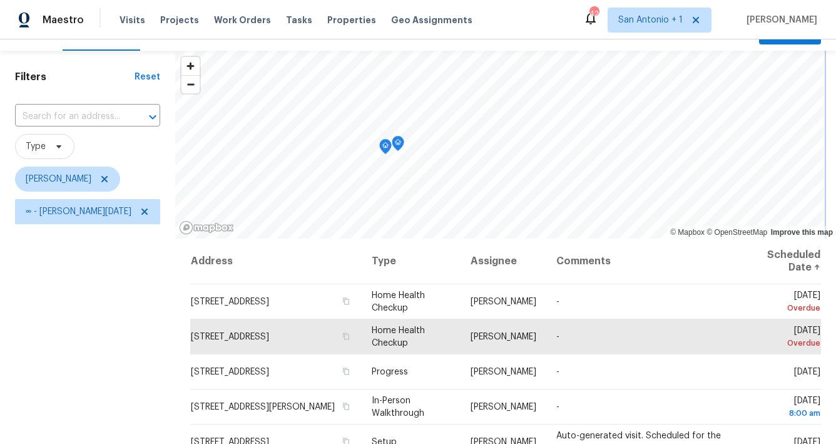
click at [394, 146] on icon "Map marker" at bounding box center [397, 143] width 11 height 14
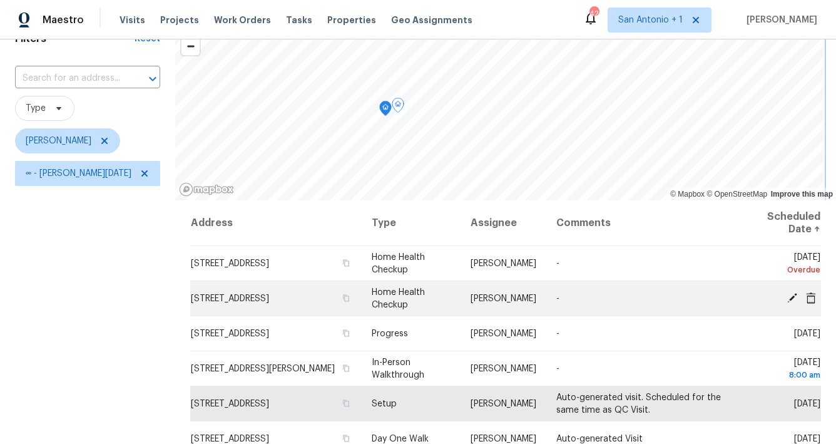
scroll to position [61, 0]
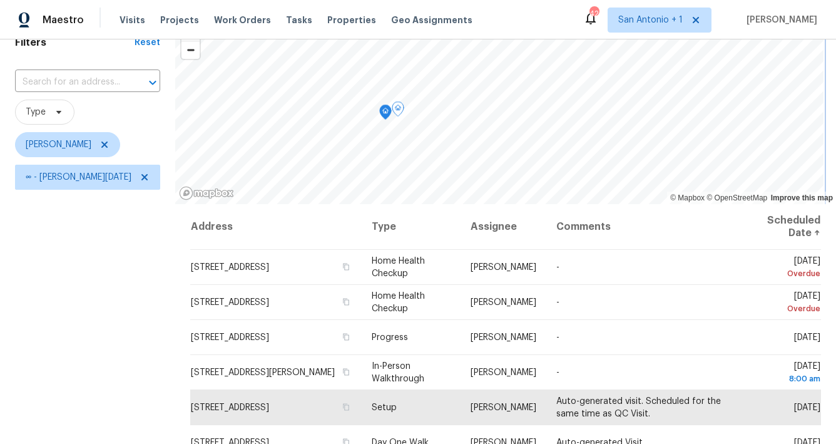
click at [380, 111] on icon "Map marker" at bounding box center [385, 112] width 11 height 14
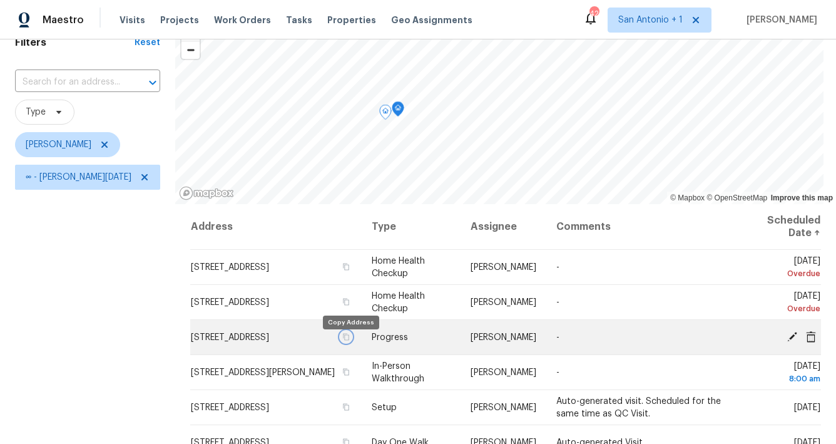
click at [350, 340] on icon "button" at bounding box center [346, 337] width 8 height 8
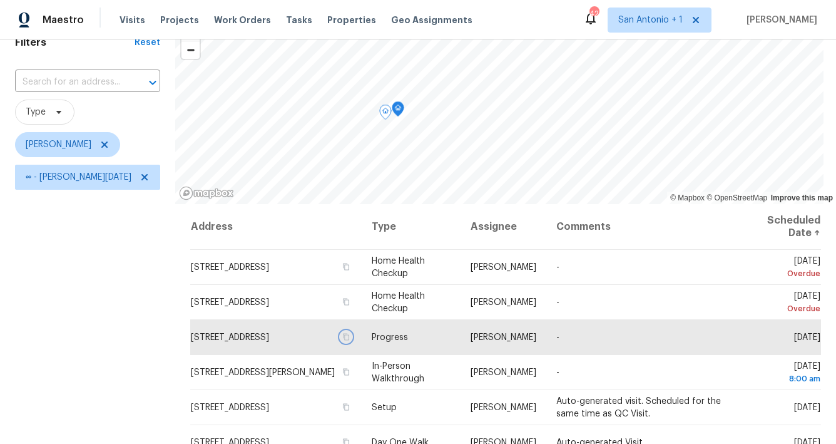
click at [394, 111] on icon "Map marker" at bounding box center [397, 109] width 11 height 14
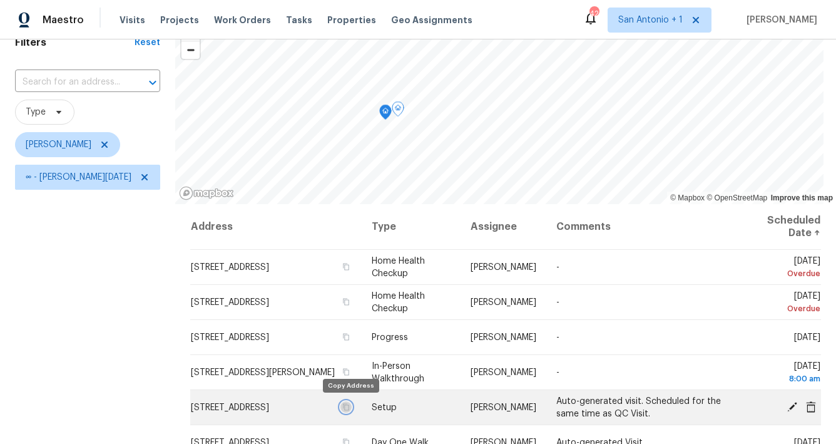
click at [348, 408] on icon "button" at bounding box center [346, 407] width 8 height 8
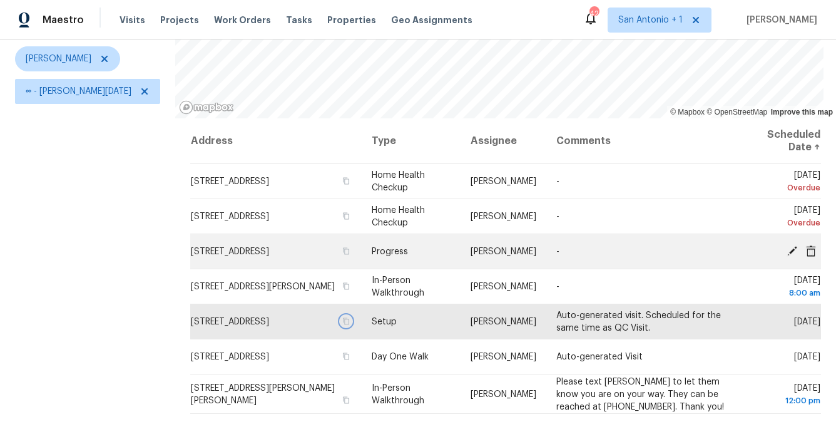
scroll to position [145, 0]
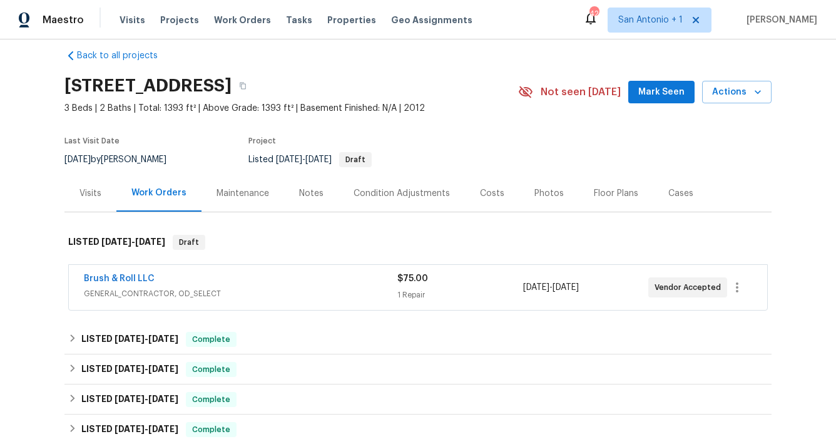
scroll to position [18, 0]
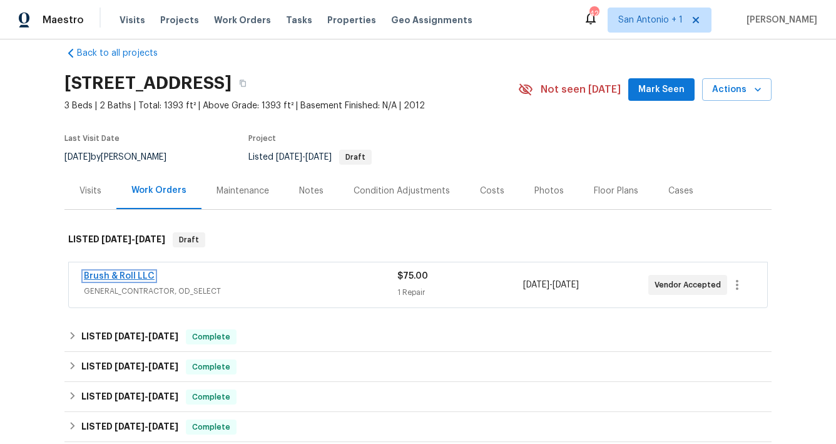
click at [137, 277] on link "Brush & Roll LLC" at bounding box center [119, 276] width 71 height 9
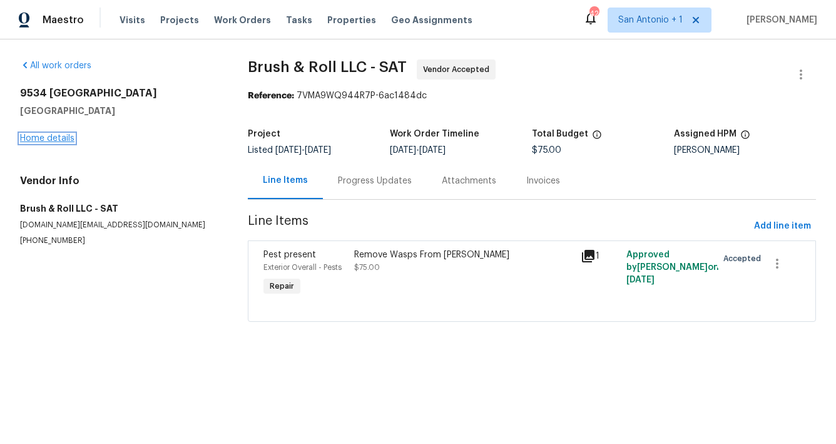
click at [56, 140] on link "Home details" at bounding box center [47, 138] width 54 height 9
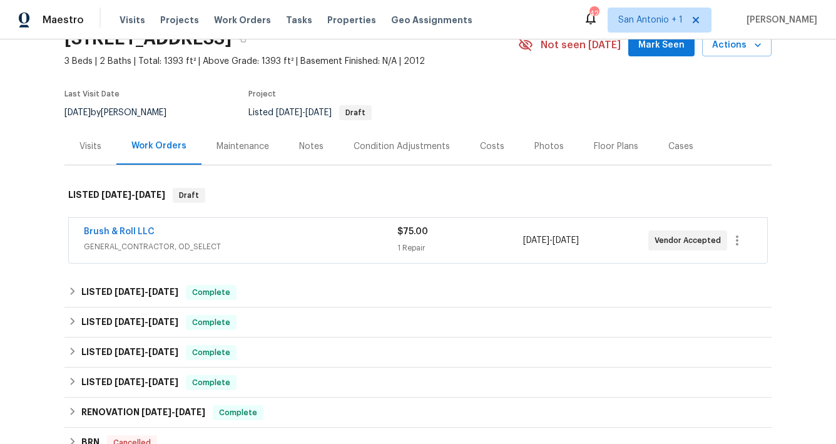
scroll to position [46, 0]
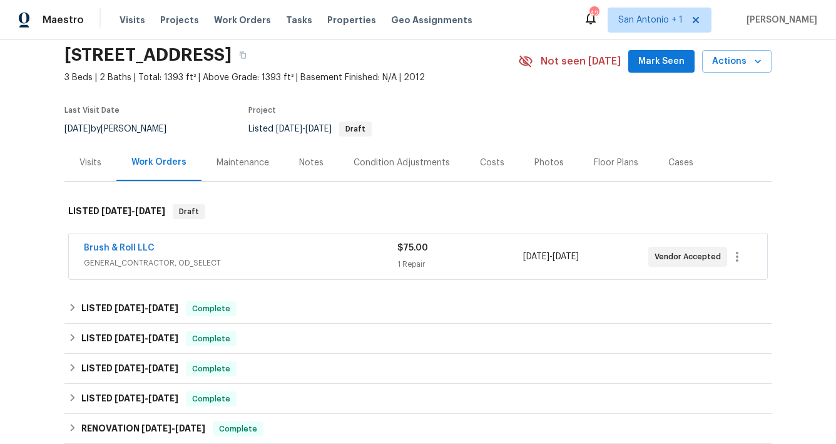
click at [91, 165] on div "Visits" at bounding box center [90, 162] width 22 height 13
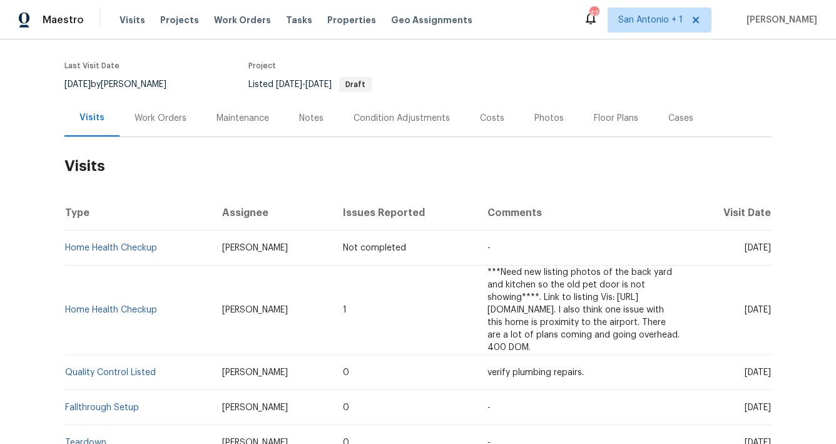
scroll to position [92, 0]
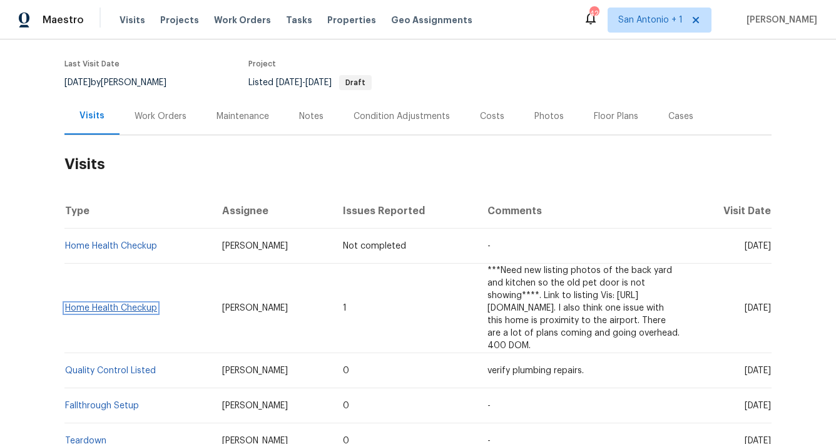
click at [114, 303] on link "Home Health Checkup" at bounding box center [111, 307] width 92 height 9
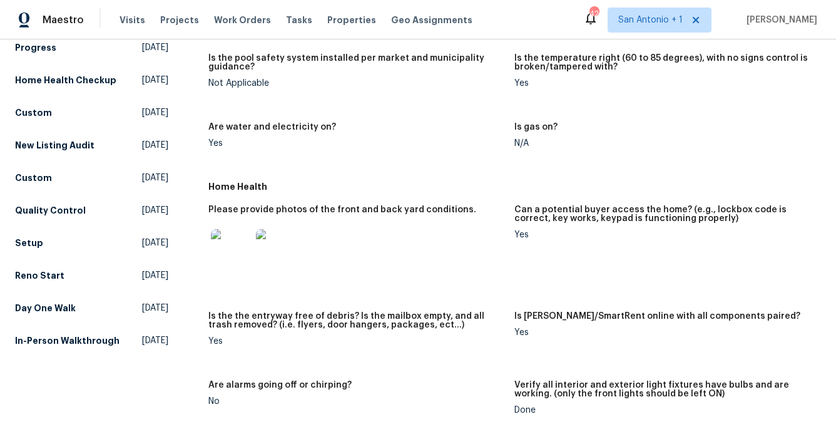
scroll to position [444, 0]
click at [236, 241] on img at bounding box center [231, 248] width 40 height 40
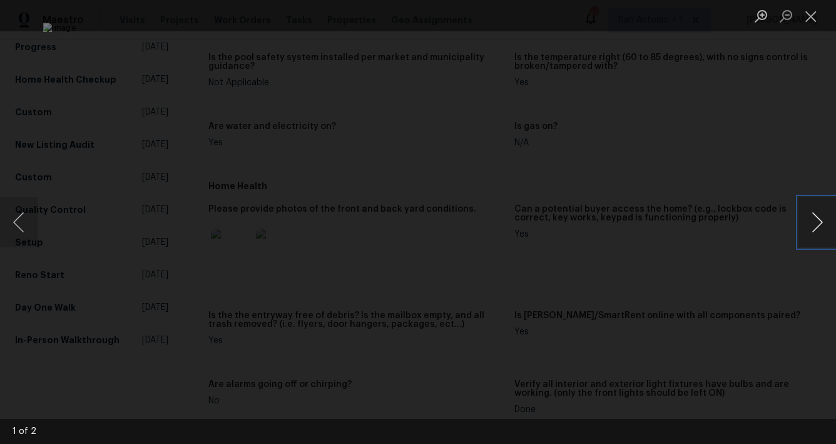
click at [814, 223] on button "Next image" at bounding box center [817, 222] width 38 height 50
click at [813, 216] on button "Next image" at bounding box center [817, 222] width 38 height 50
click at [810, 16] on button "Close lightbox" at bounding box center [810, 16] width 25 height 22
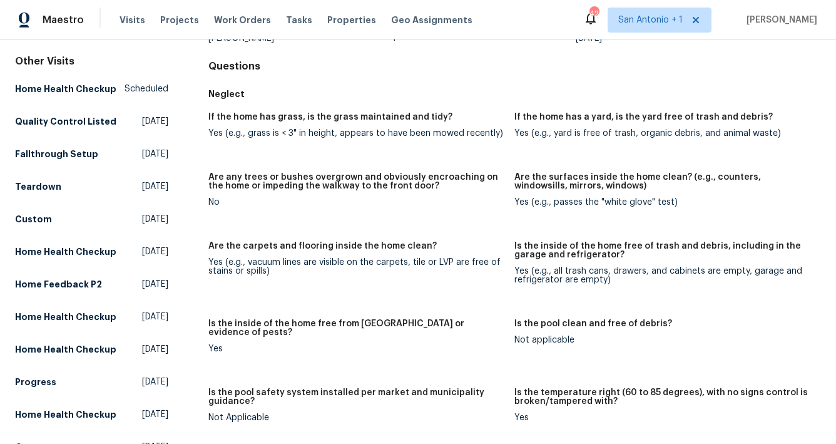
scroll to position [0, 0]
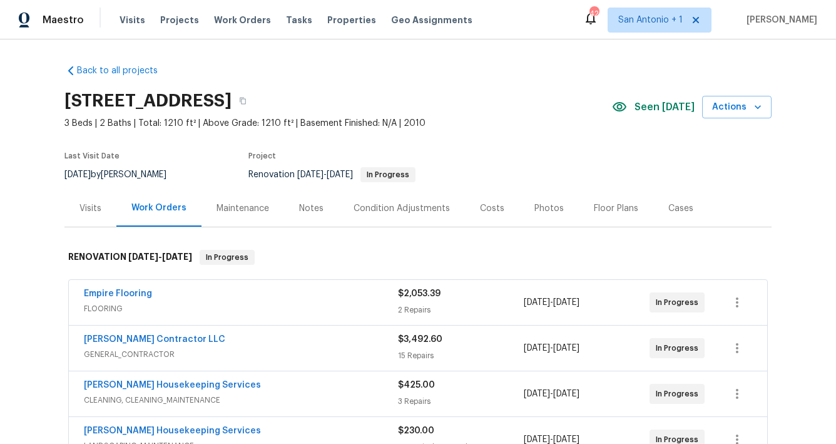
click at [490, 208] on div "Costs" at bounding box center [492, 208] width 24 height 13
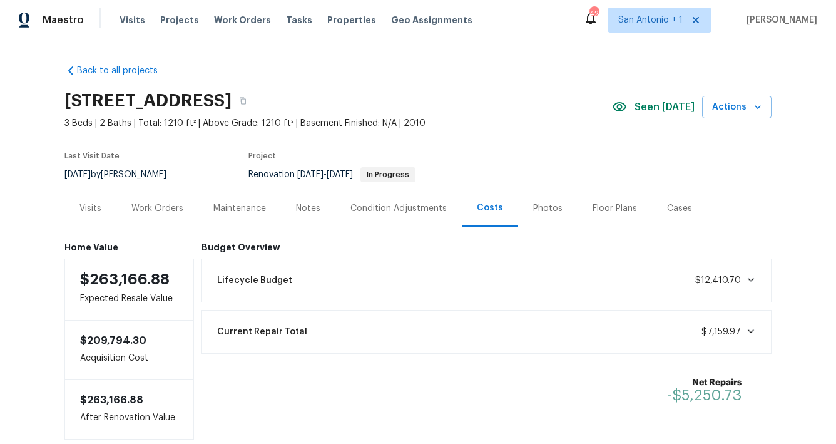
click at [402, 208] on div "Condition Adjustments" at bounding box center [398, 208] width 96 height 13
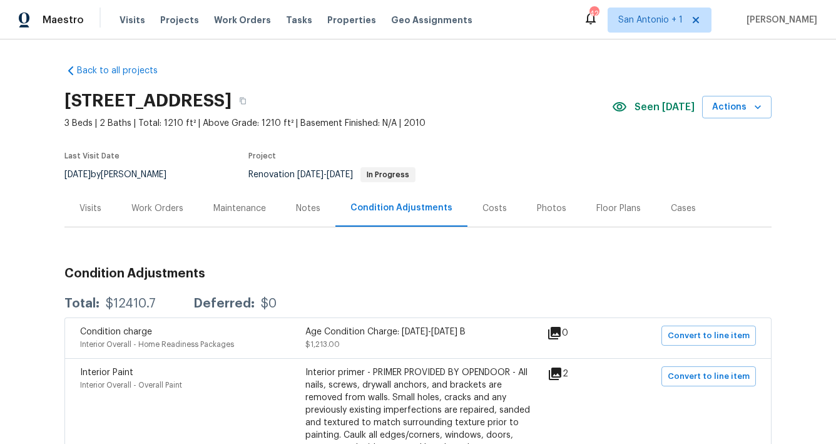
click at [304, 209] on div "Notes" at bounding box center [308, 208] width 24 height 13
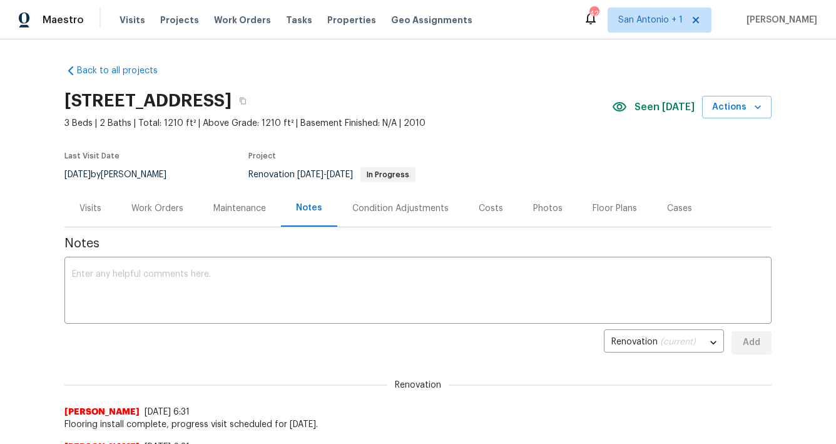
click at [170, 206] on div "Work Orders" at bounding box center [157, 208] width 52 height 13
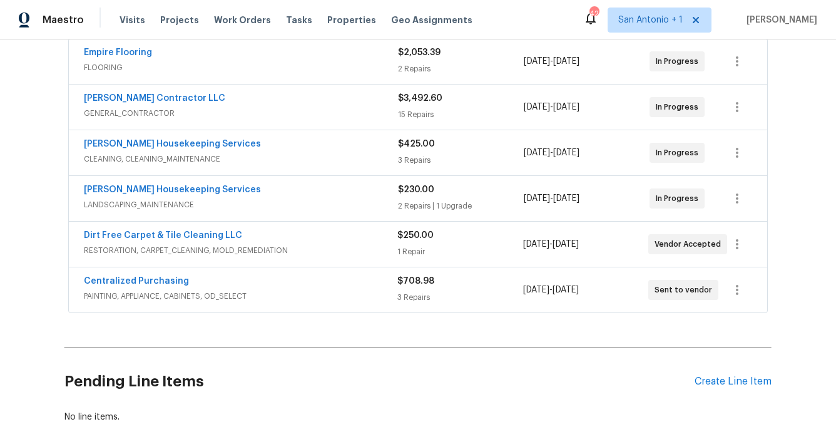
scroll to position [251, 0]
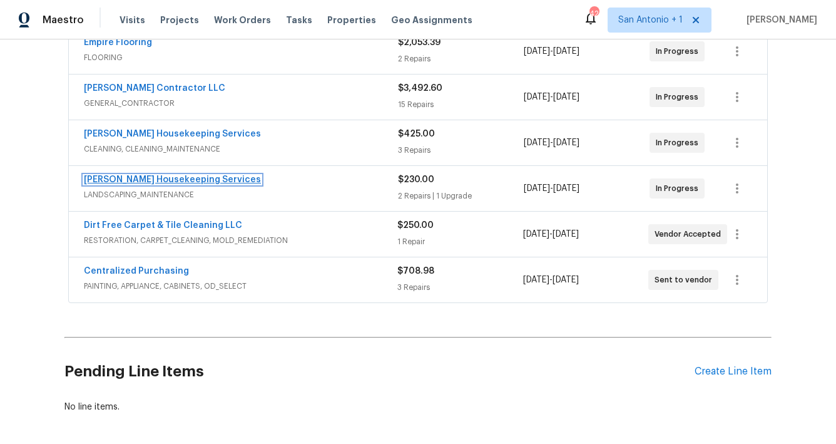
click at [173, 182] on link "Arelis Housekeeping Services" at bounding box center [172, 179] width 177 height 9
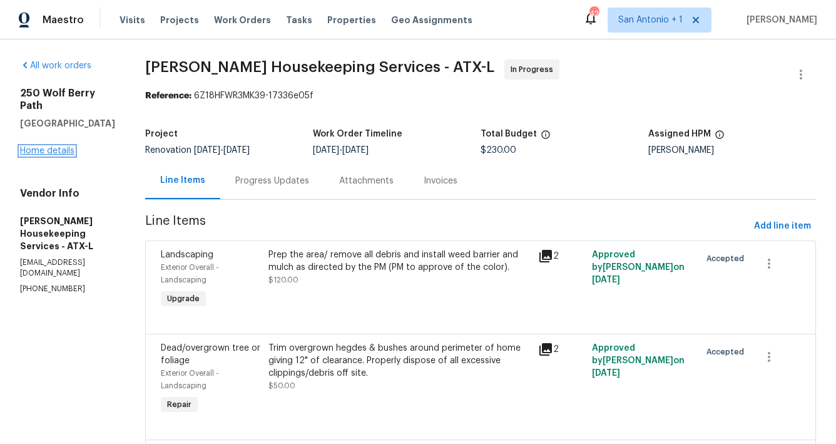
click at [54, 146] on link "Home details" at bounding box center [47, 150] width 54 height 9
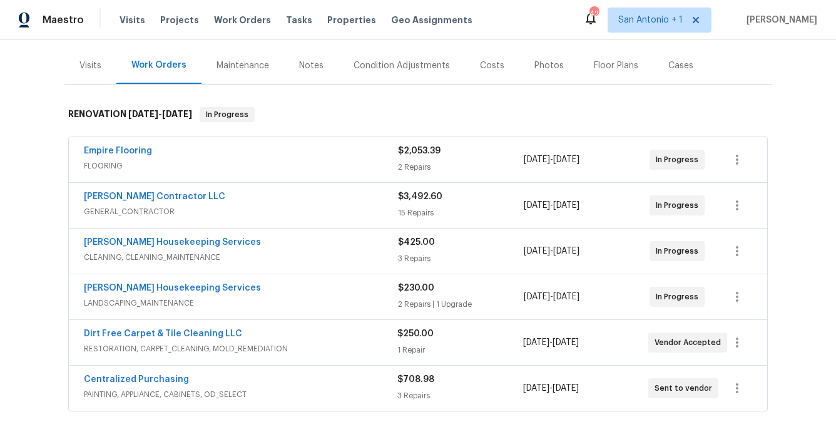
scroll to position [140, 0]
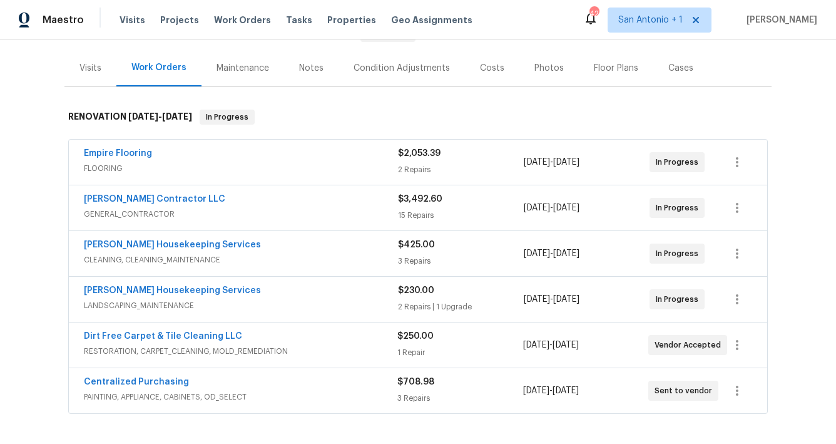
click at [308, 73] on div "Notes" at bounding box center [311, 68] width 24 height 13
